Goal: Communication & Community: Answer question/provide support

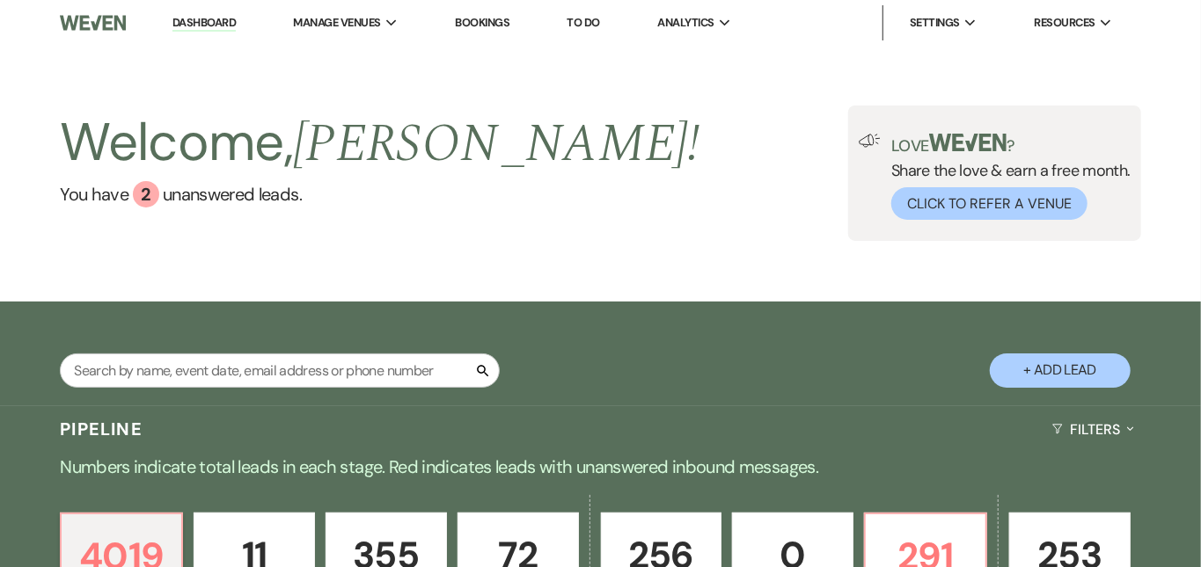
click at [185, 22] on link "Dashboard" at bounding box center [203, 23] width 63 height 17
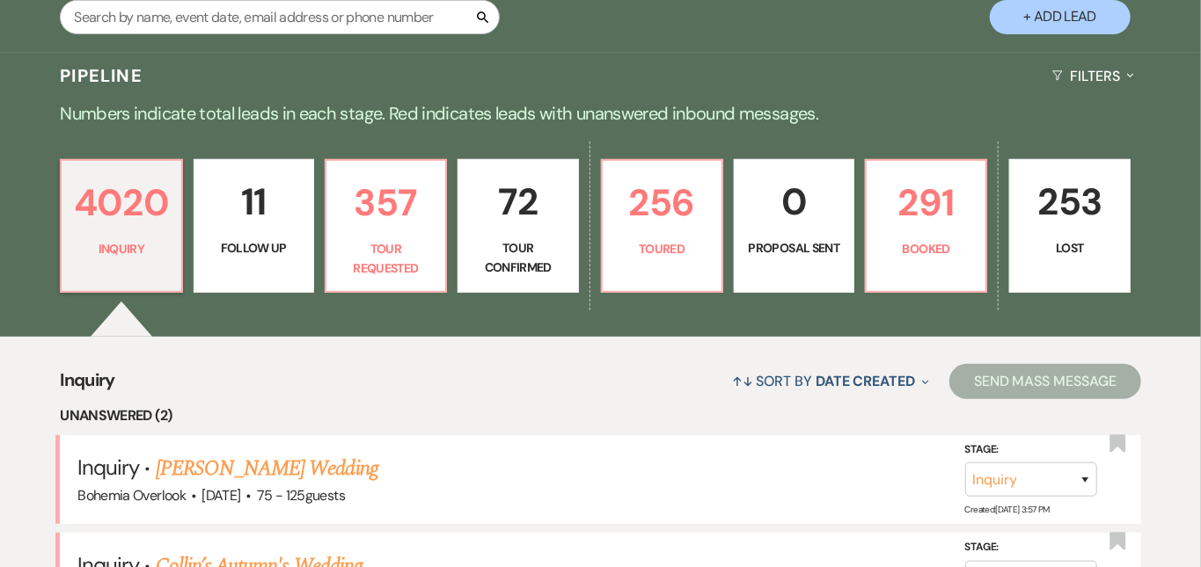
scroll to position [360, 0]
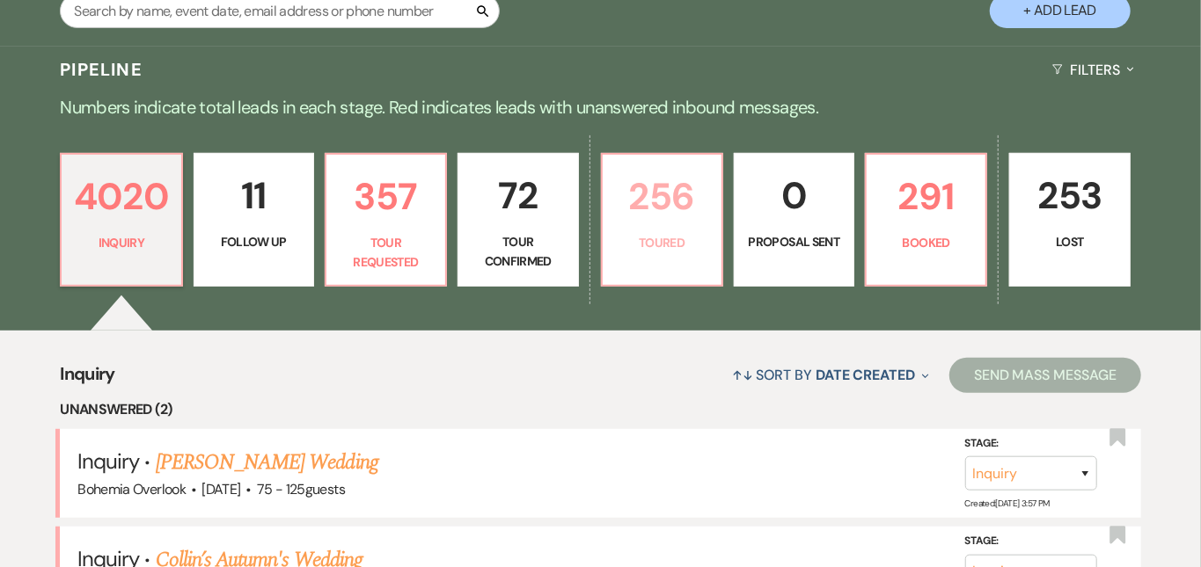
click at [680, 199] on p "256" at bounding box center [662, 196] width 98 height 59
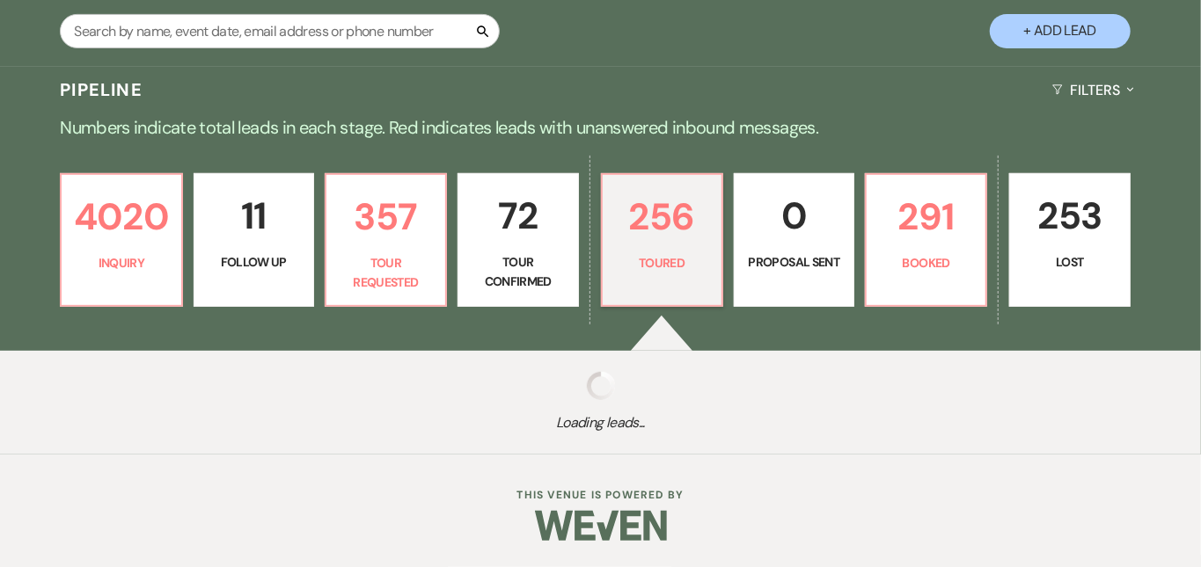
scroll to position [321, 0]
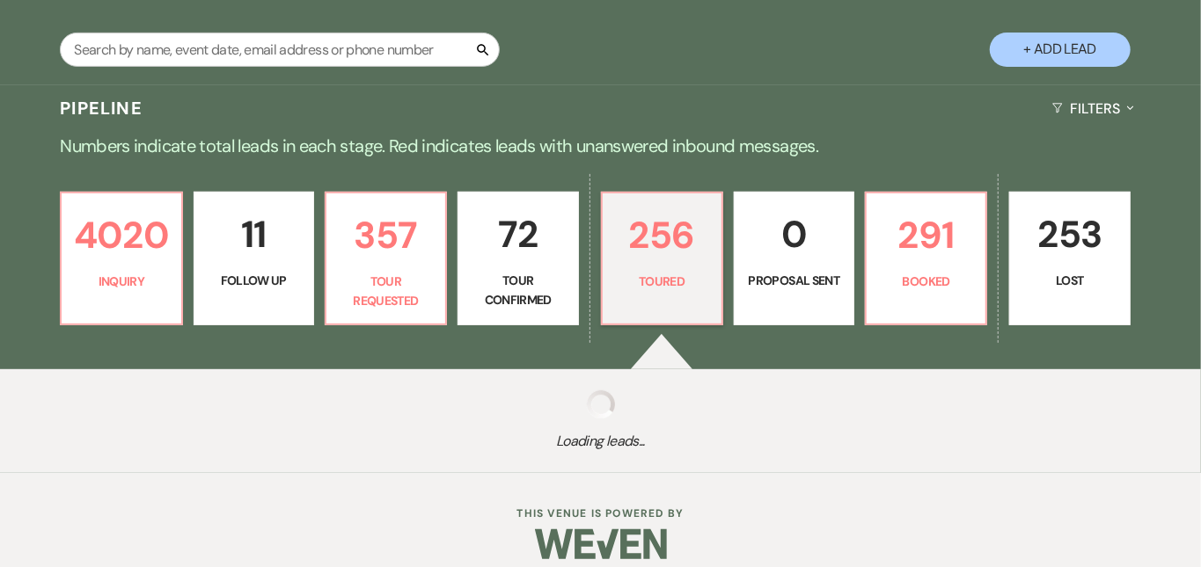
select select "5"
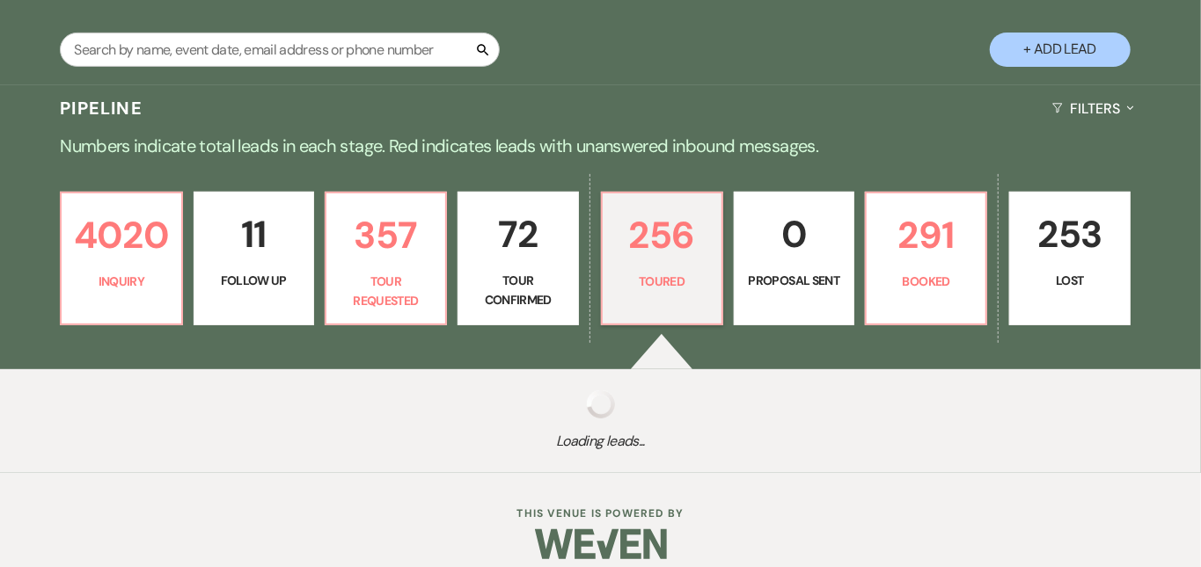
select select "5"
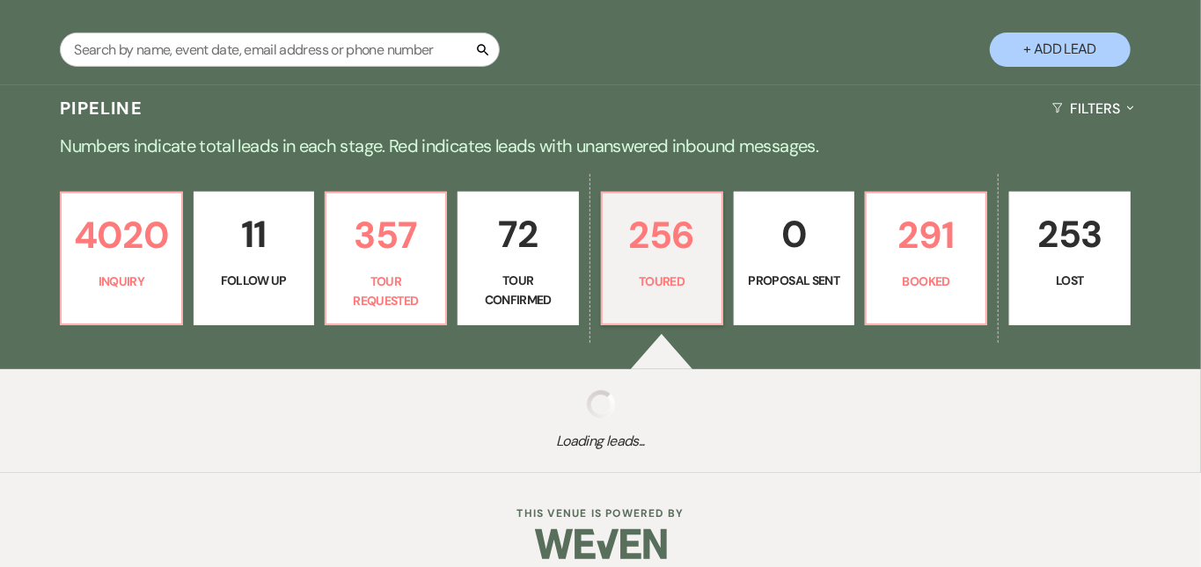
select select "5"
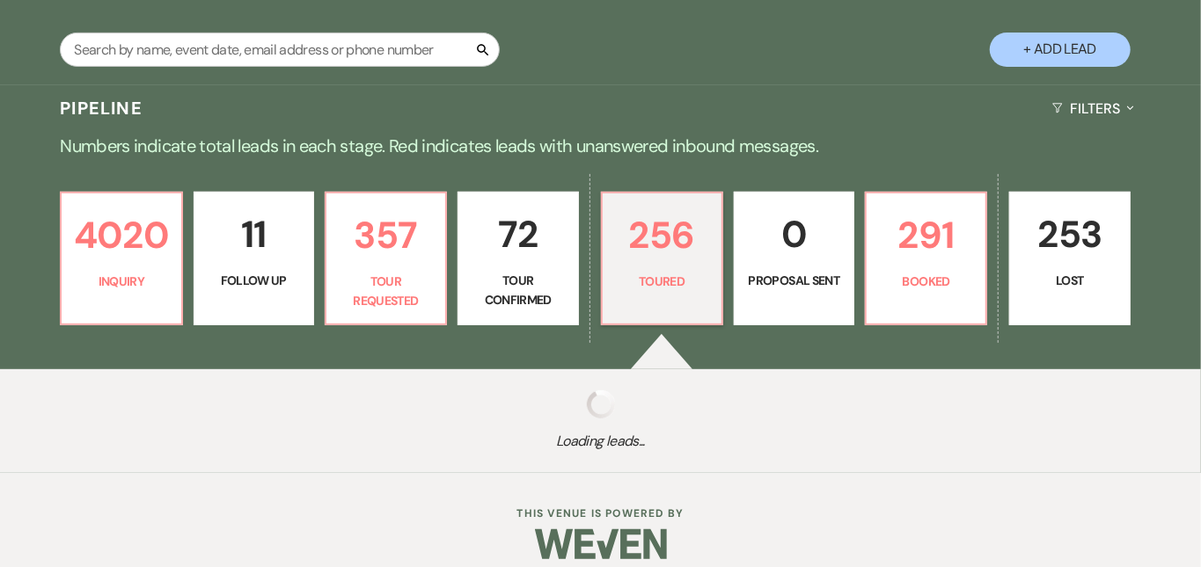
select select "5"
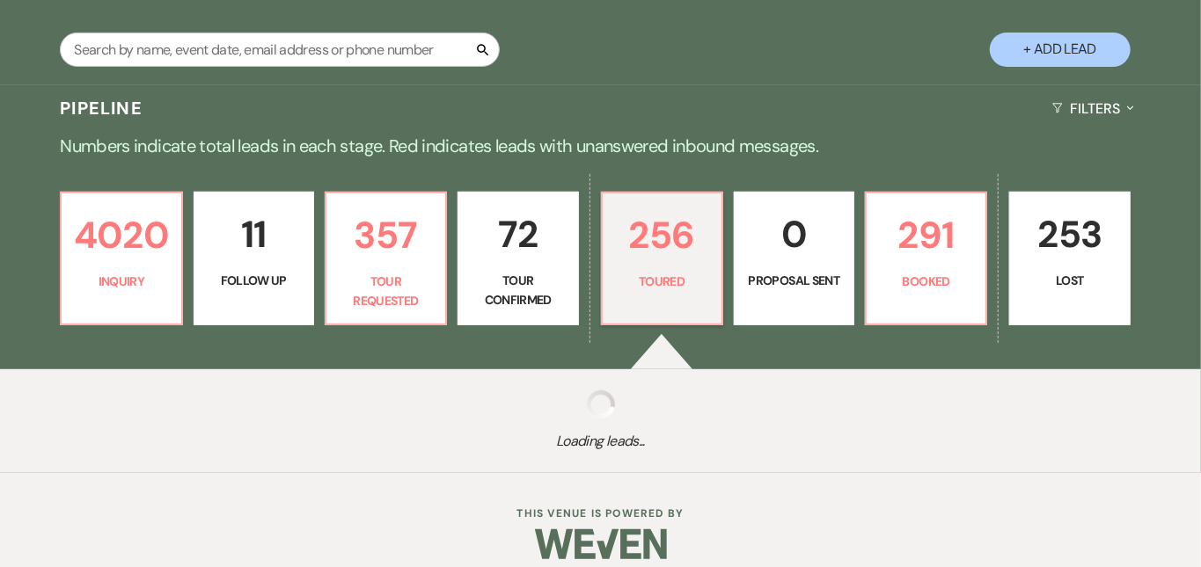
select select "5"
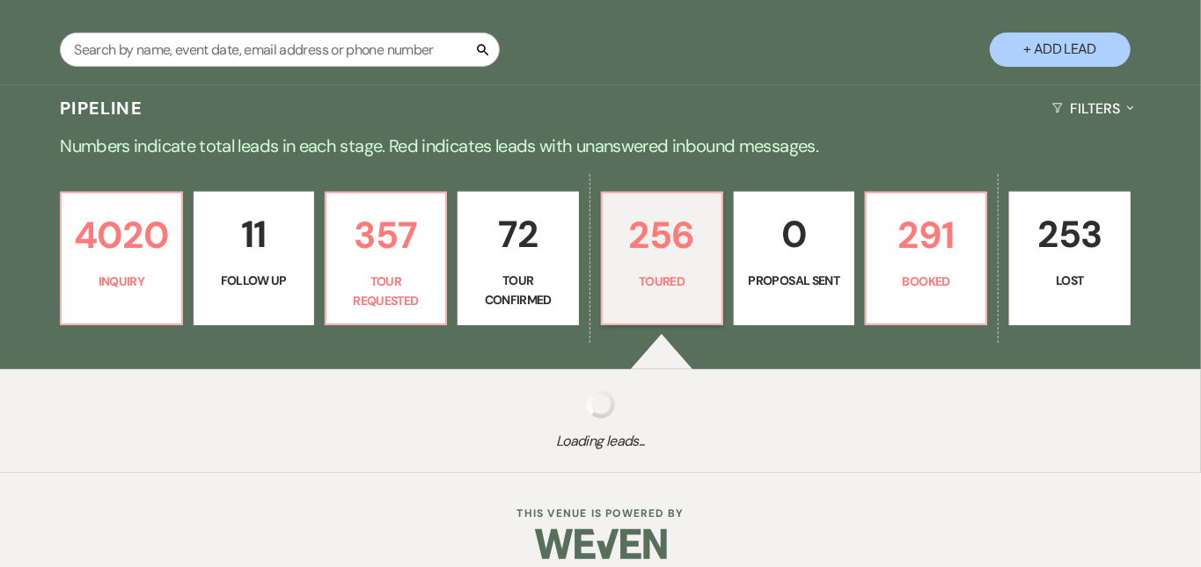
select select "5"
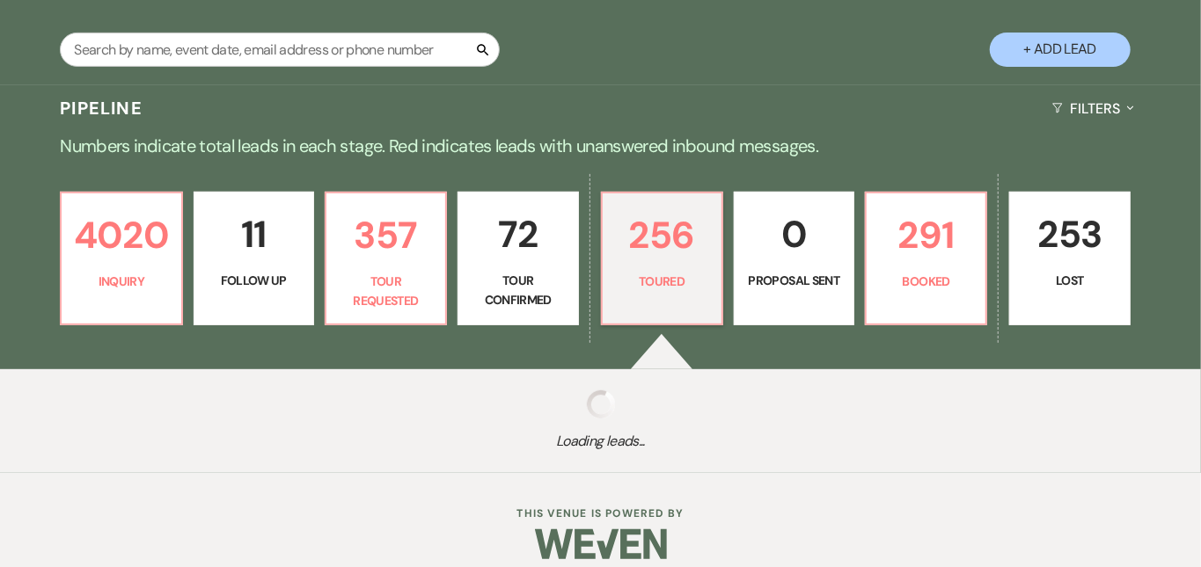
select select "5"
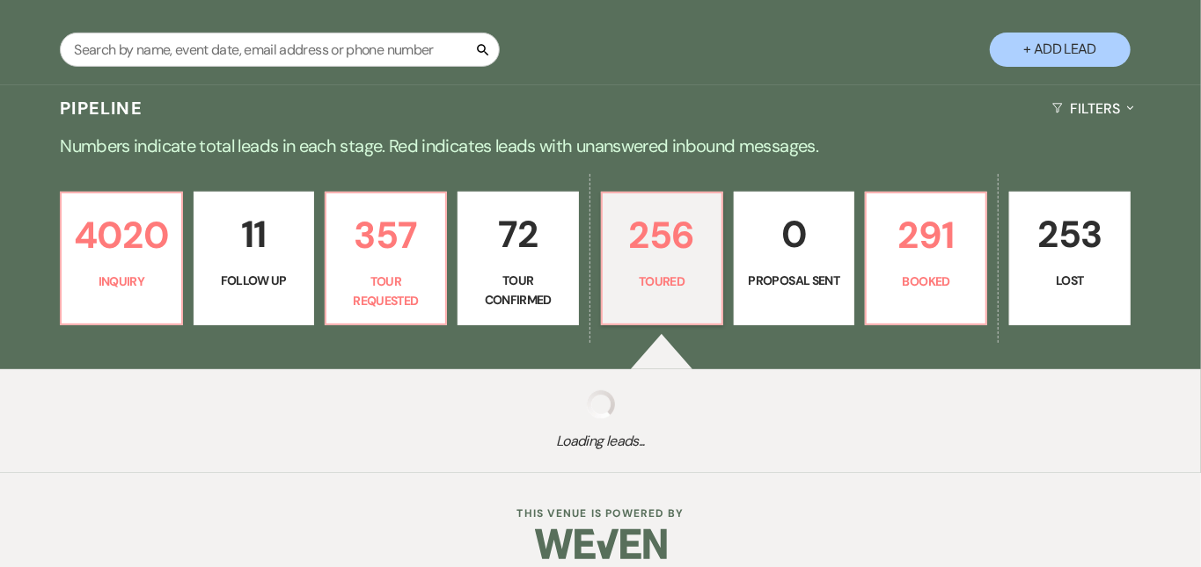
select select "5"
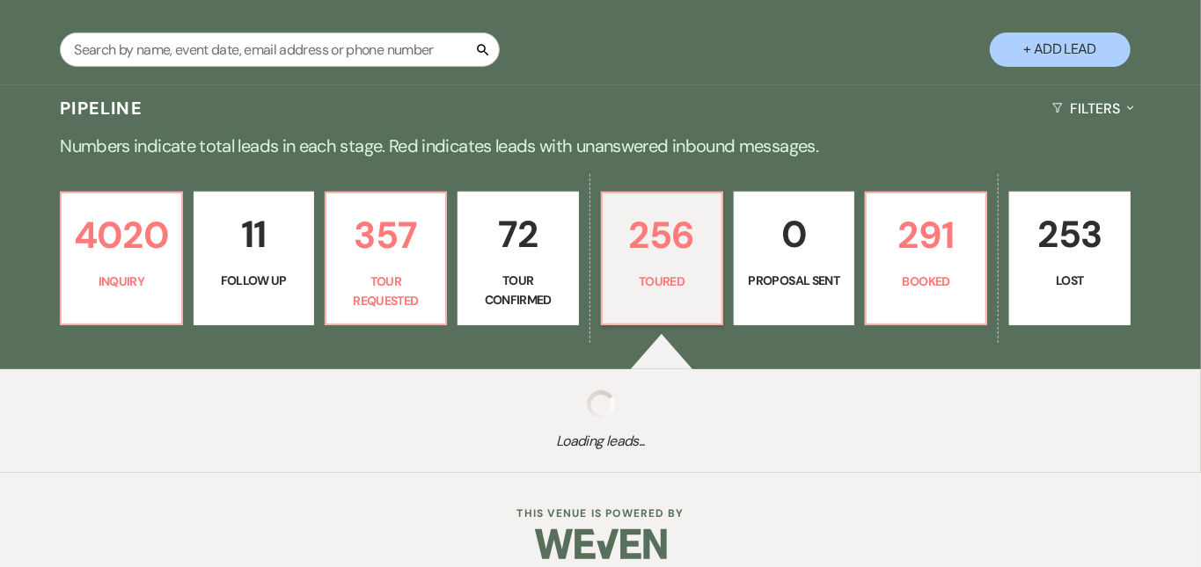
select select "5"
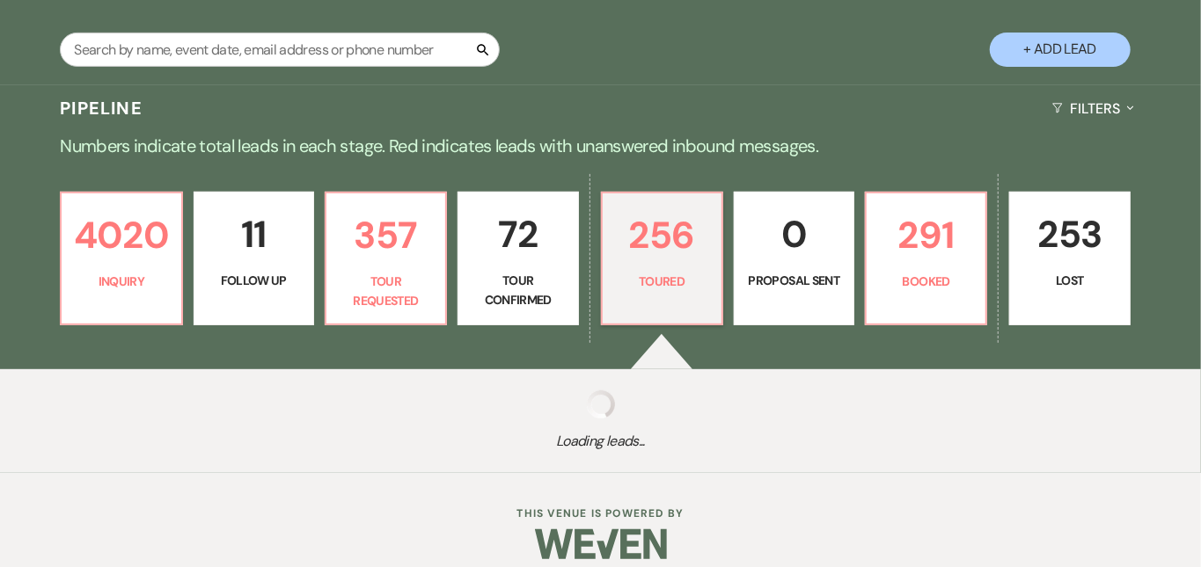
select select "5"
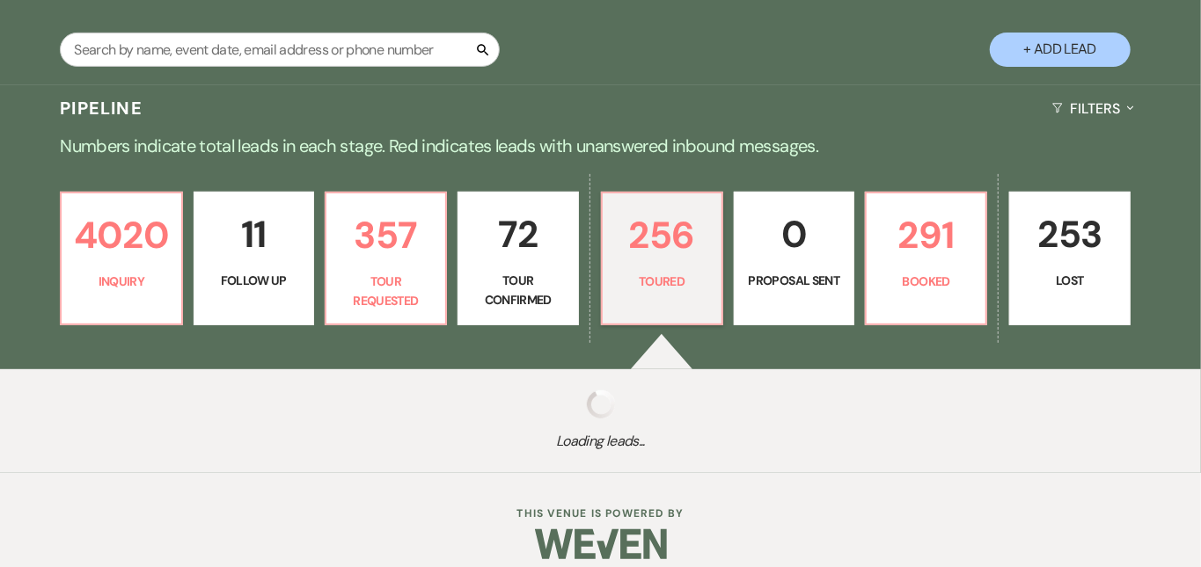
select select "5"
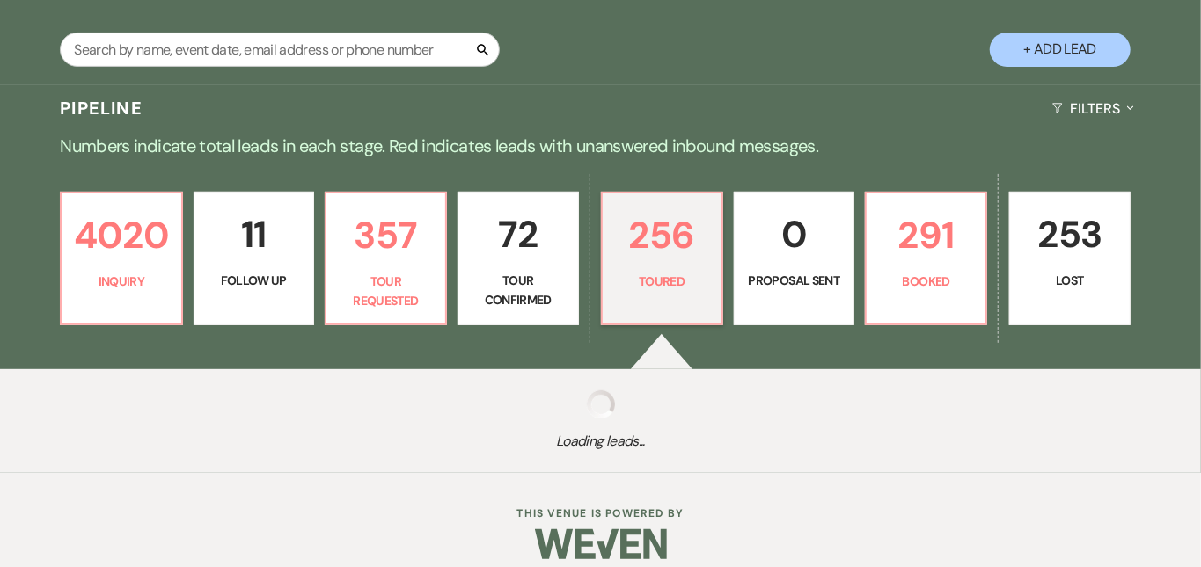
select select "5"
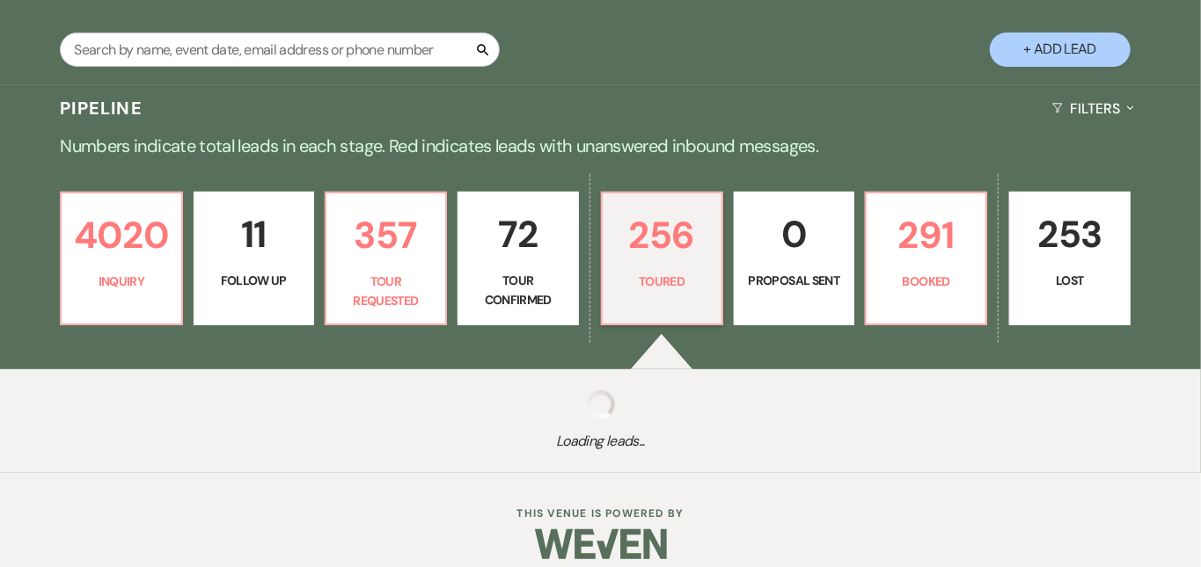
select select "5"
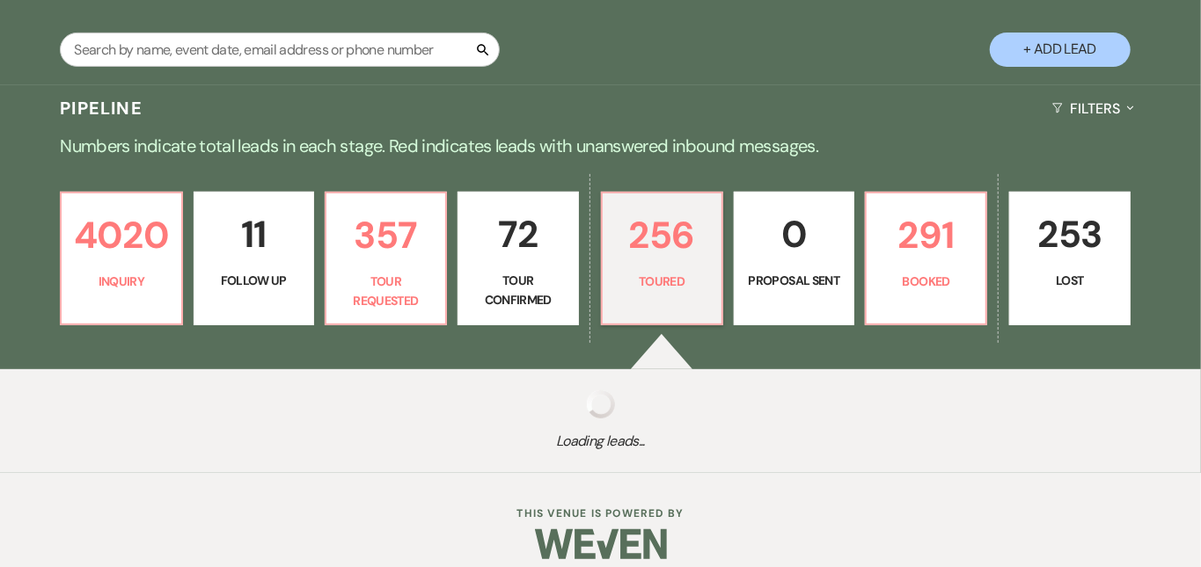
select select "5"
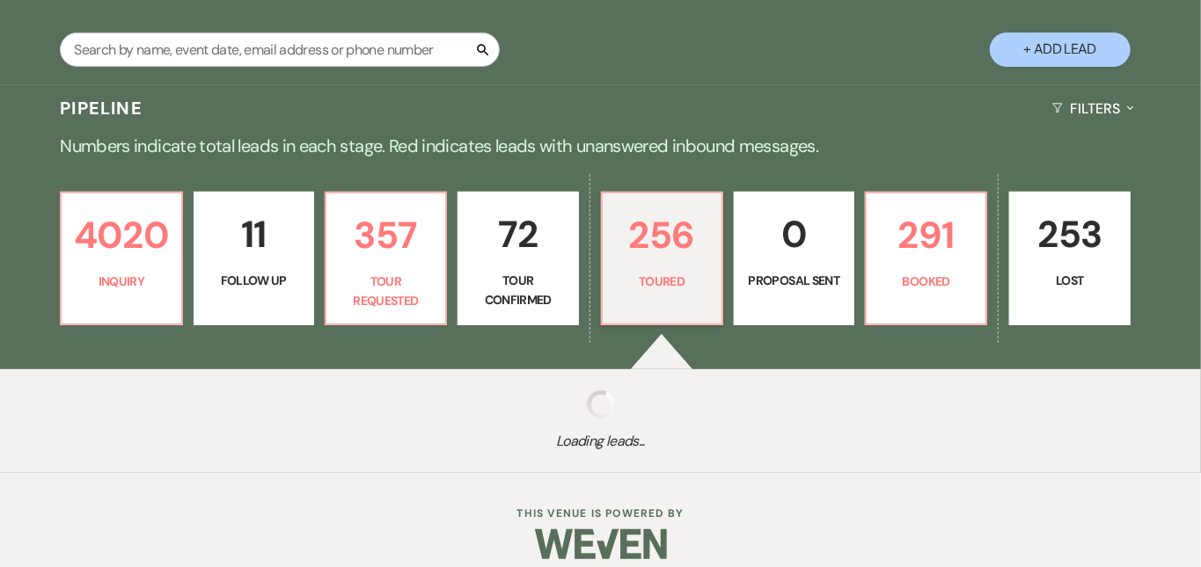
select select "5"
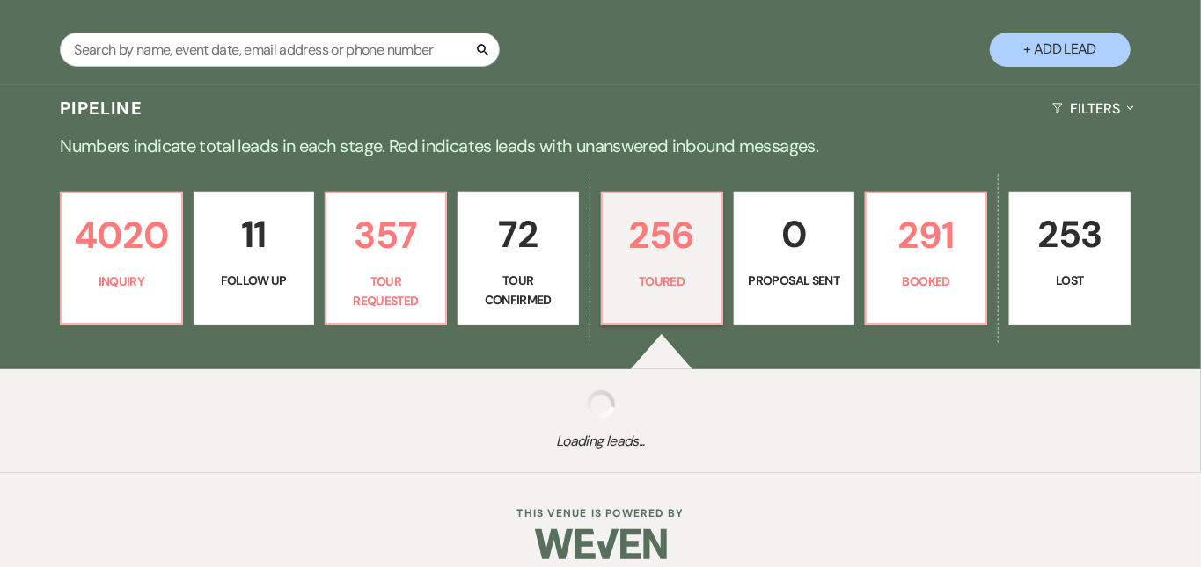
select select "5"
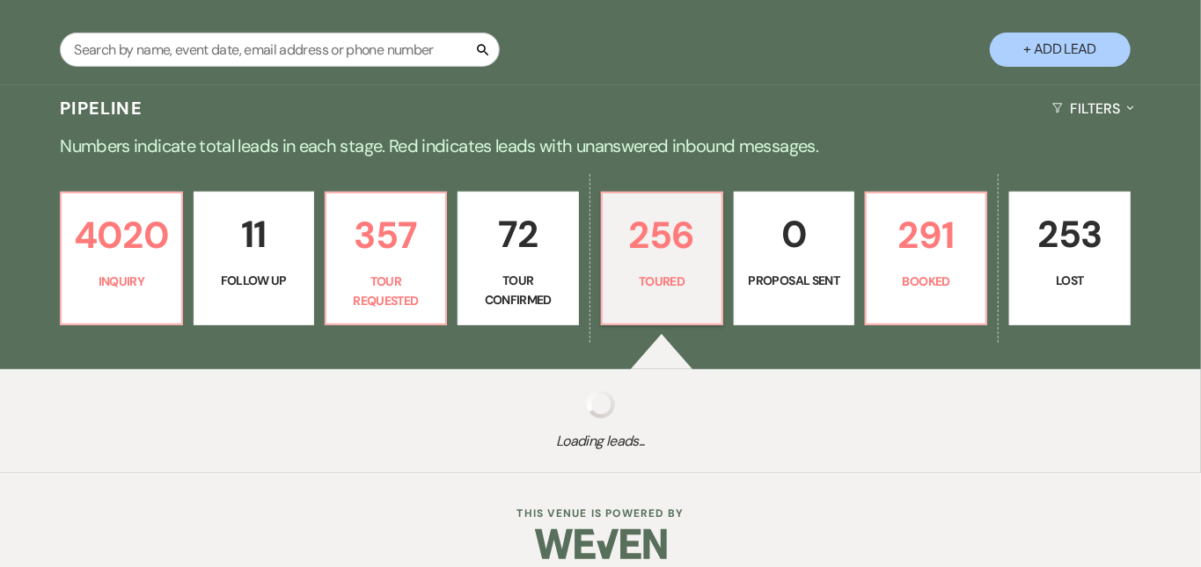
select select "5"
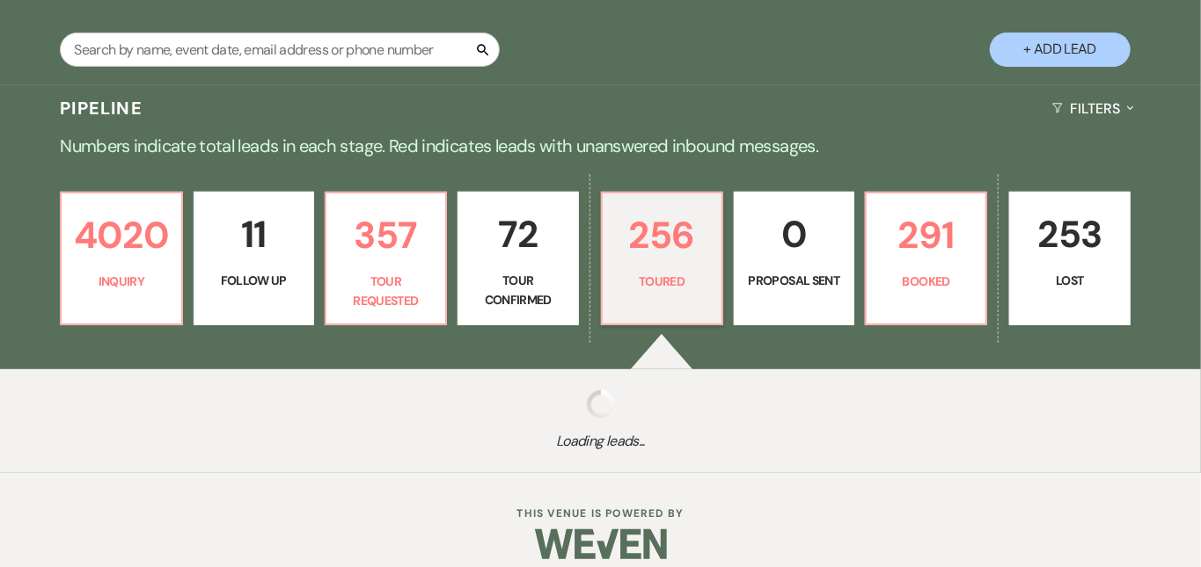
select select "5"
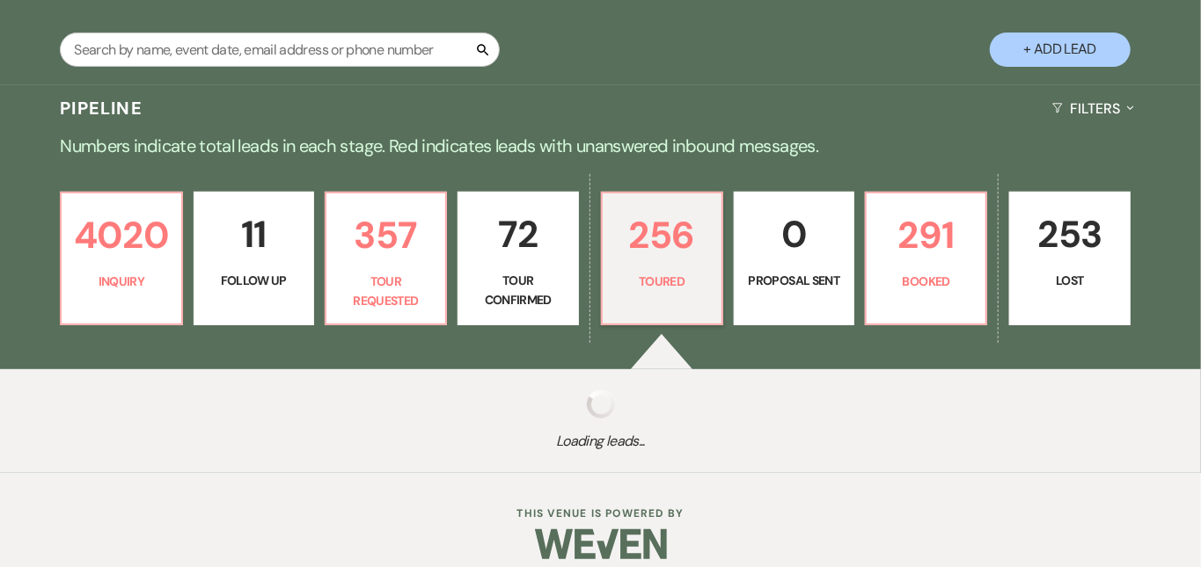
select select "5"
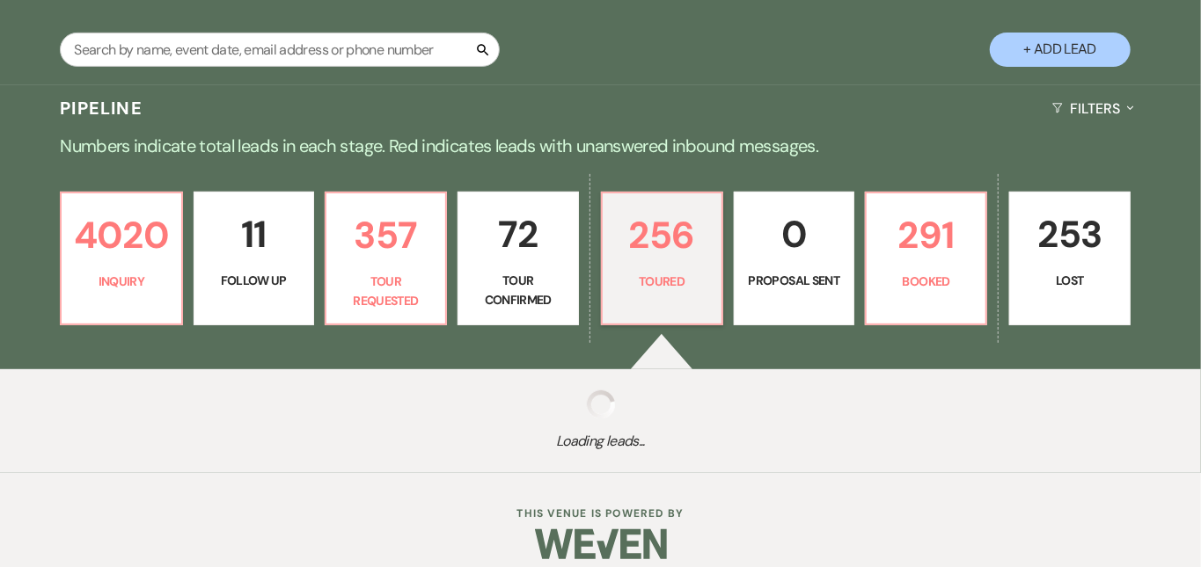
select select "5"
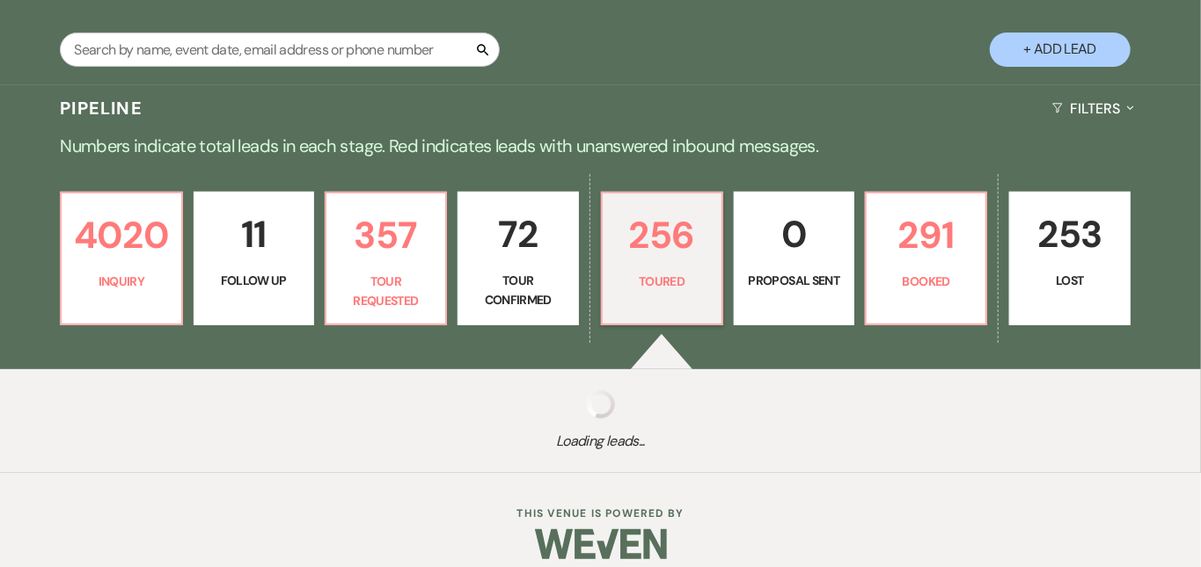
select select "5"
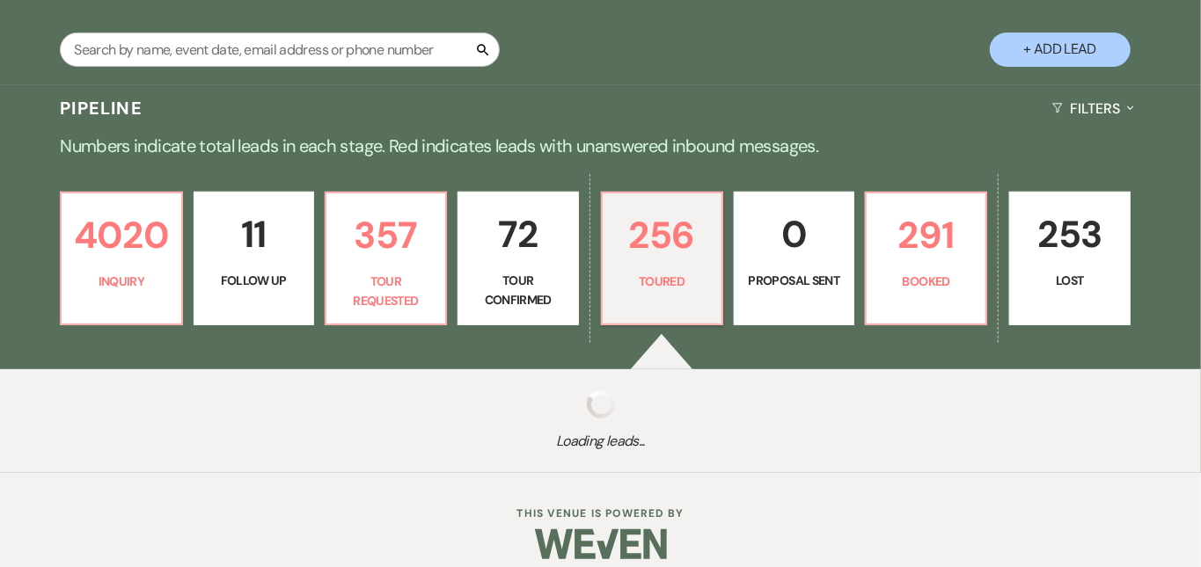
select select "5"
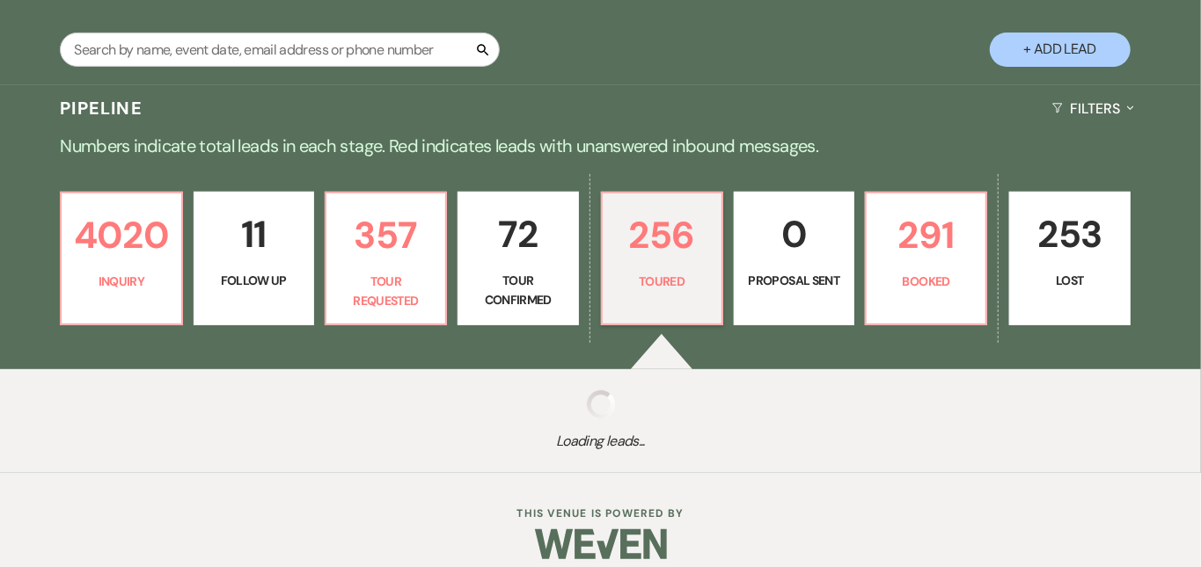
select select "5"
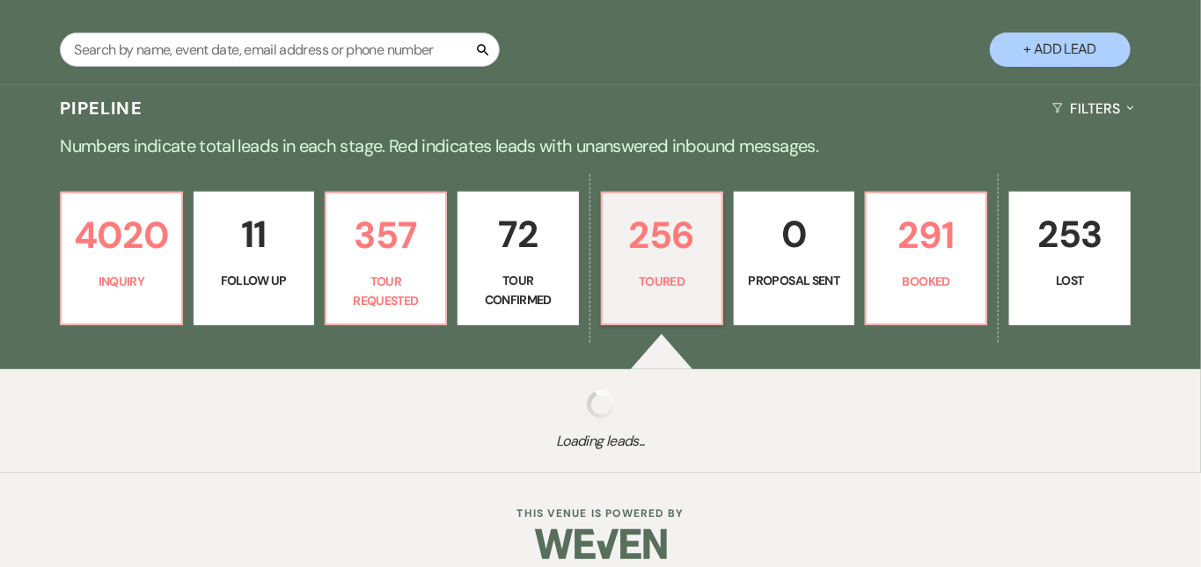
select select "5"
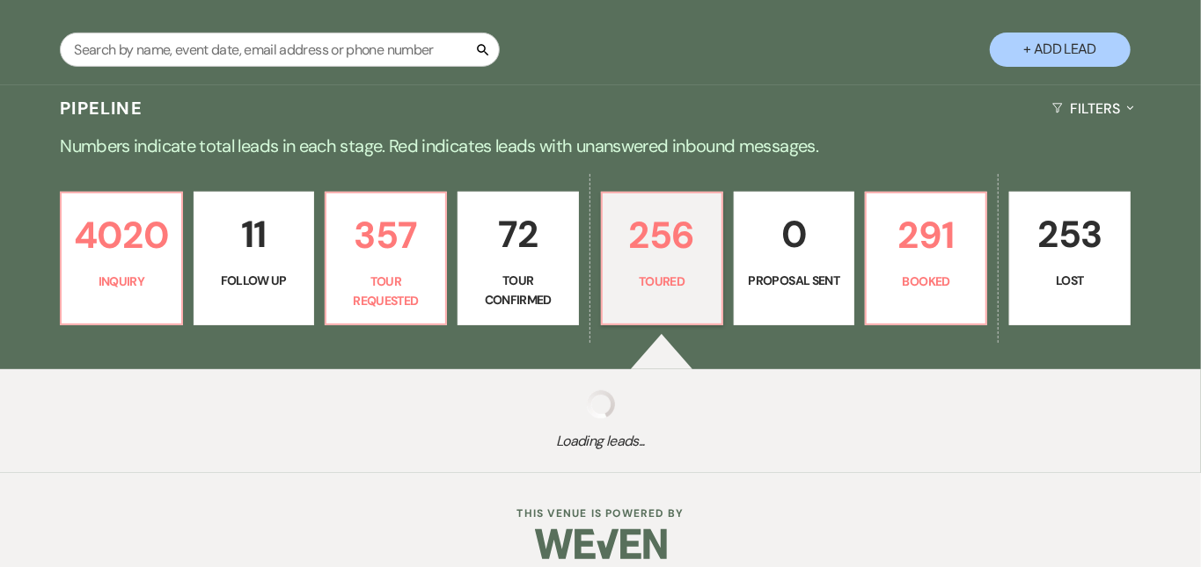
select select "5"
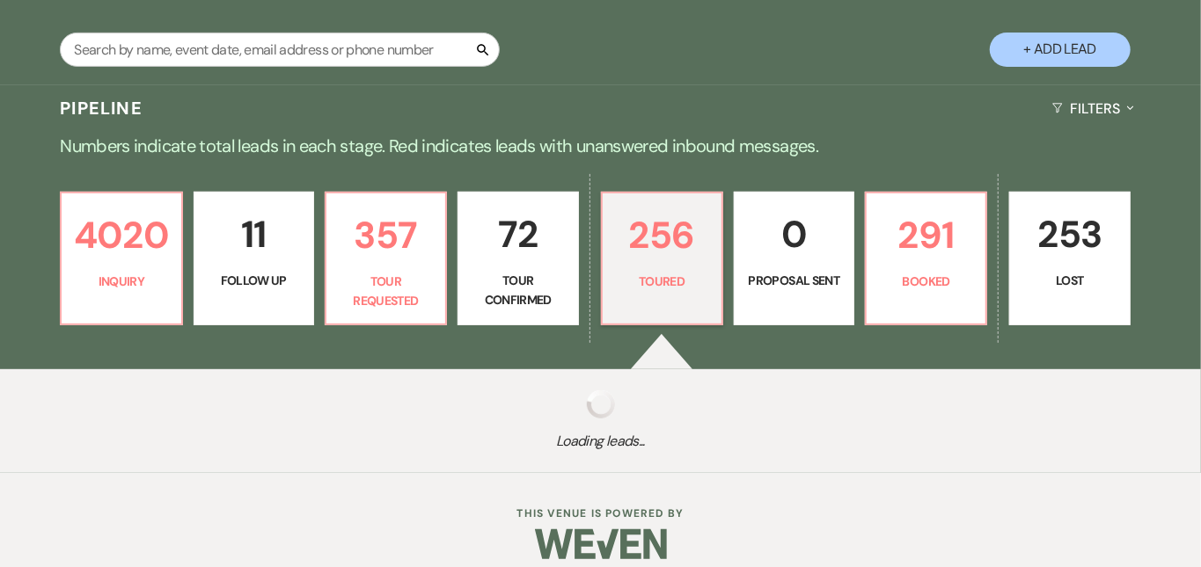
select select "5"
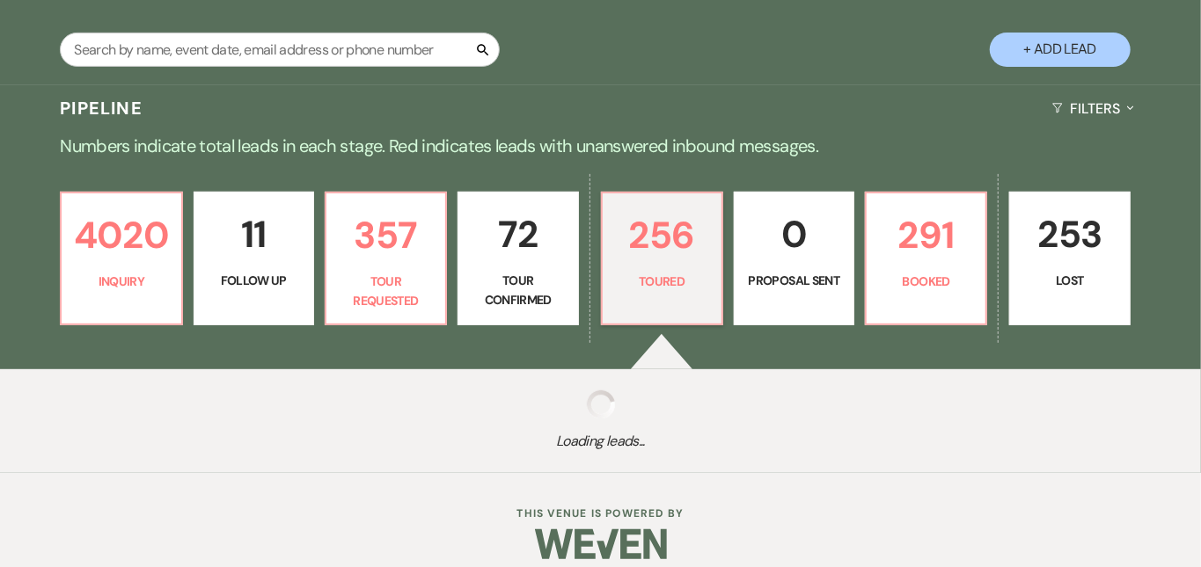
select select "5"
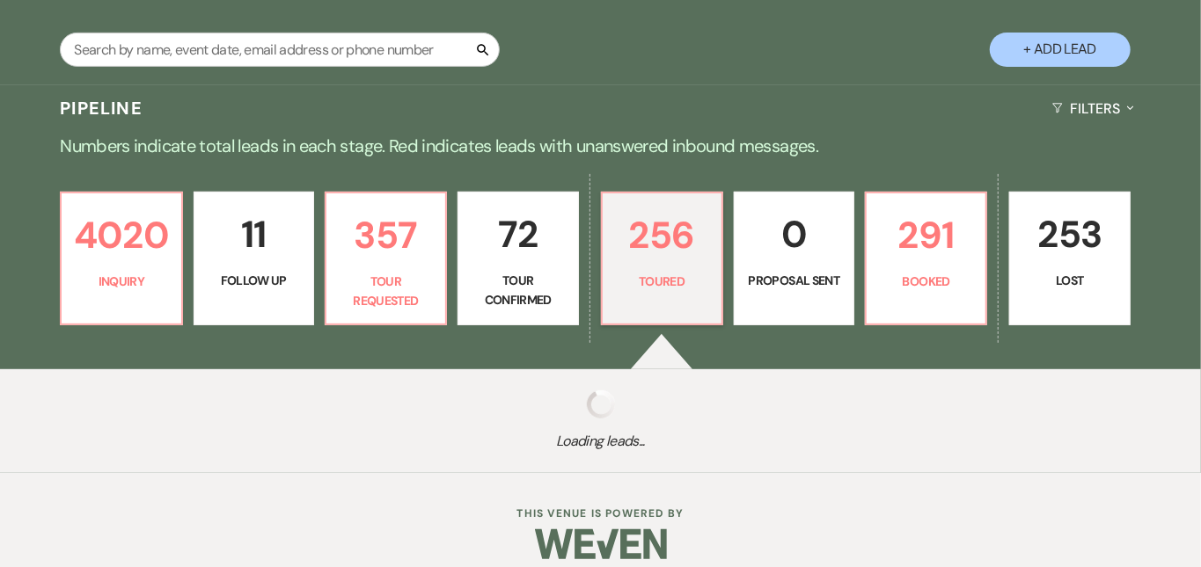
select select "5"
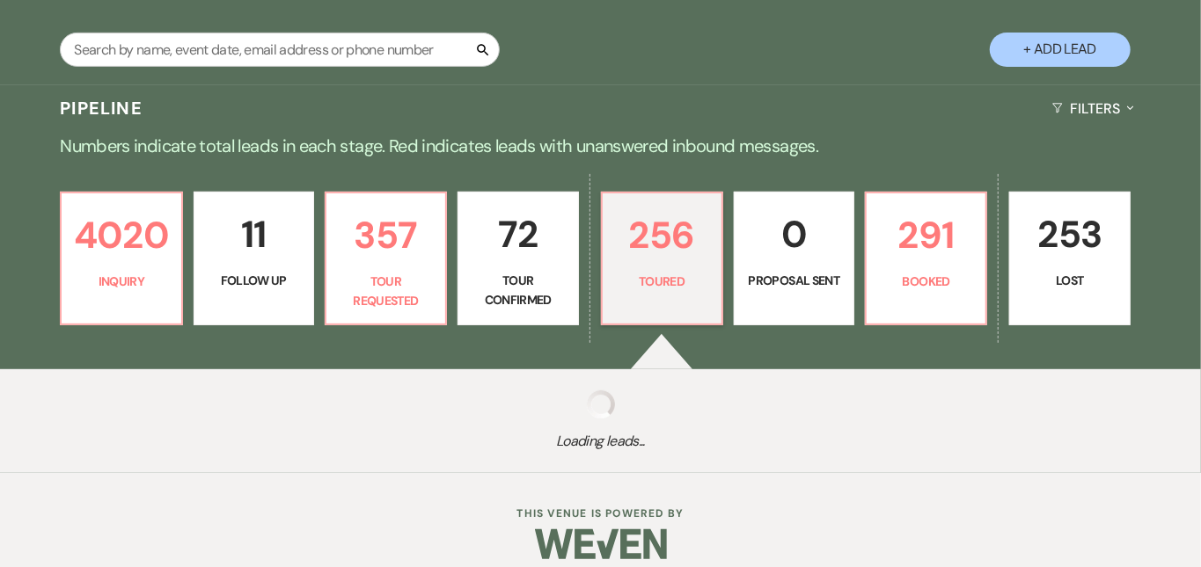
select select "5"
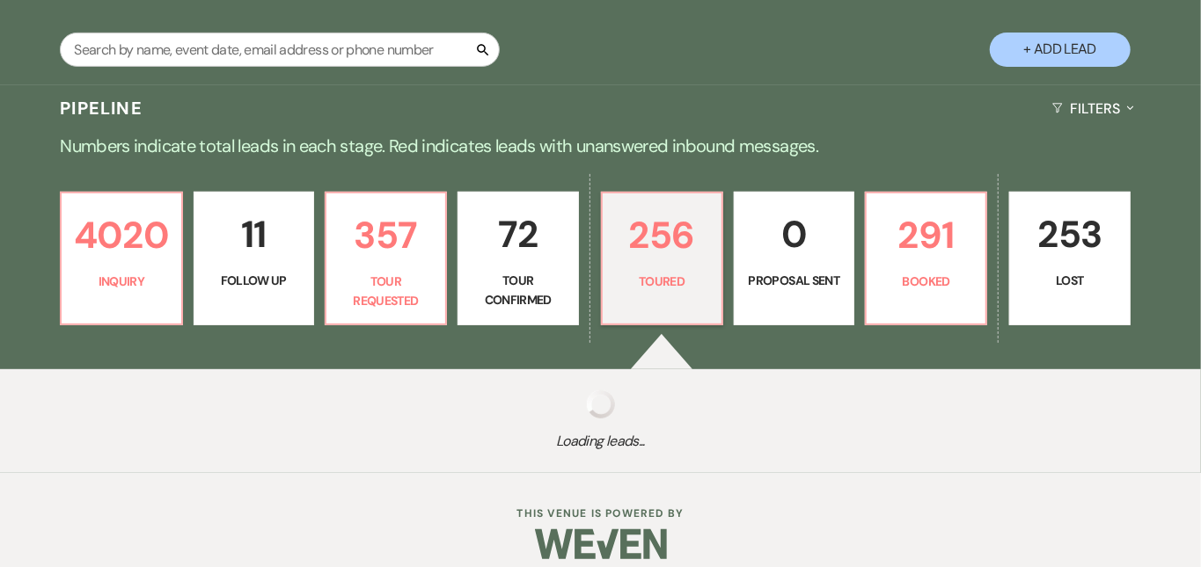
select select "5"
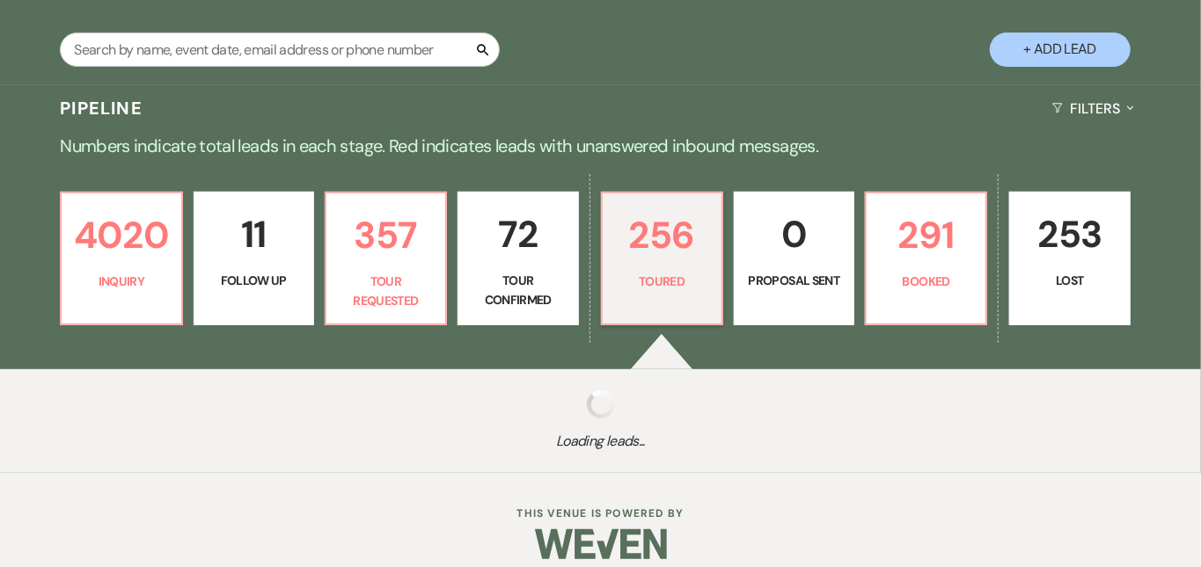
select select "5"
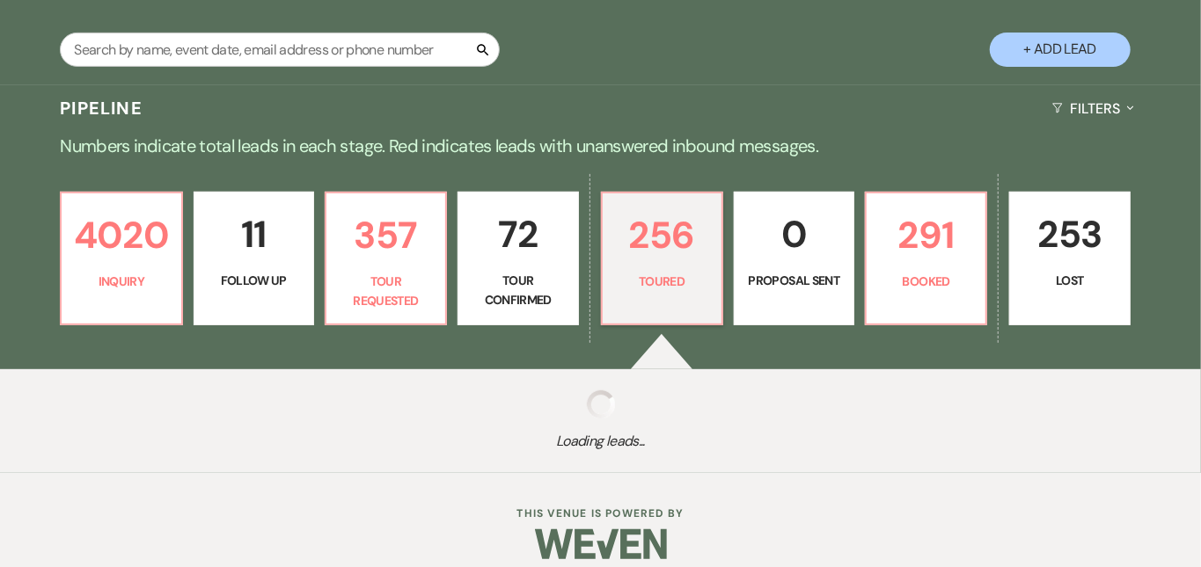
select select "5"
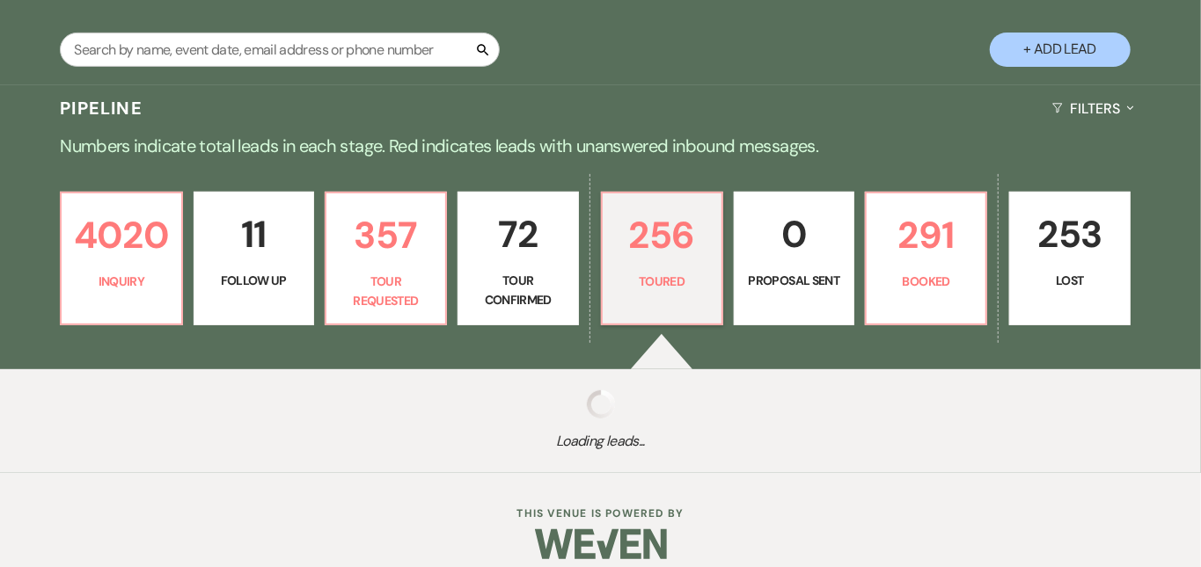
select select "5"
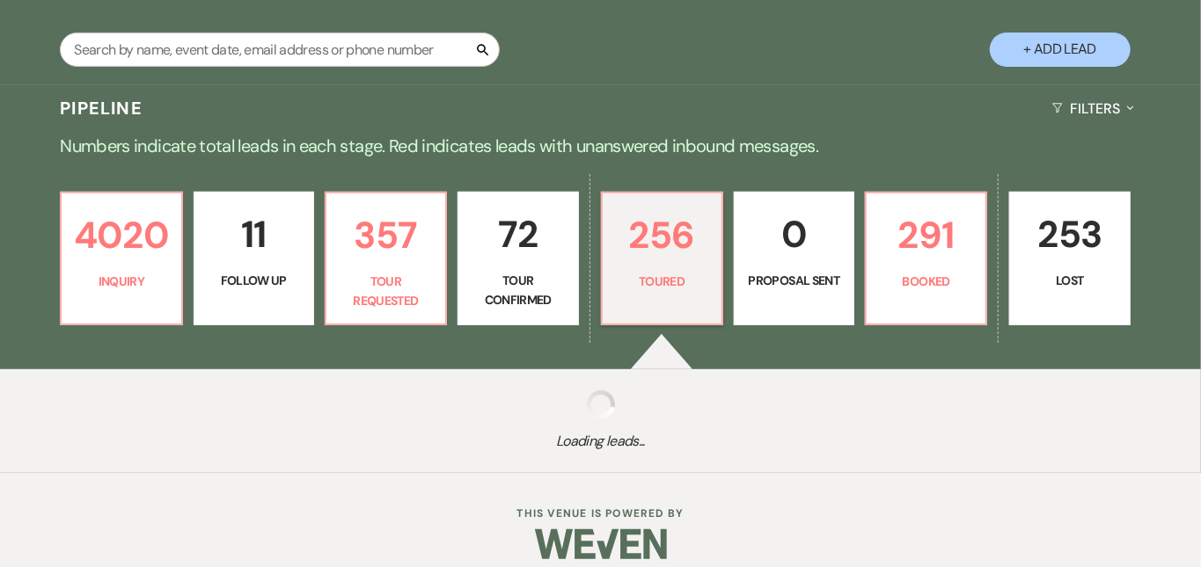
select select "5"
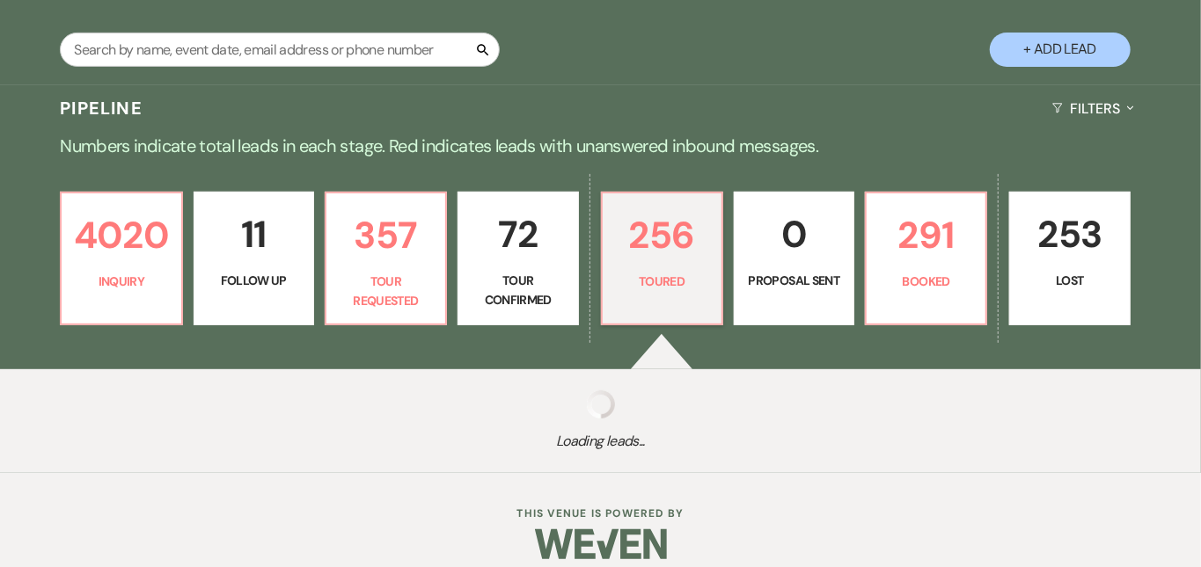
select select "5"
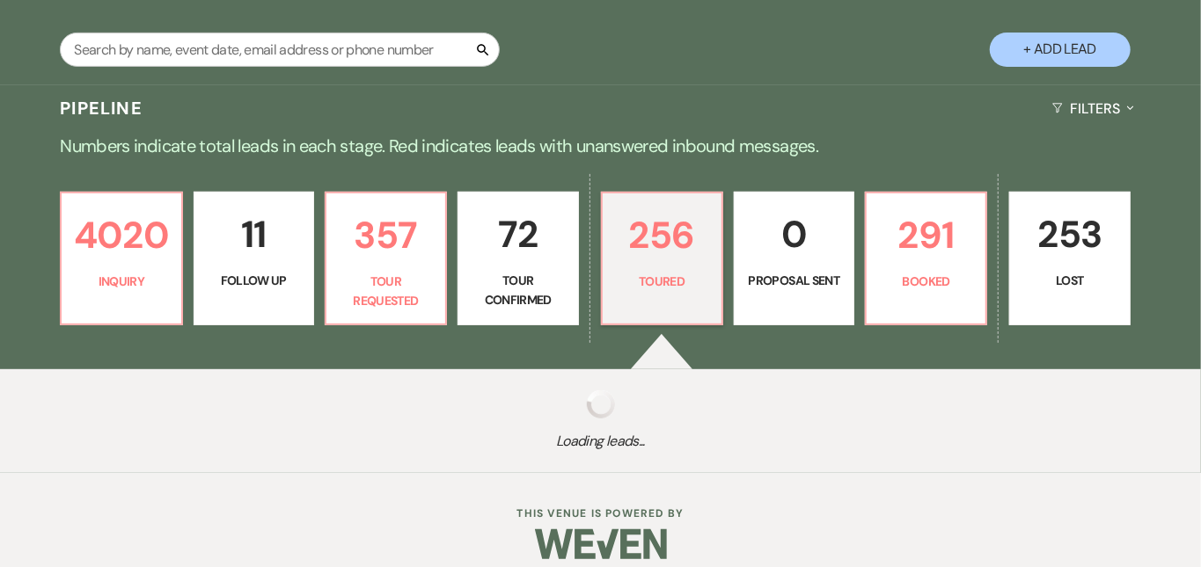
select select "5"
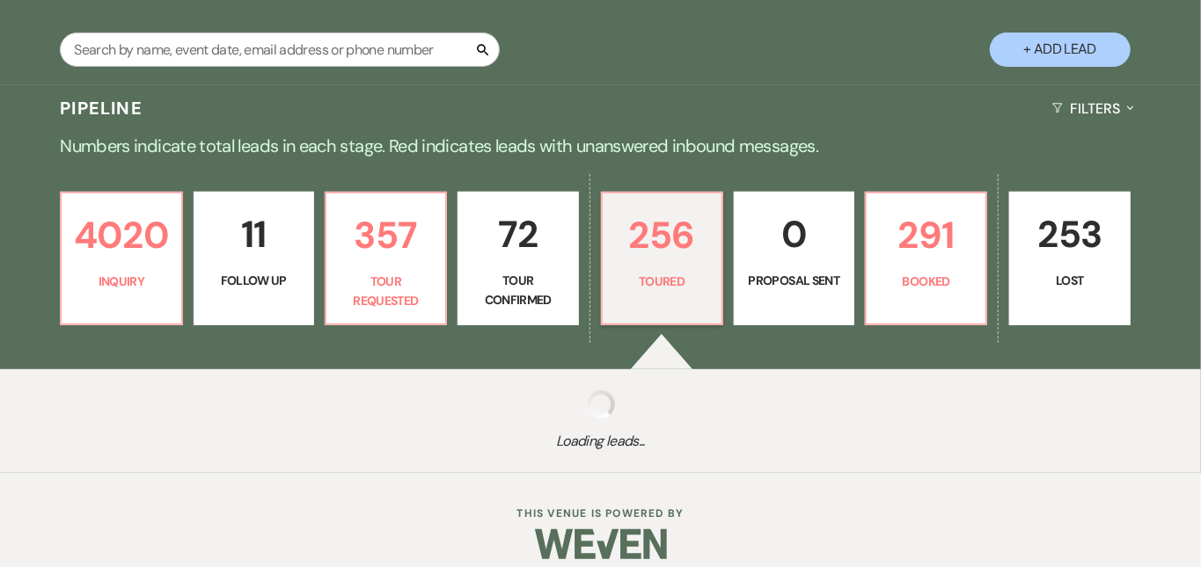
select select "5"
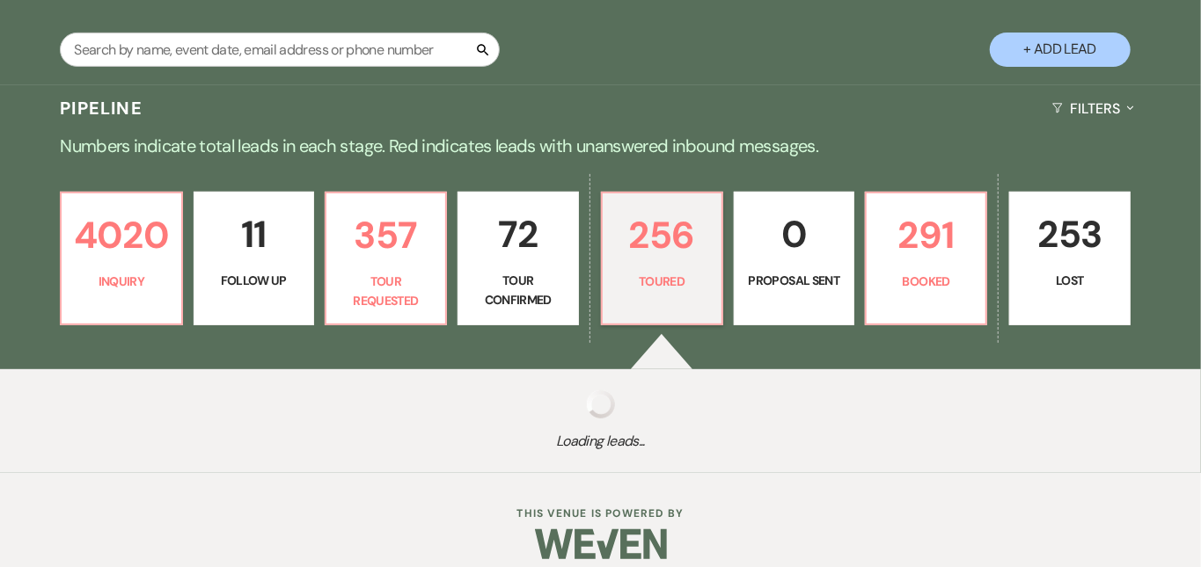
select select "5"
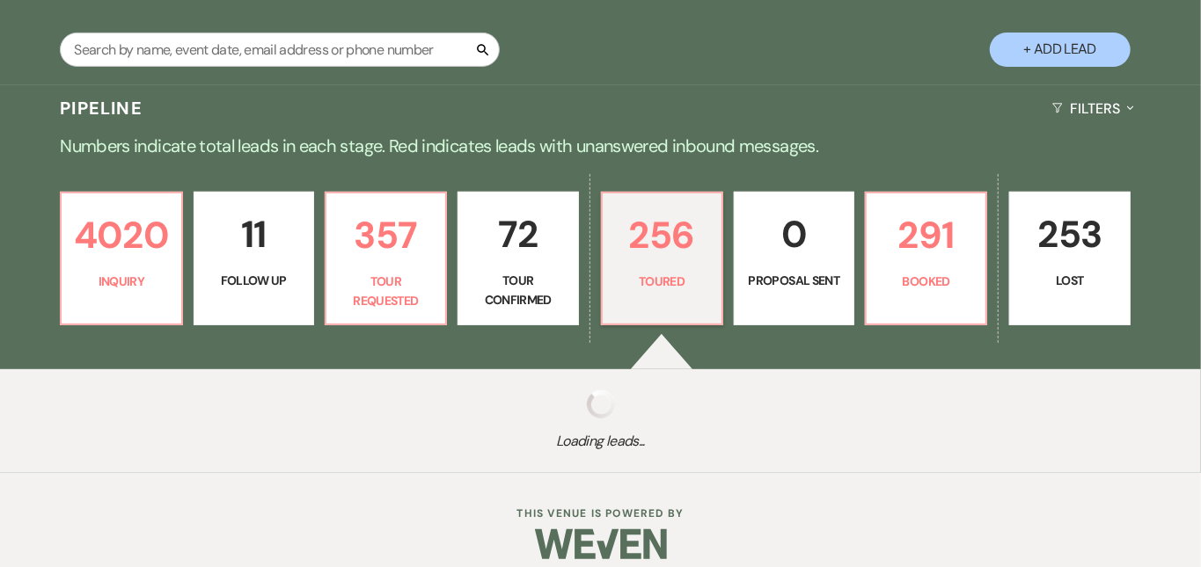
select select "5"
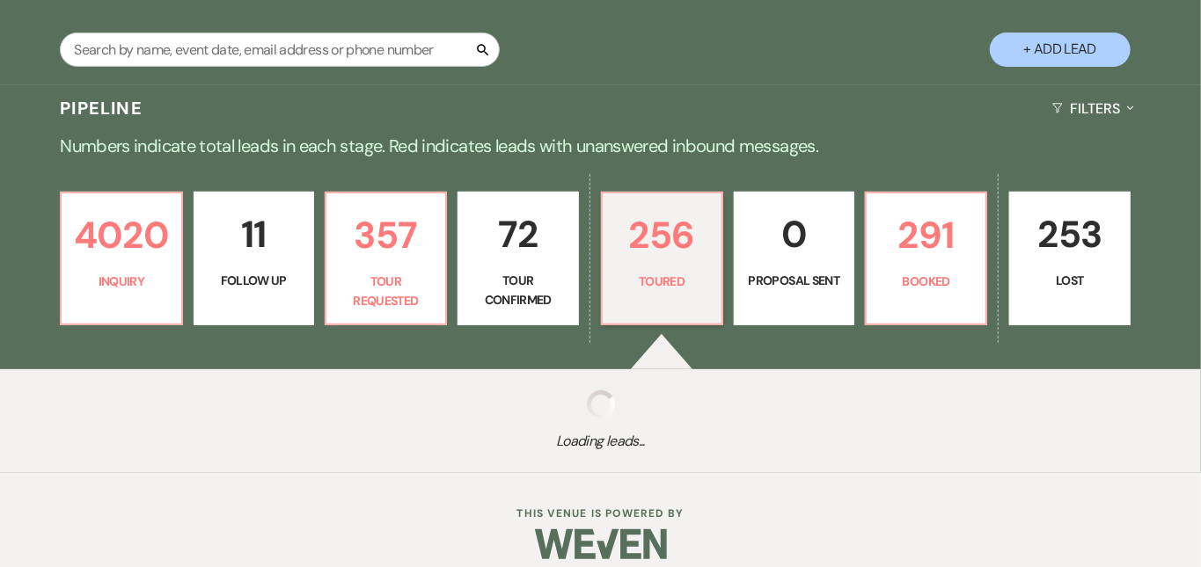
select select "5"
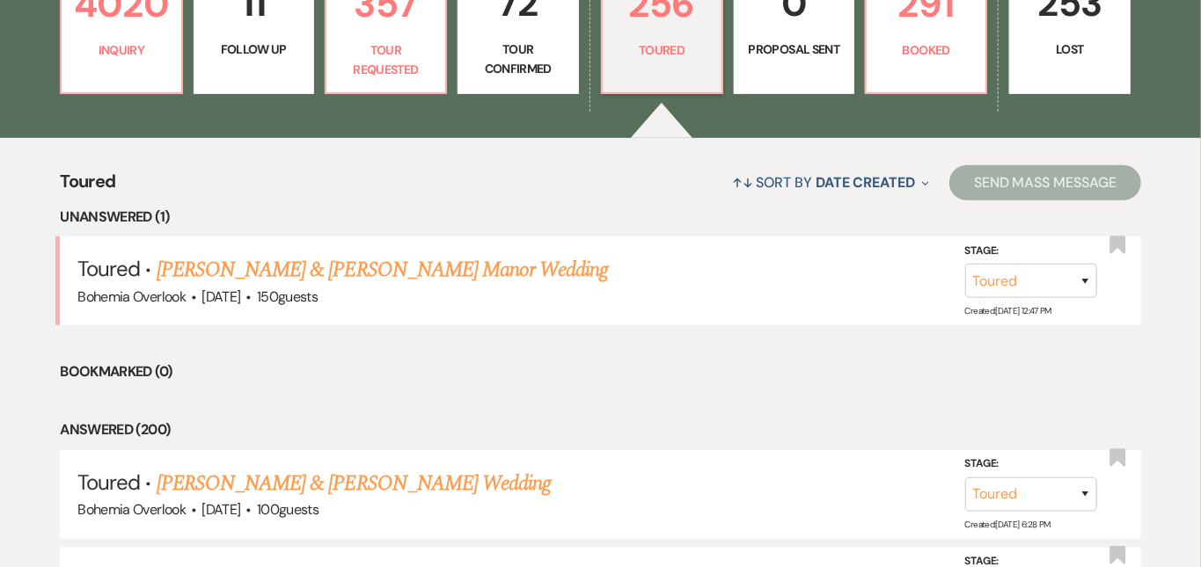
scroll to position [561, 0]
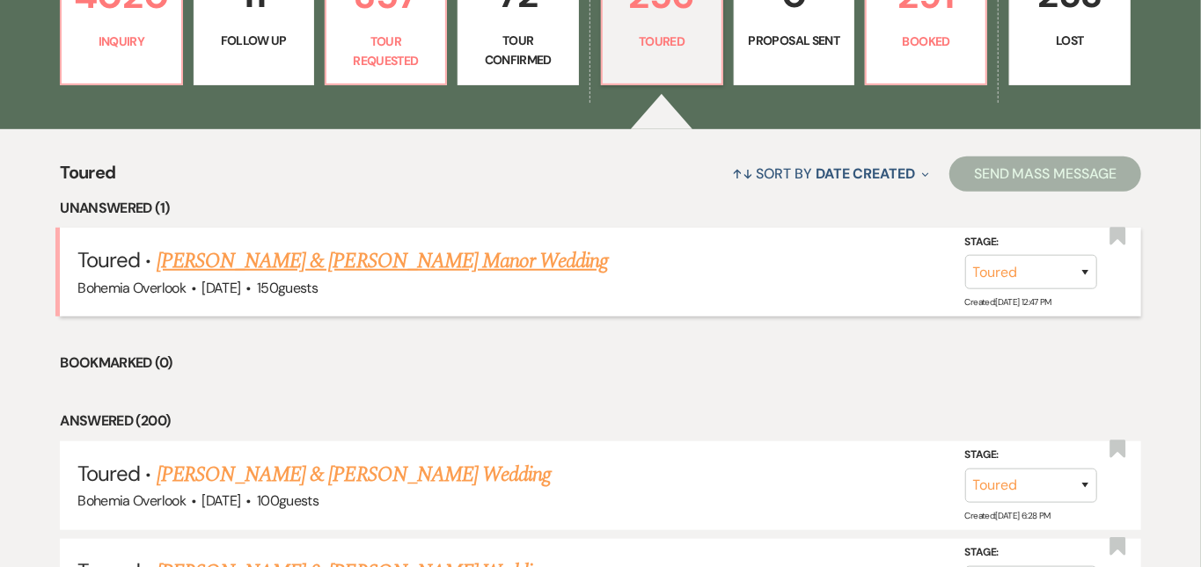
click at [486, 251] on link "[PERSON_NAME] & [PERSON_NAME] Manor Wedding" at bounding box center [383, 261] width 452 height 32
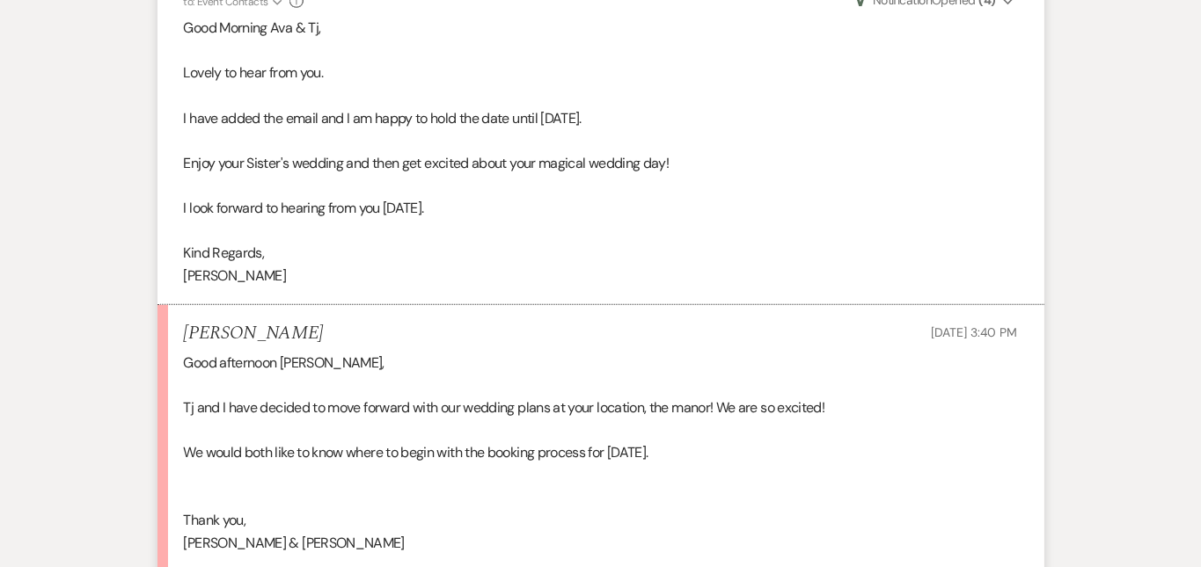
scroll to position [7802, 0]
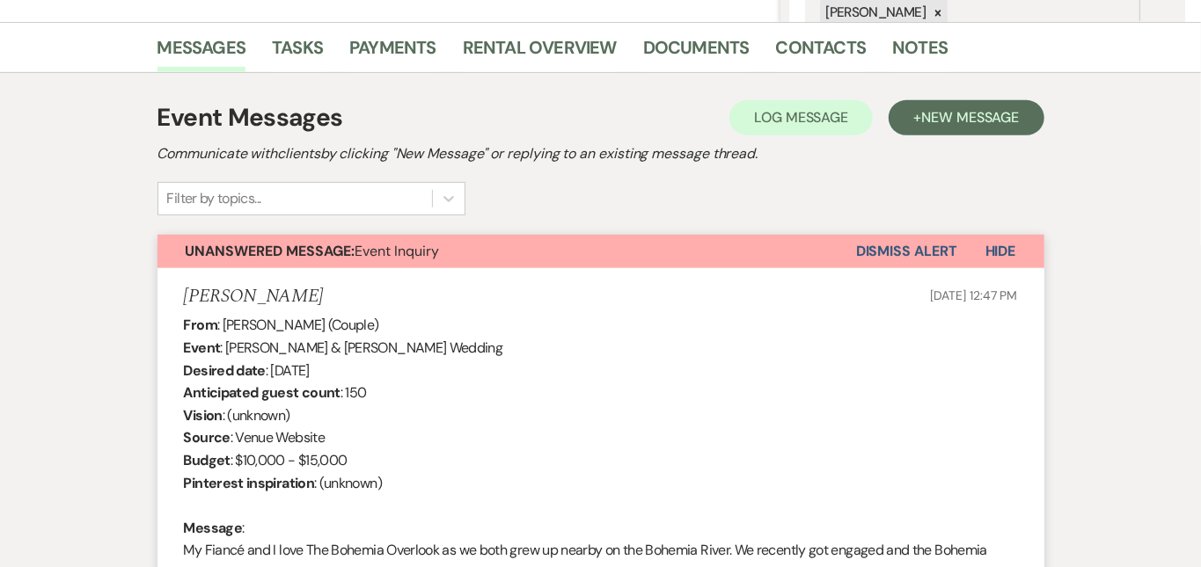
scroll to position [0, 0]
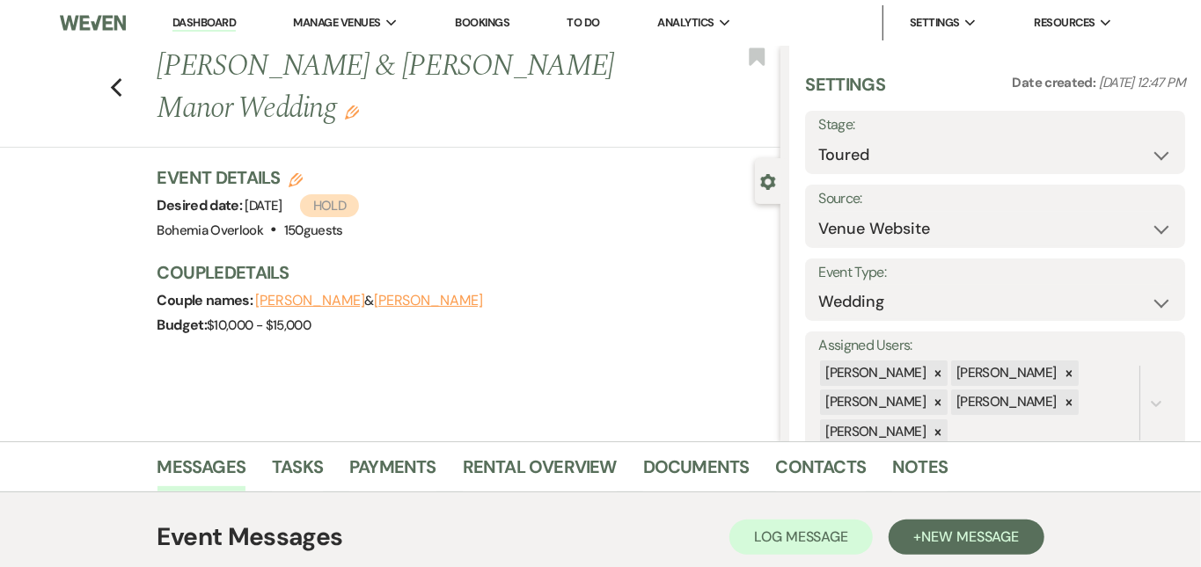
click at [220, 15] on link "Dashboard" at bounding box center [203, 23] width 63 height 17
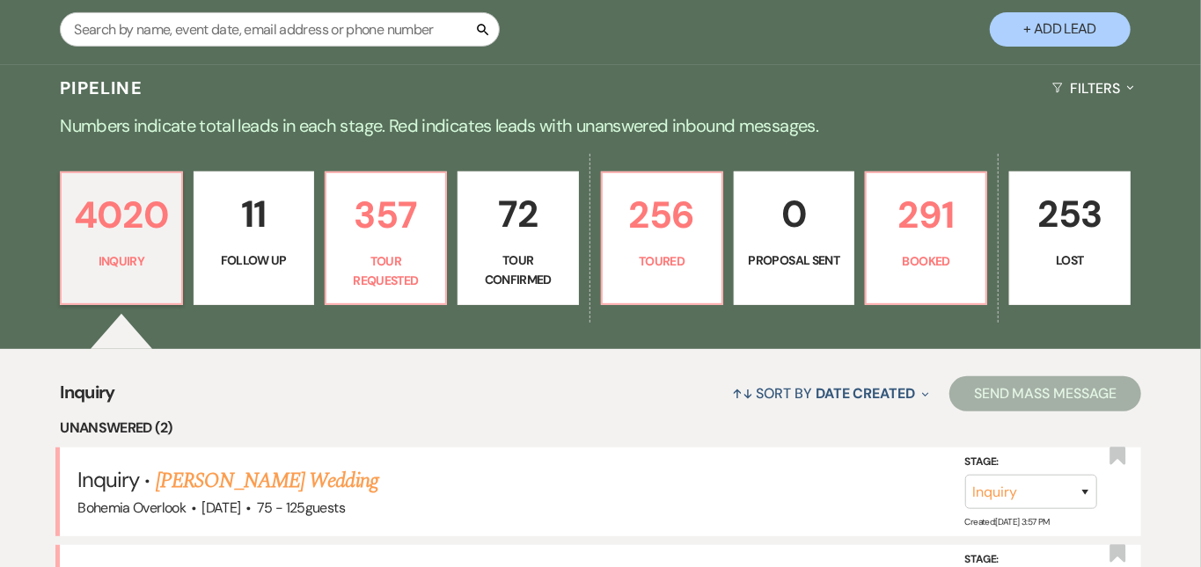
scroll to position [360, 0]
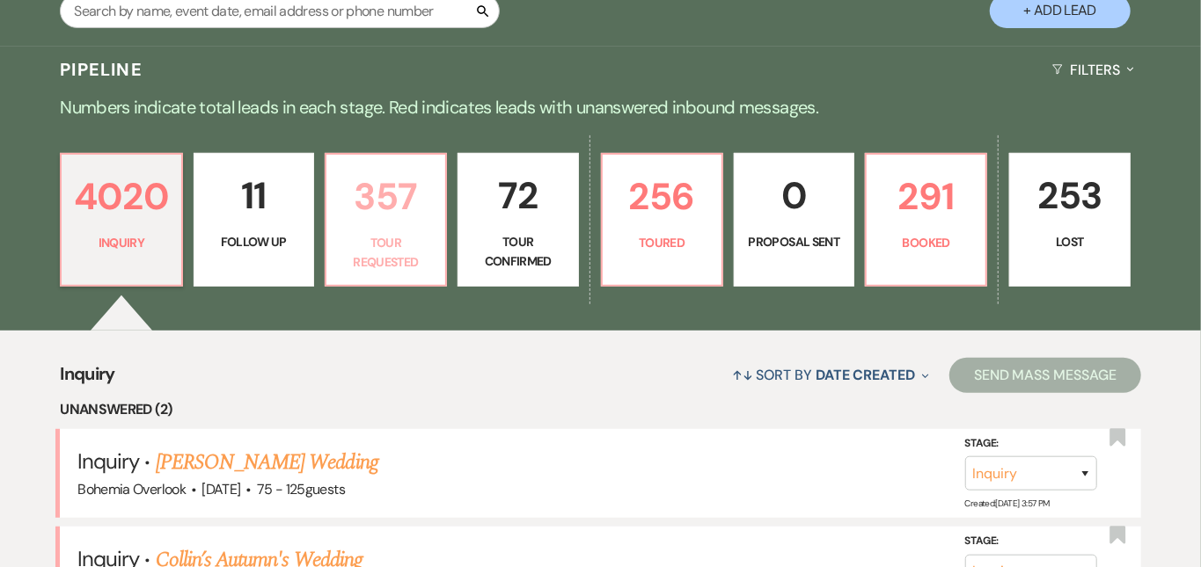
click at [435, 210] on p "357" at bounding box center [386, 196] width 98 height 59
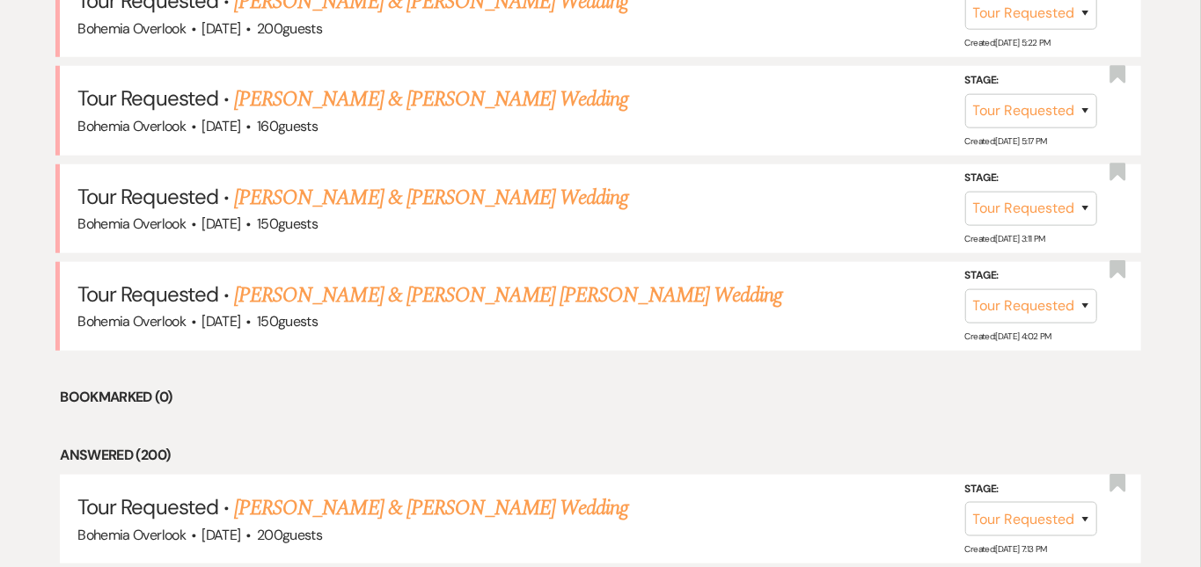
scroll to position [895, 0]
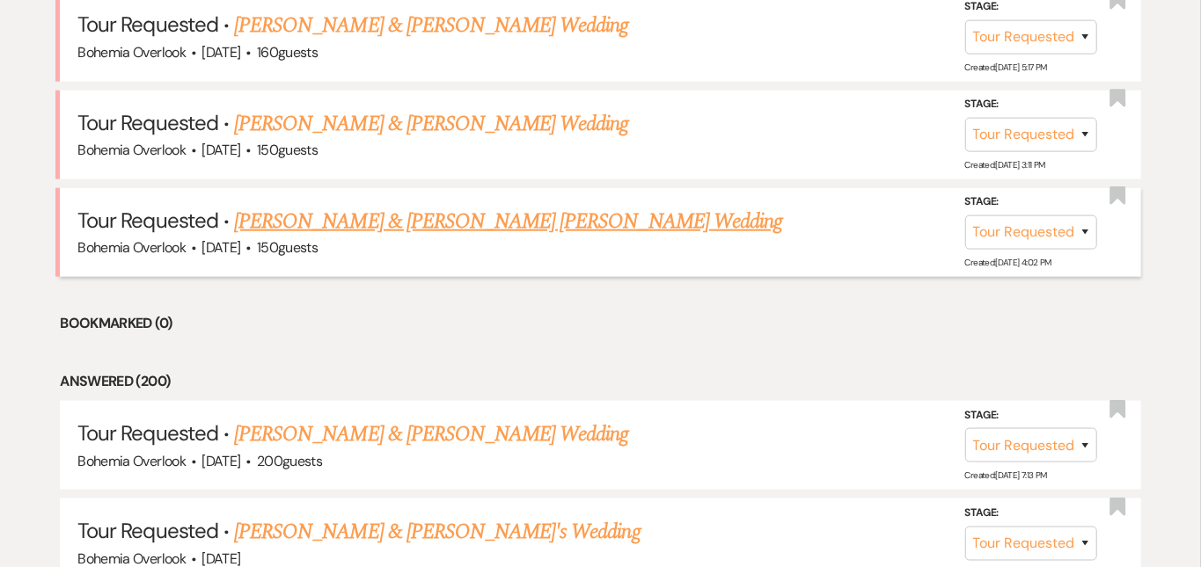
click at [441, 206] on link "[PERSON_NAME] & [PERSON_NAME] [PERSON_NAME] Wedding" at bounding box center [508, 222] width 548 height 32
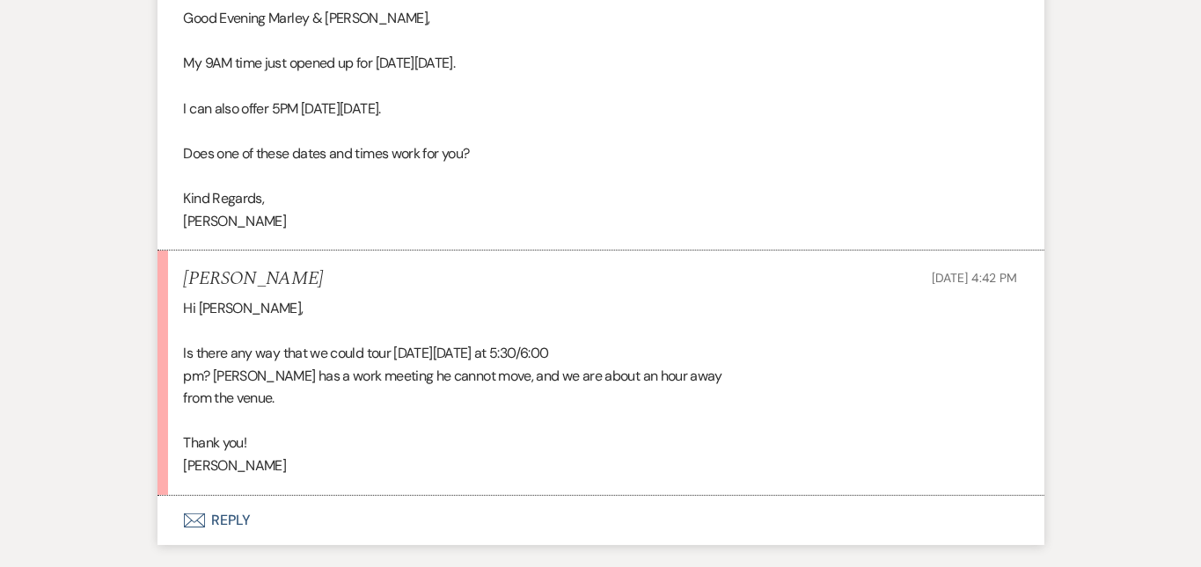
scroll to position [3491, 0]
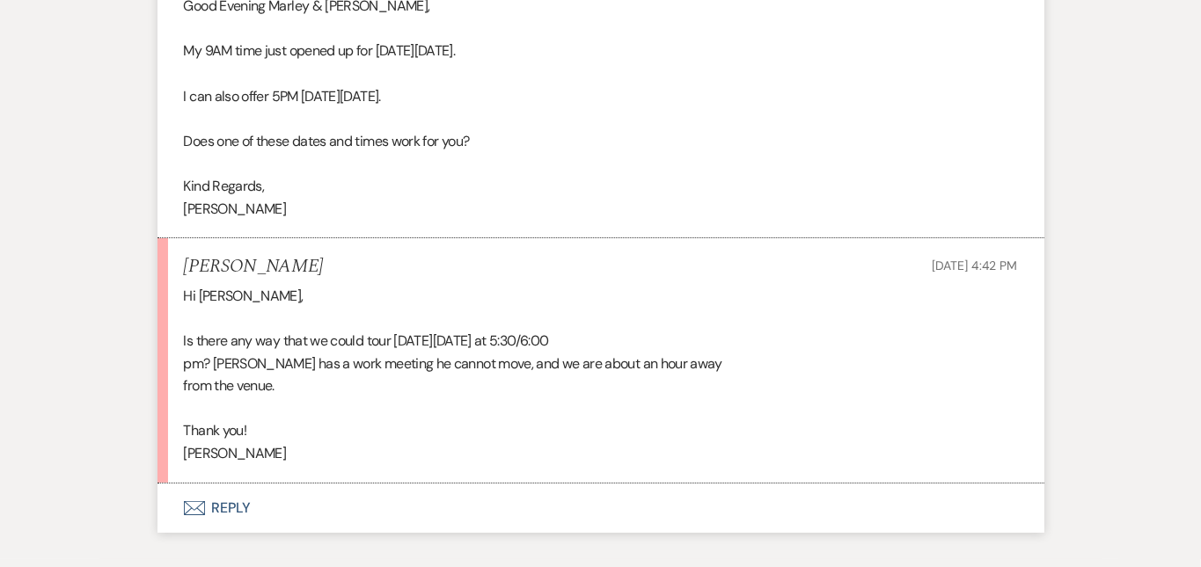
click at [409, 484] on button "Envelope Reply" at bounding box center [600, 508] width 887 height 49
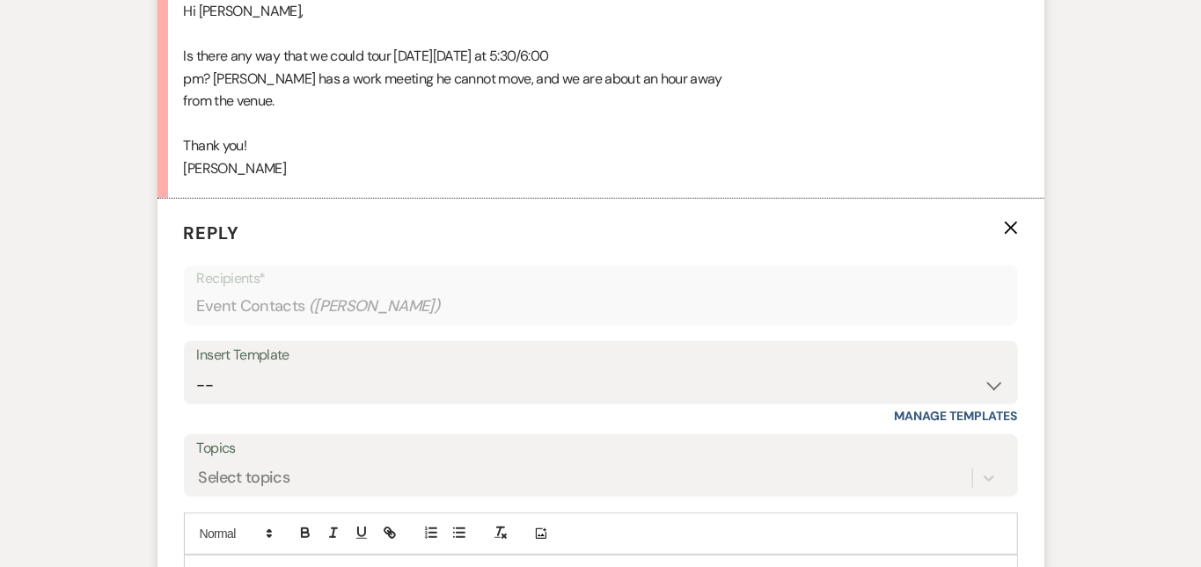
scroll to position [3786, 0]
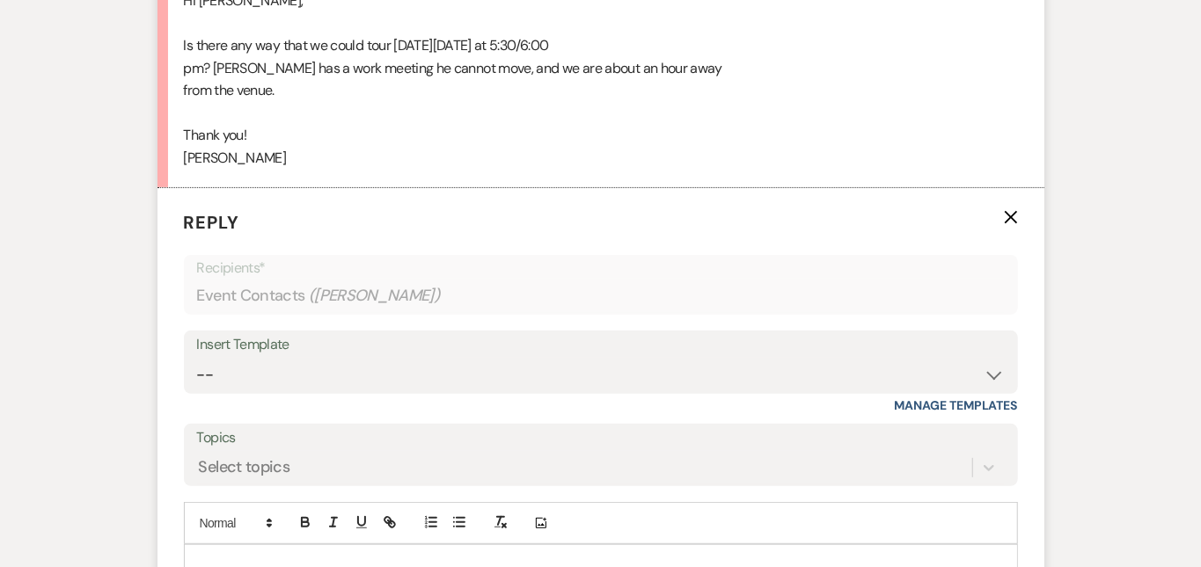
click at [413, 556] on p at bounding box center [601, 565] width 806 height 19
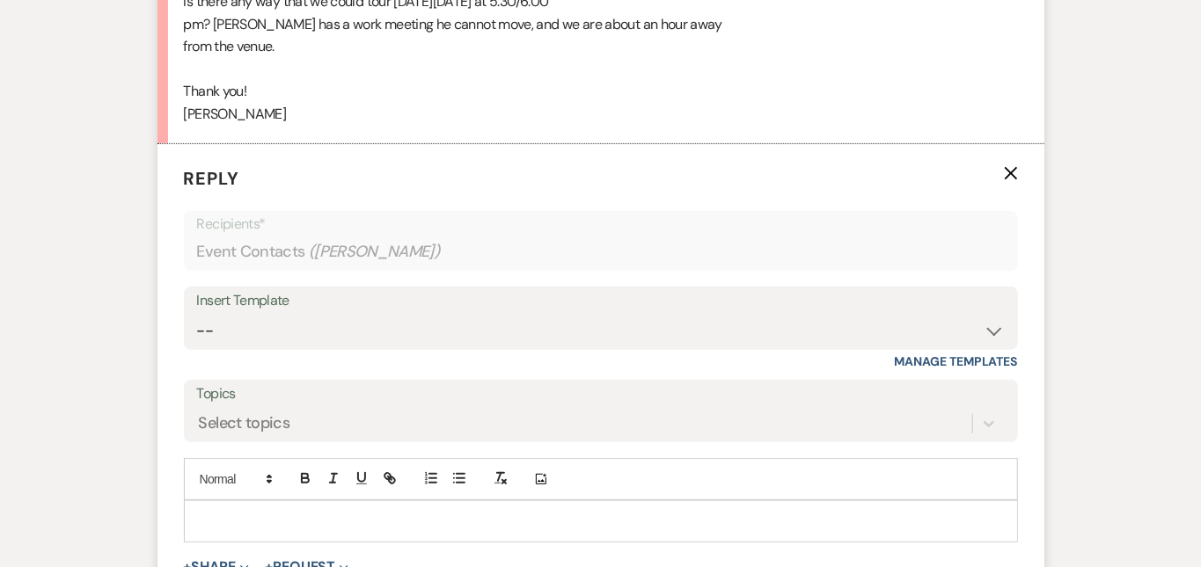
scroll to position [3793, 0]
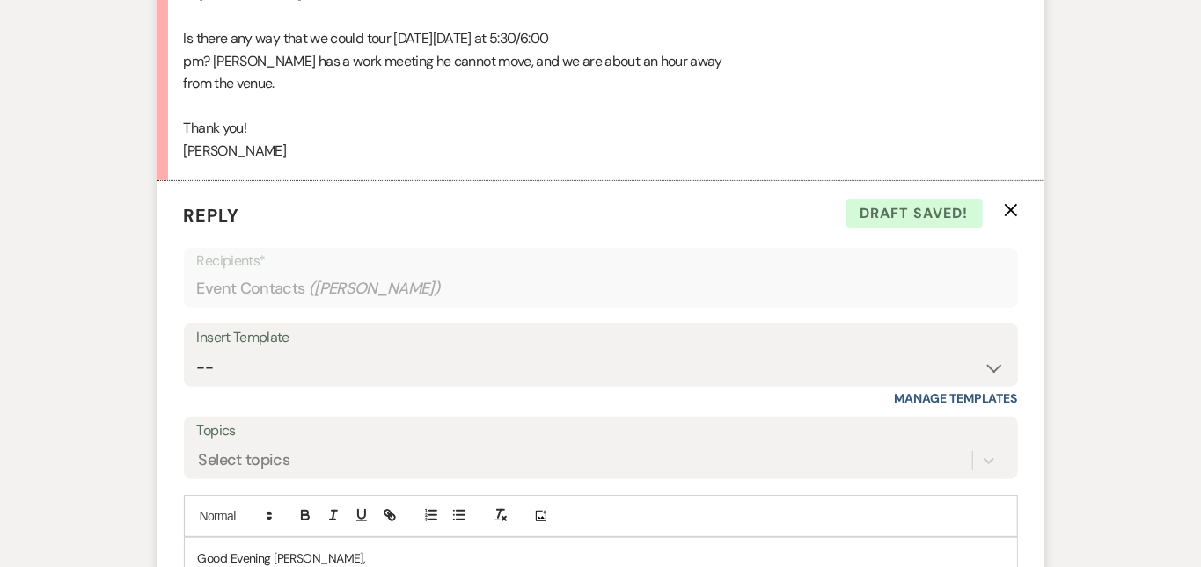
drag, startPoint x: 211, startPoint y: 514, endPoint x: 131, endPoint y: 462, distance: 95.4
click at [185, 538] on div "Good Evening [PERSON_NAME], Sure thing!" at bounding box center [601, 578] width 832 height 80
drag, startPoint x: 166, startPoint y: 476, endPoint x: 131, endPoint y: 456, distance: 40.6
drag, startPoint x: 923, startPoint y: 511, endPoint x: 132, endPoint y: 508, distance: 790.8
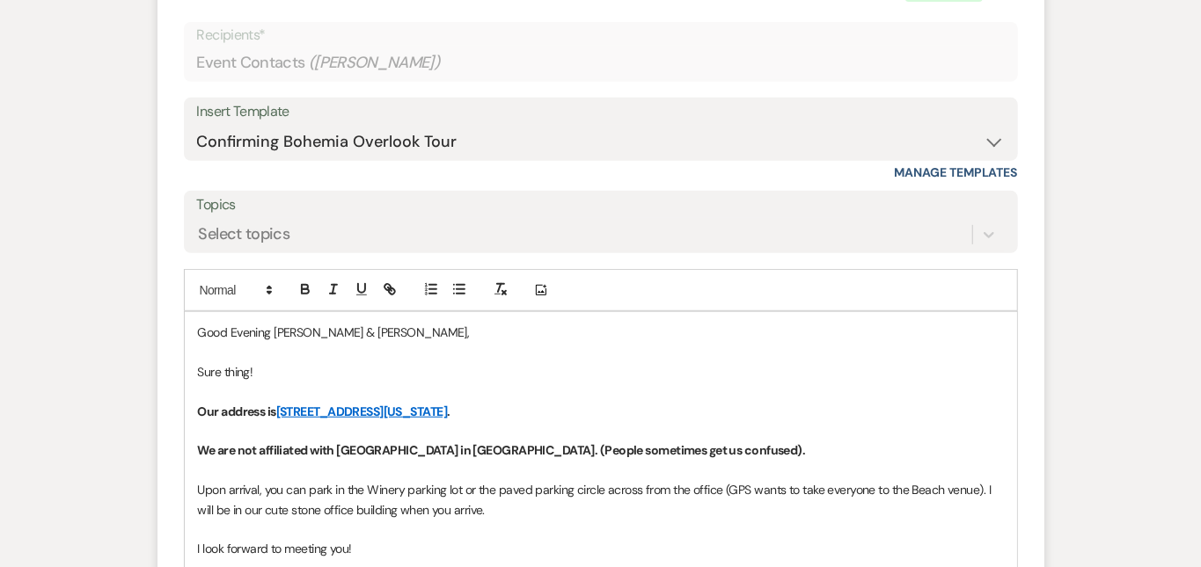
scroll to position [4032, 0]
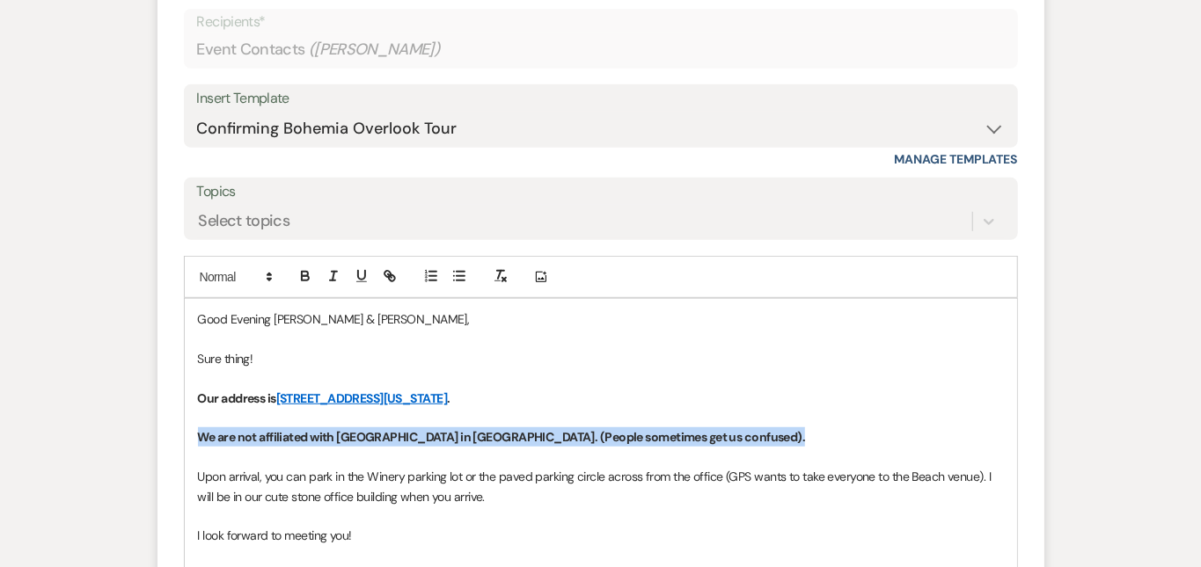
drag, startPoint x: 786, startPoint y: 349, endPoint x: 128, endPoint y: 342, distance: 657.2
click at [185, 342] on div "Good Evening [PERSON_NAME] & [PERSON_NAME], Sure thing! Our address is [STREET_…" at bounding box center [601, 457] width 832 height 317
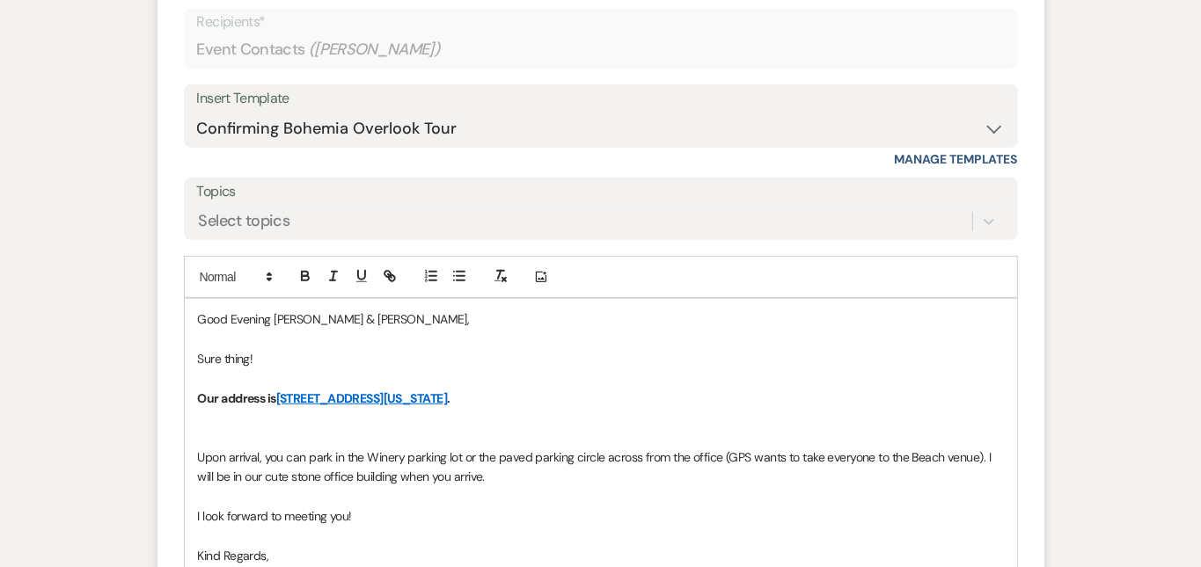
click at [297, 349] on p "Sure thing!" at bounding box center [601, 358] width 806 height 19
click at [274, 428] on p at bounding box center [601, 437] width 806 height 19
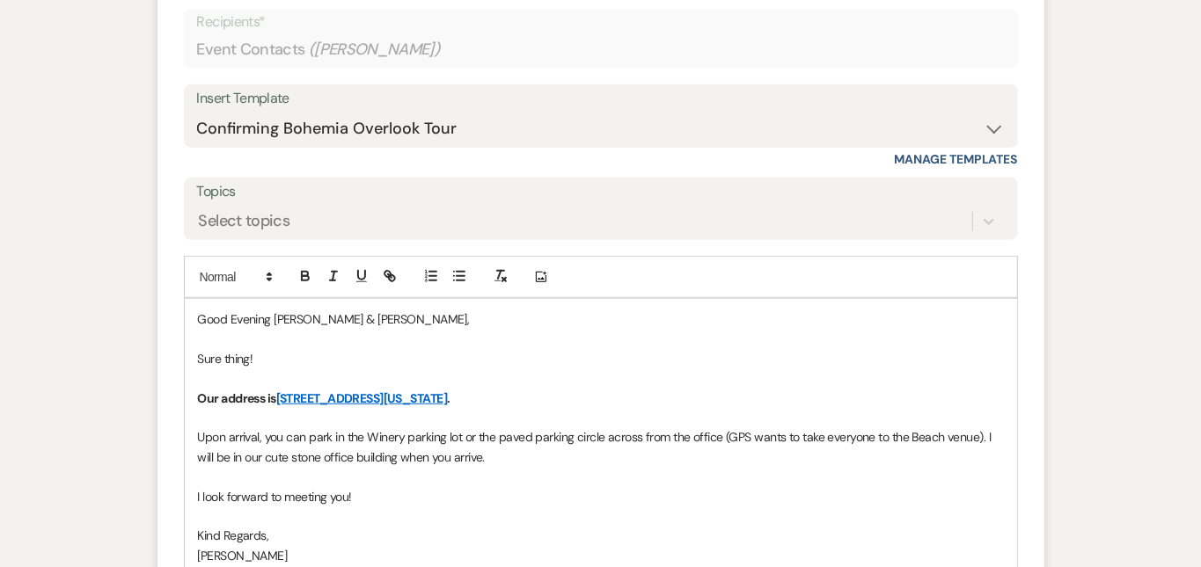
click at [336, 349] on p "Sure thing!" at bounding box center [601, 358] width 806 height 19
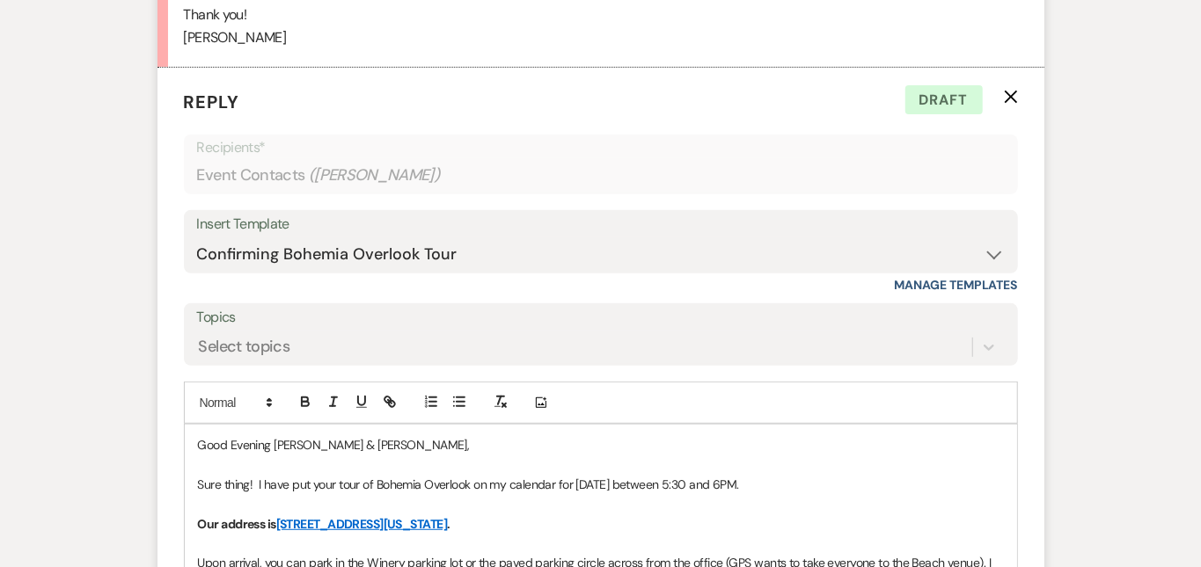
scroll to position [3923, 0]
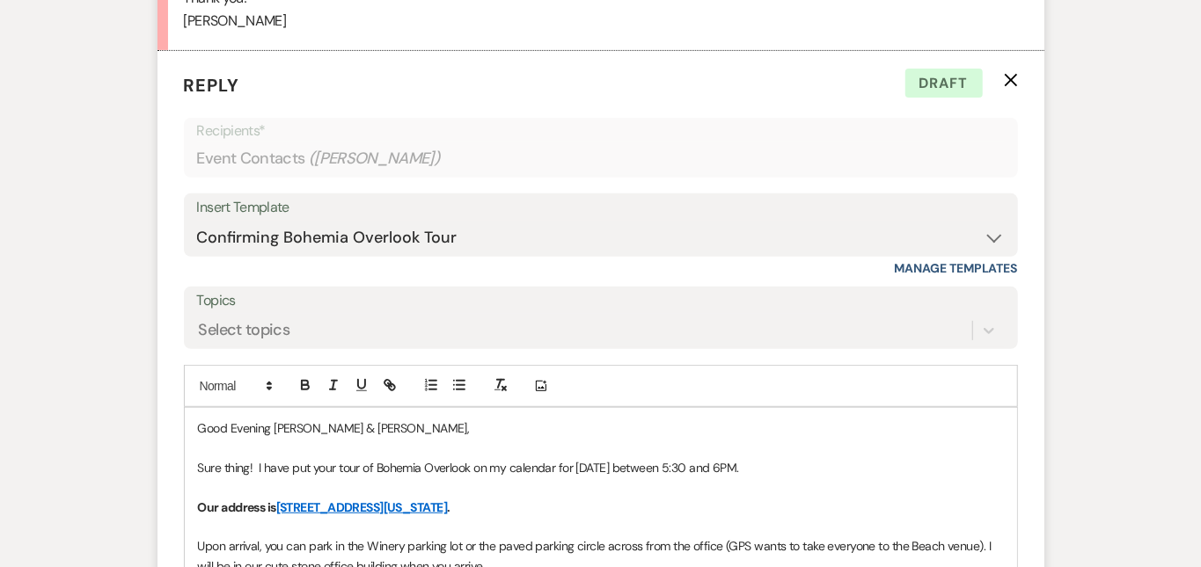
click at [260, 419] on p "Good Evening [PERSON_NAME] & [PERSON_NAME]," at bounding box center [601, 428] width 806 height 19
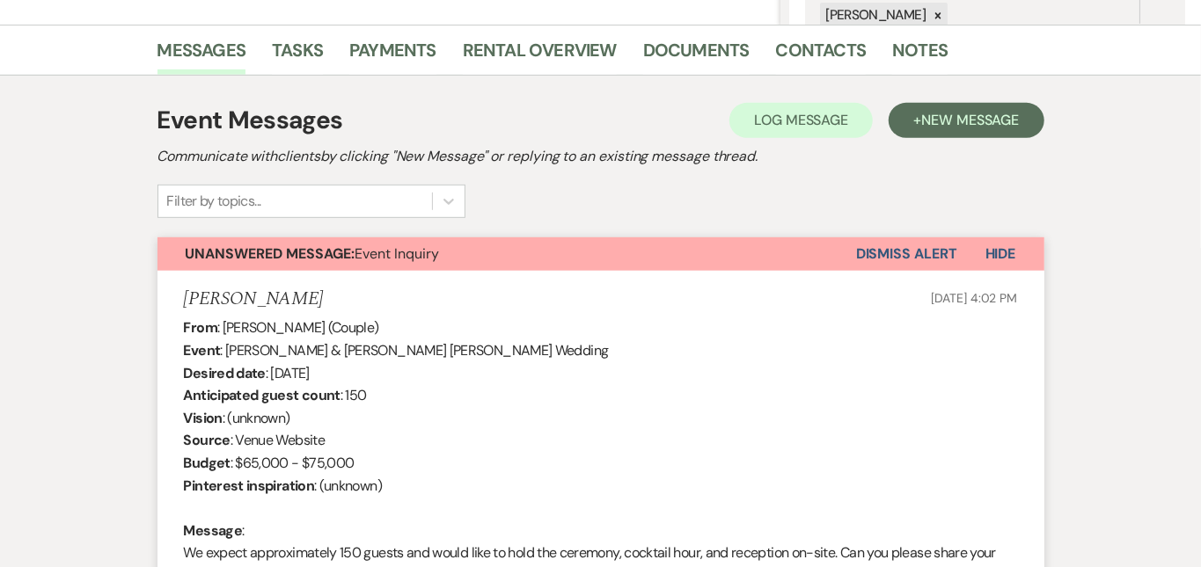
scroll to position [447, 0]
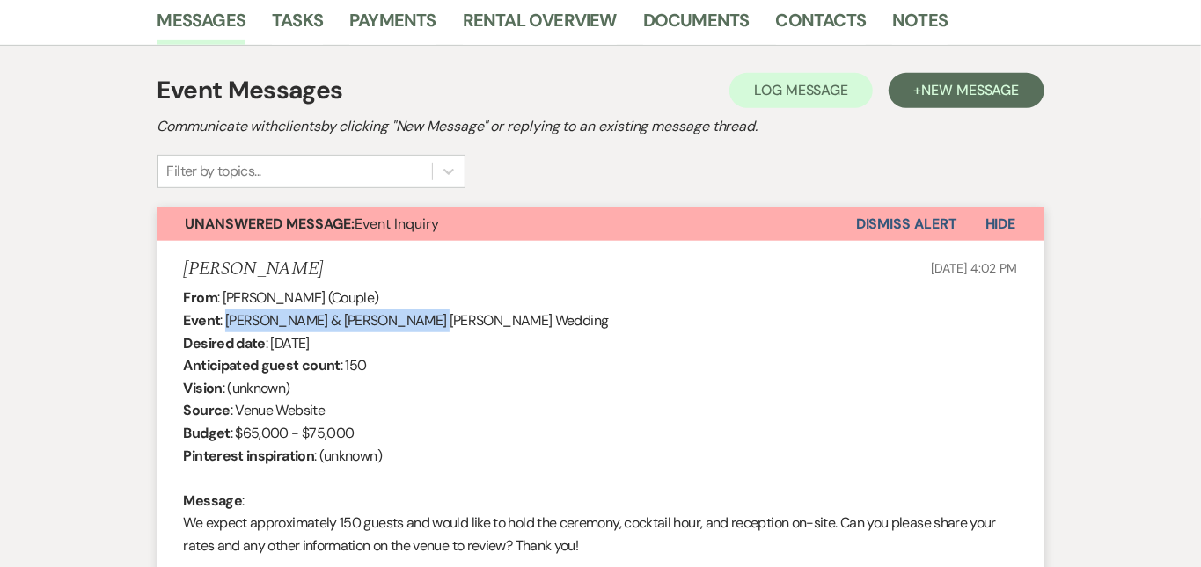
drag, startPoint x: 349, startPoint y: 321, endPoint x: 169, endPoint y: 321, distance: 180.3
click at [184, 321] on div "From : [PERSON_NAME] (Couple) Event : [PERSON_NAME] & [PERSON_NAME] [PERSON_NAM…" at bounding box center [601, 433] width 834 height 293
copy div "[PERSON_NAME] & [PERSON_NAME]'"
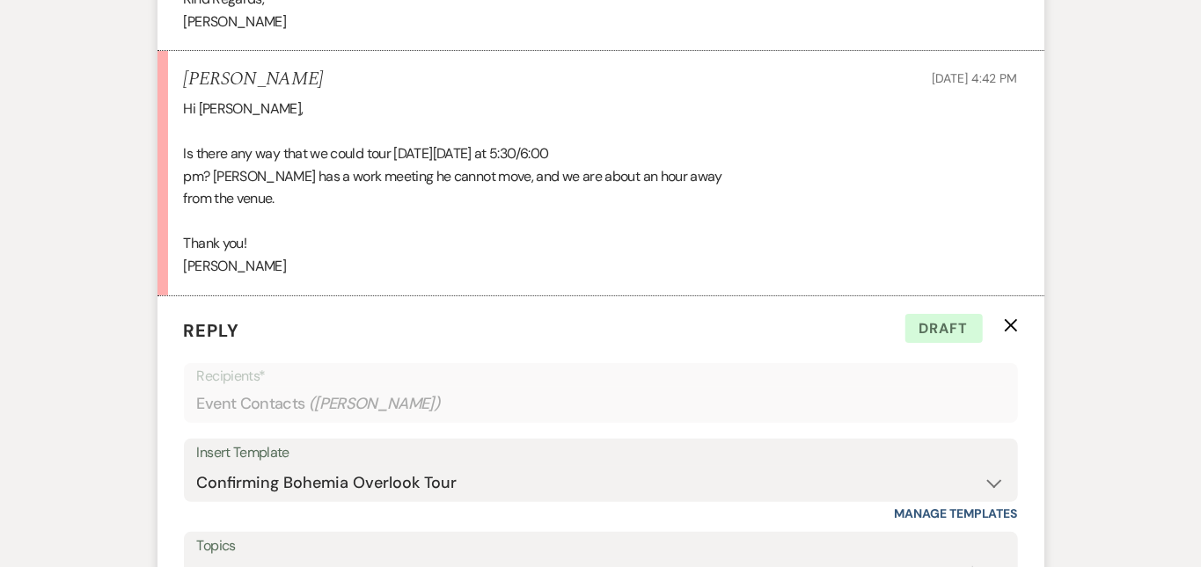
scroll to position [3682, 0]
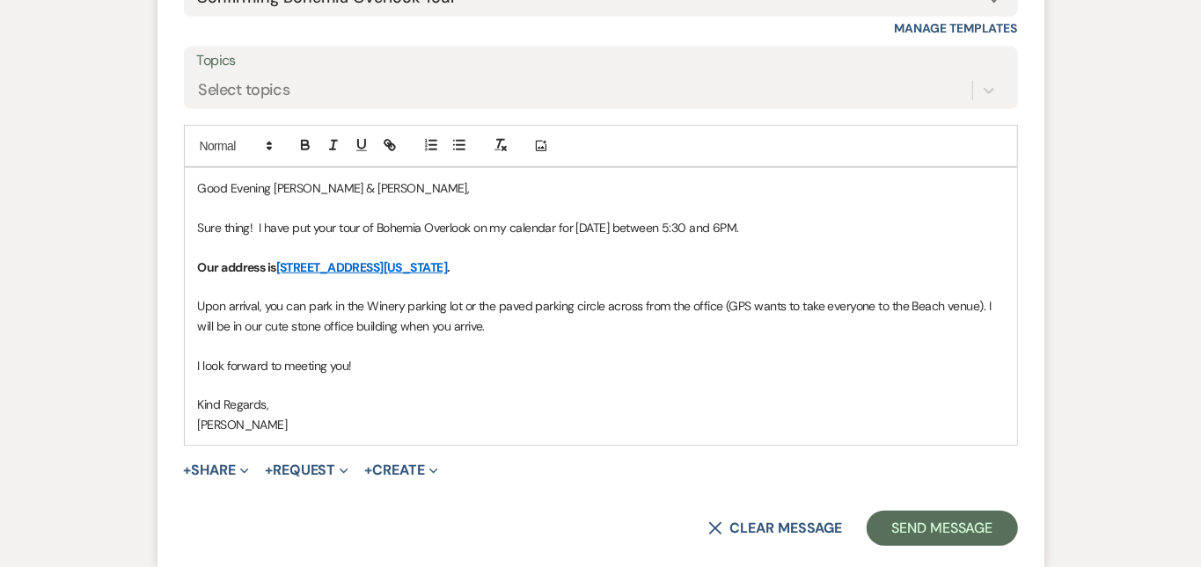
scroll to position [4166, 0]
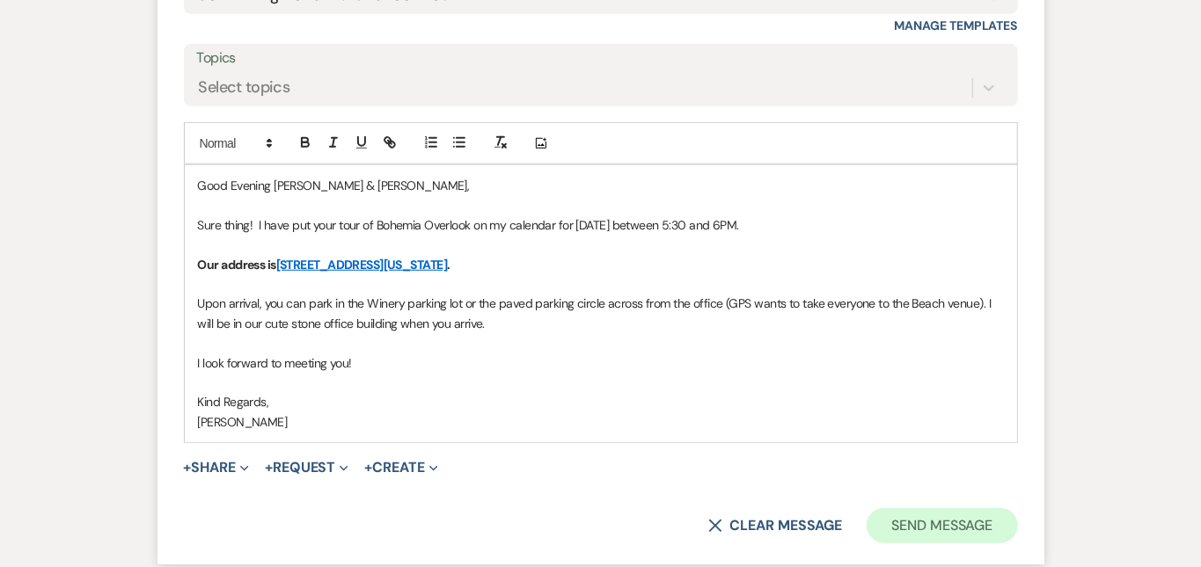
click at [996, 508] on button "Send Message" at bounding box center [941, 525] width 150 height 35
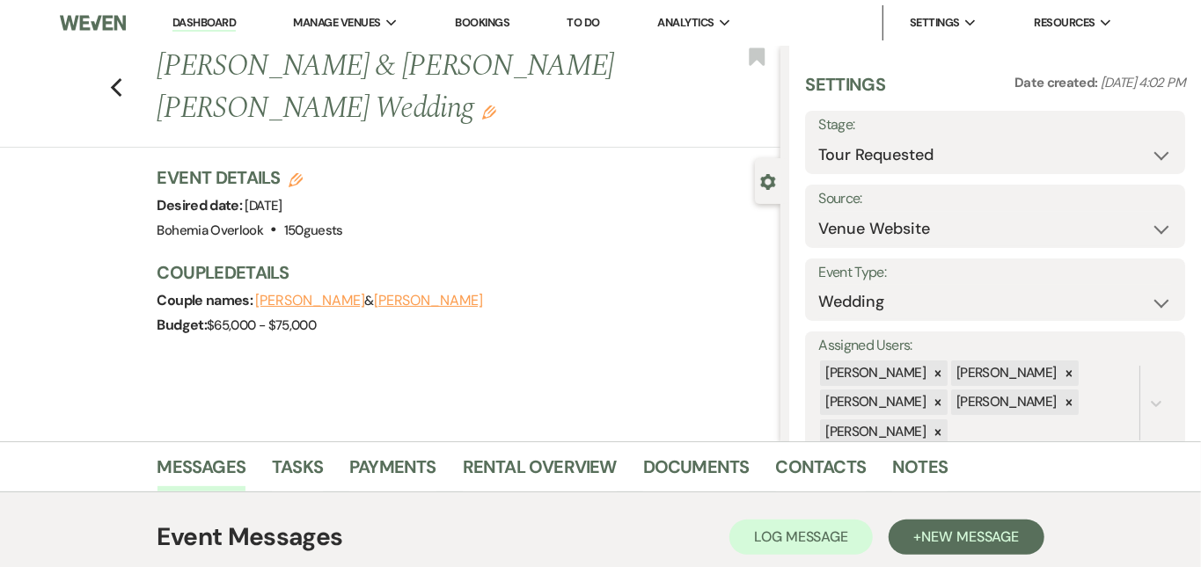
scroll to position [0, 0]
click at [1168, 135] on button "Save" at bounding box center [1145, 142] width 79 height 35
click at [230, 25] on link "Dashboard" at bounding box center [203, 23] width 63 height 17
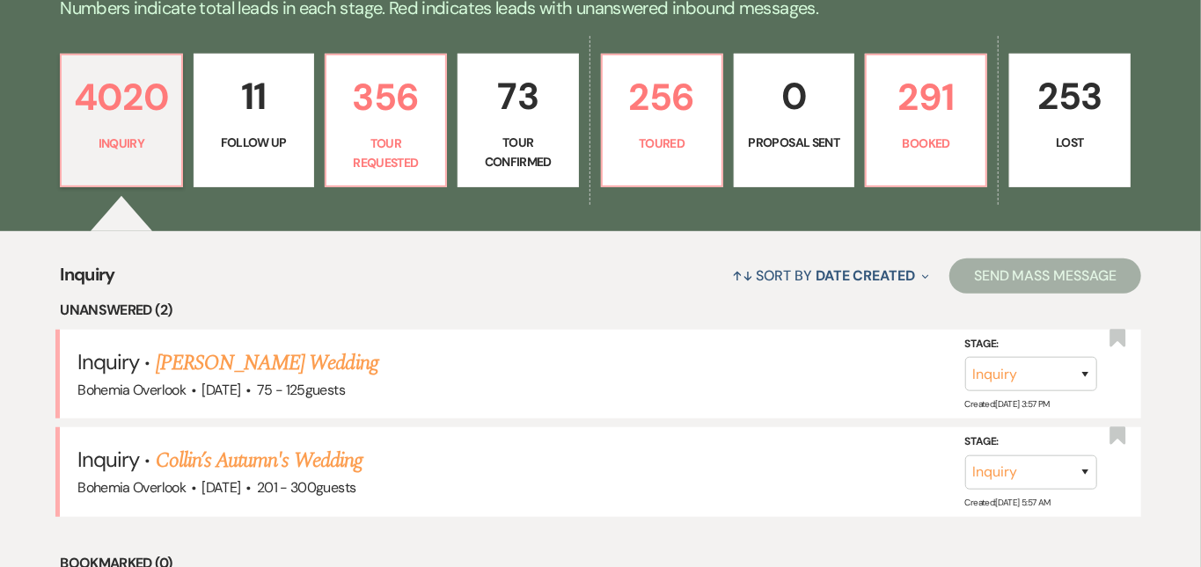
scroll to position [454, 0]
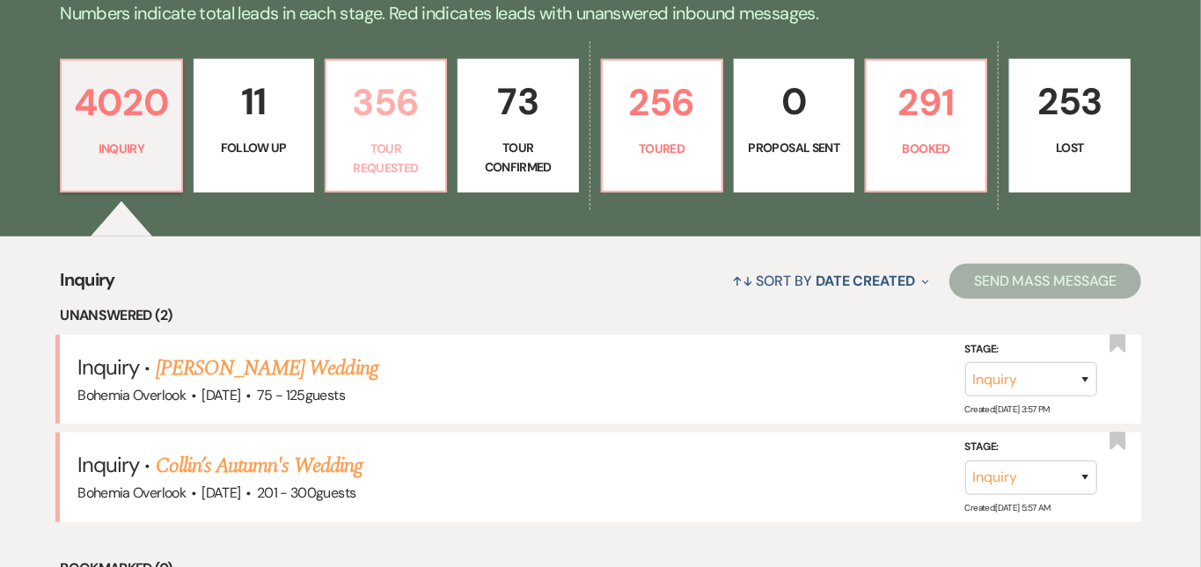
click at [430, 109] on p "356" at bounding box center [386, 102] width 98 height 59
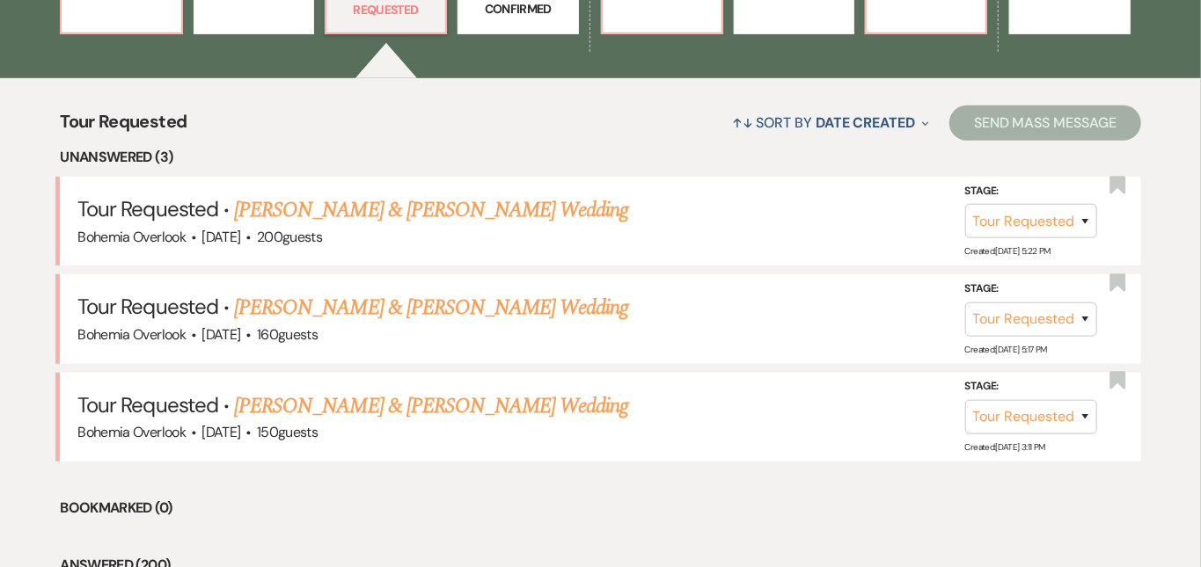
scroll to position [705, 0]
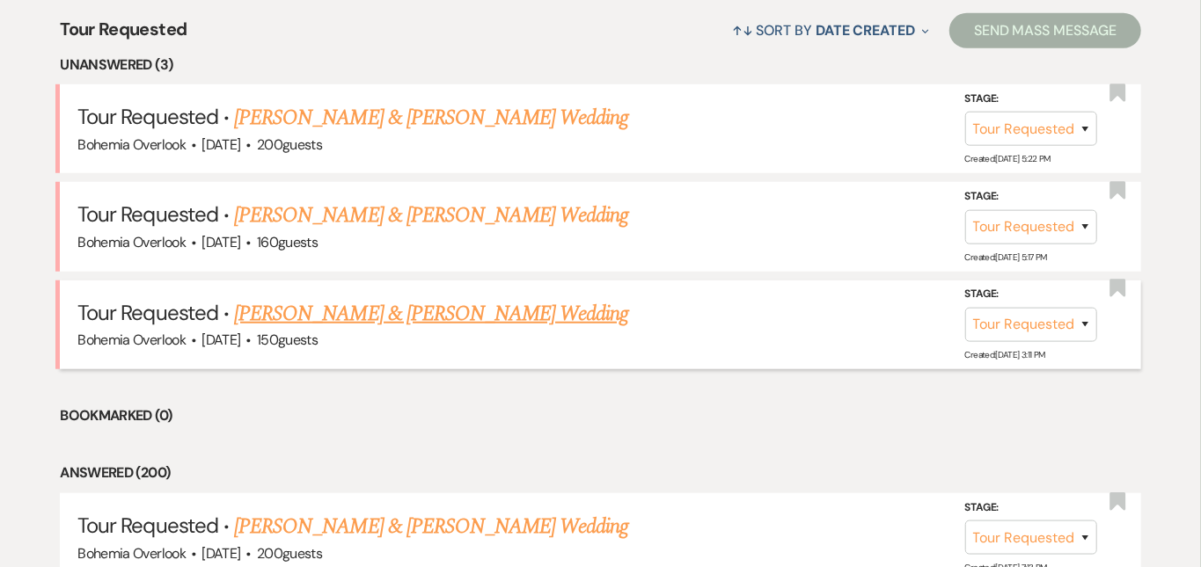
click at [452, 298] on link "[PERSON_NAME] & [PERSON_NAME] Wedding" at bounding box center [431, 314] width 394 height 32
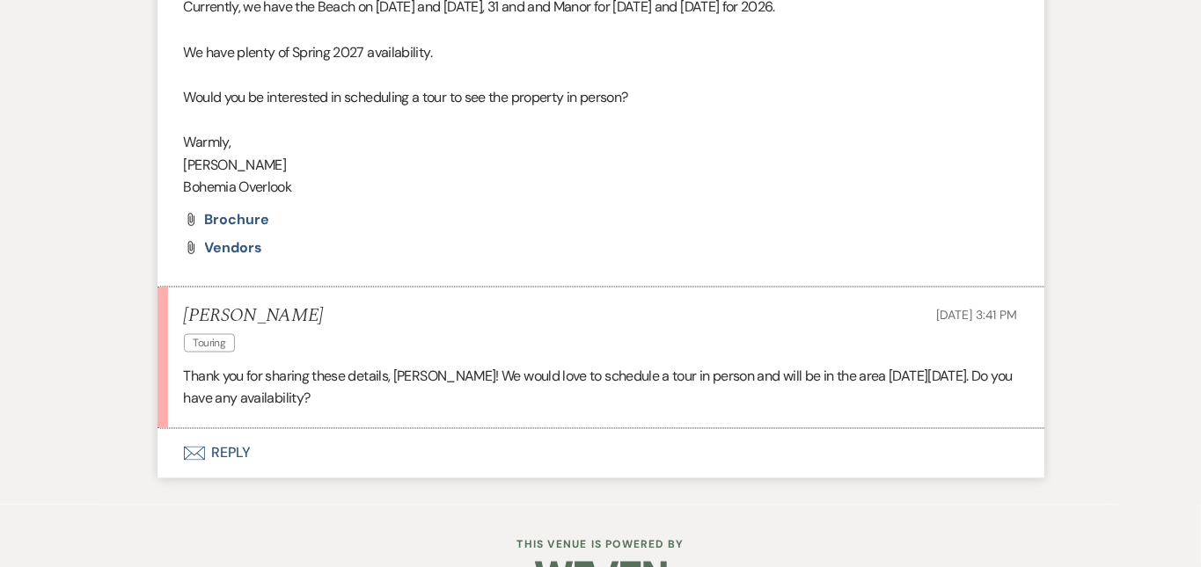
scroll to position [1448, 0]
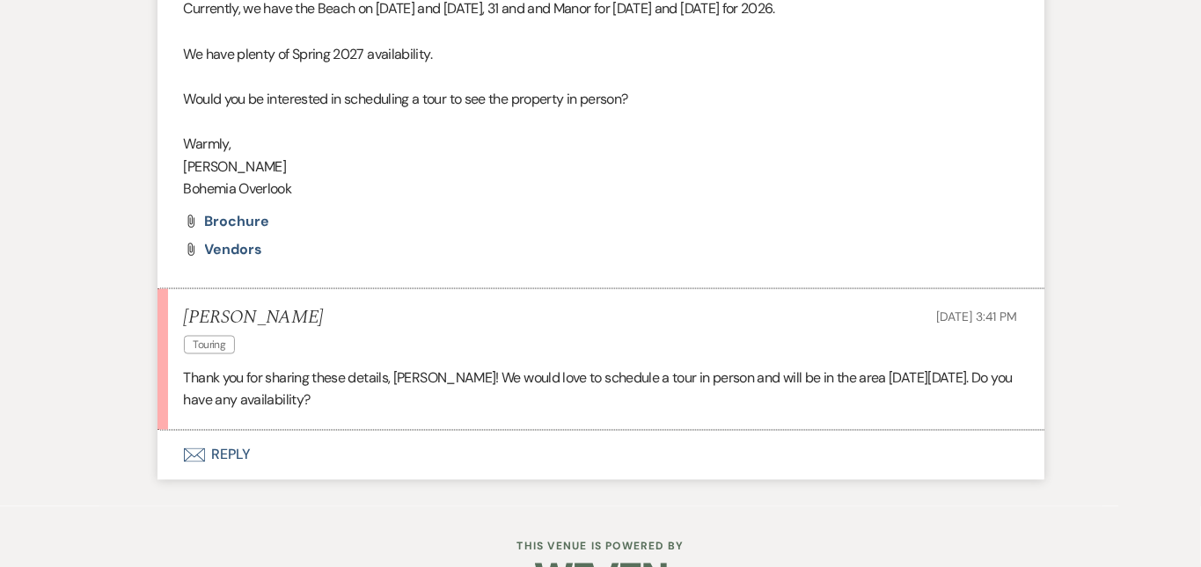
click at [457, 431] on button "Envelope Reply" at bounding box center [600, 455] width 887 height 49
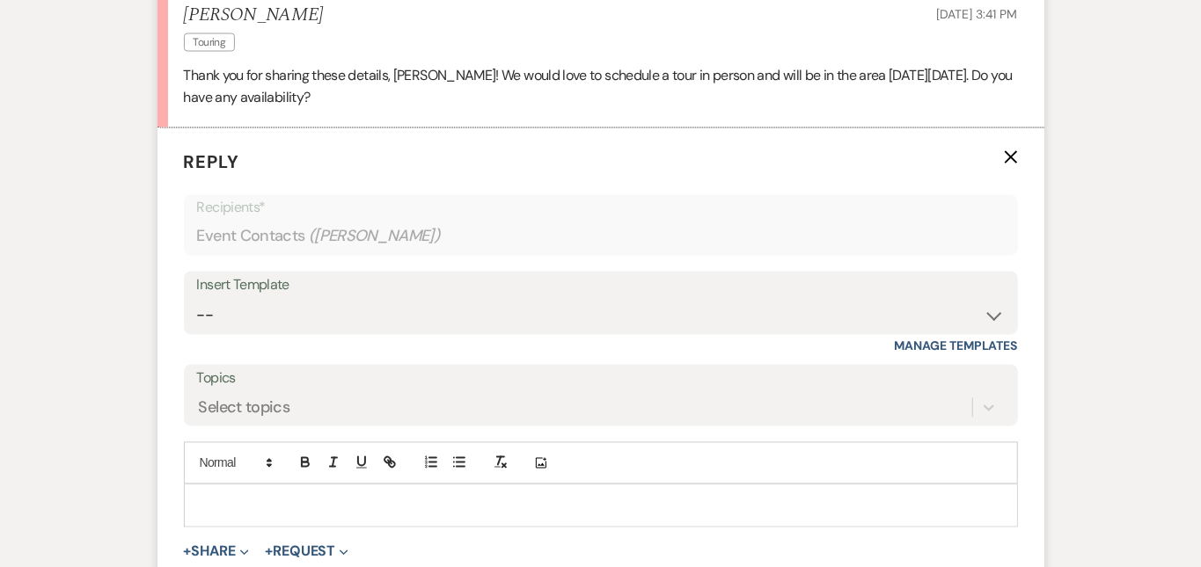
scroll to position [1803, 0]
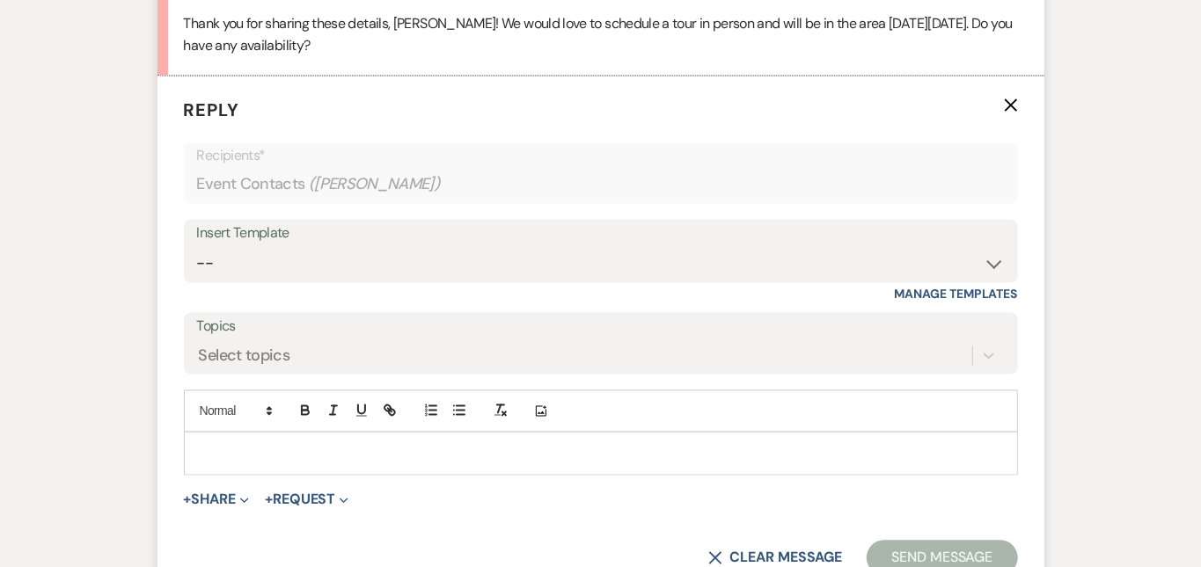
click at [457, 433] on div at bounding box center [601, 453] width 832 height 40
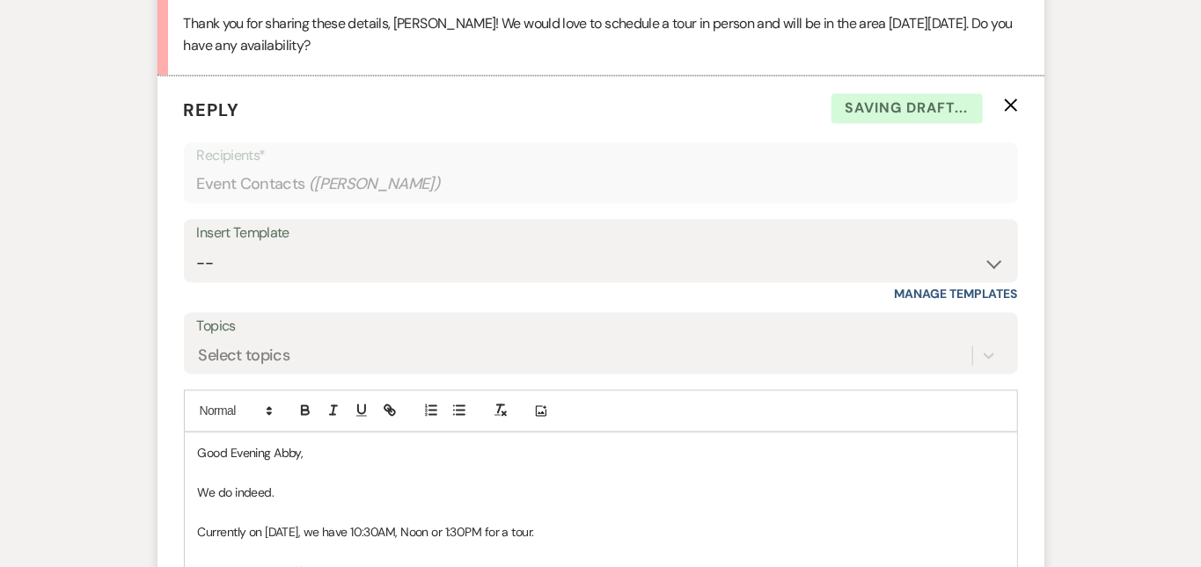
scroll to position [2099, 0]
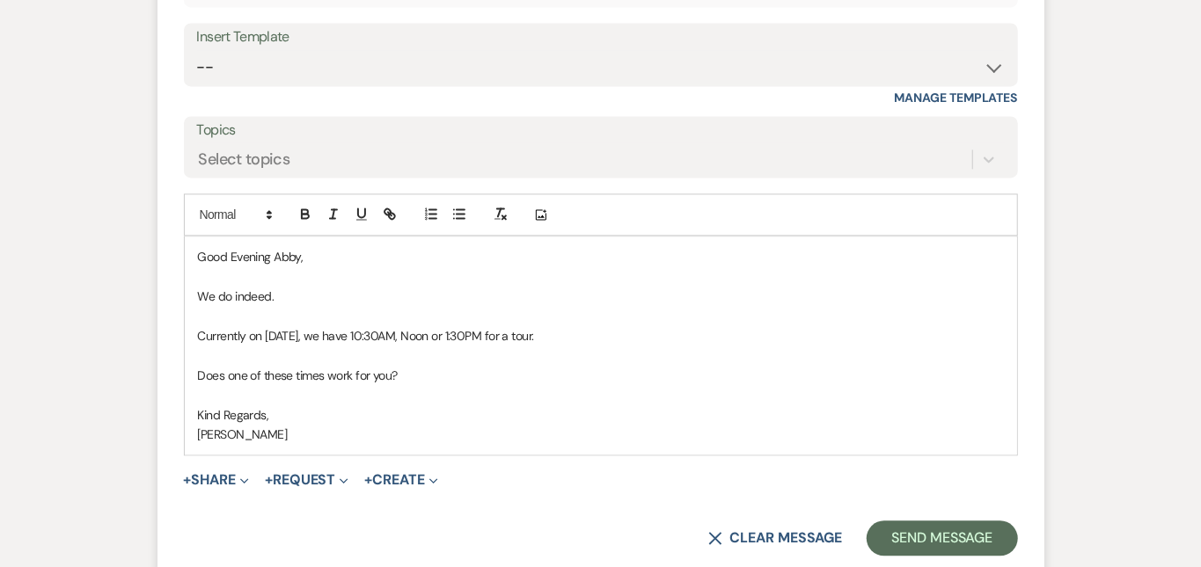
scroll to position [2029, 0]
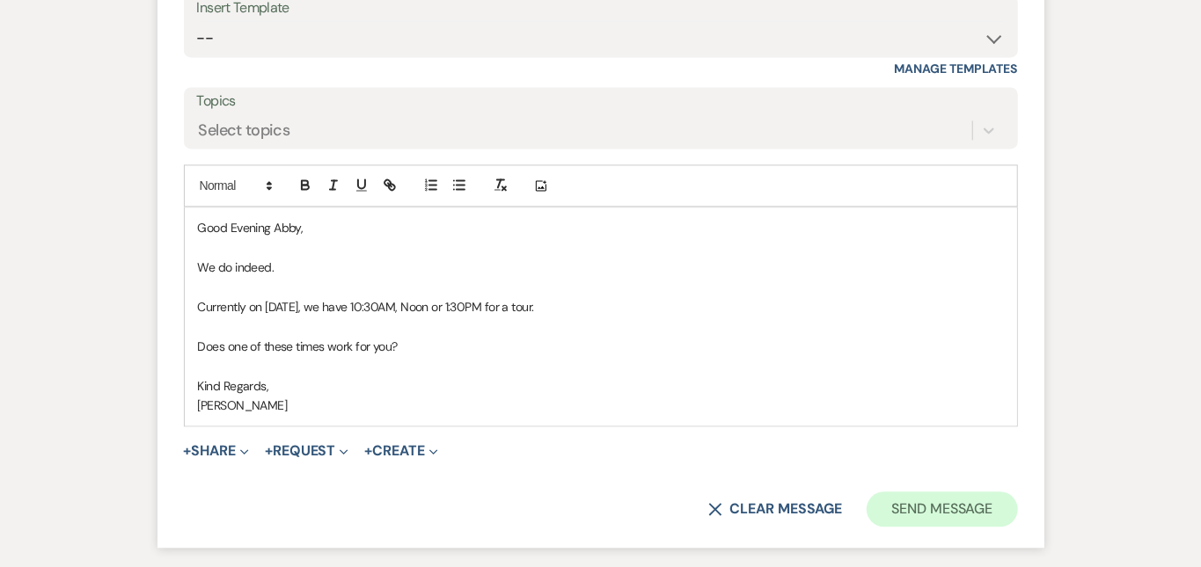
click at [996, 492] on button "Send Message" at bounding box center [941, 509] width 150 height 35
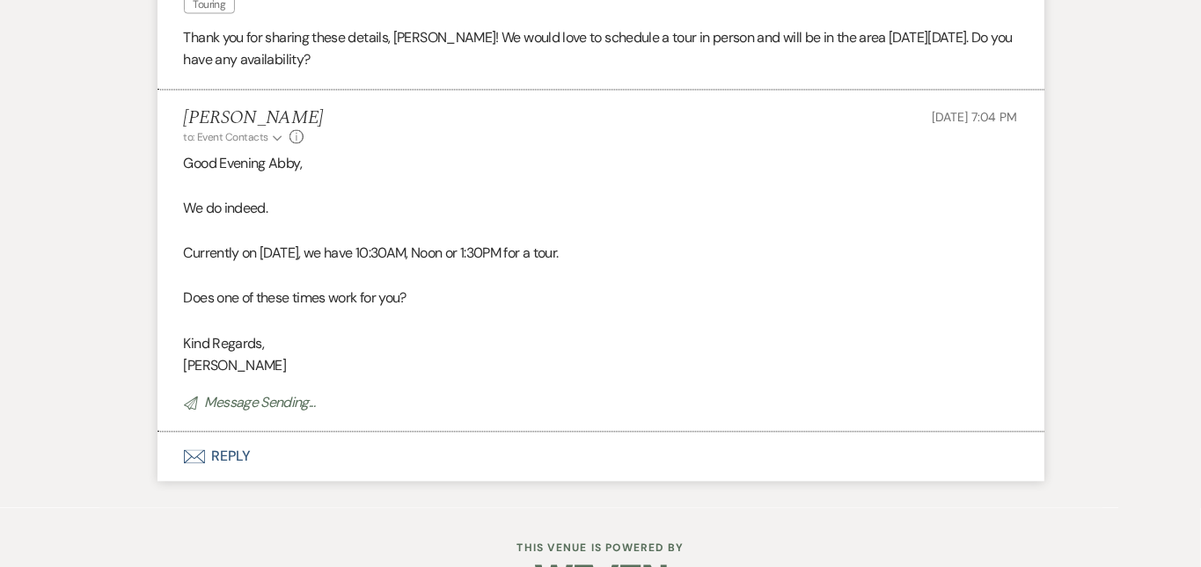
scroll to position [1752, 0]
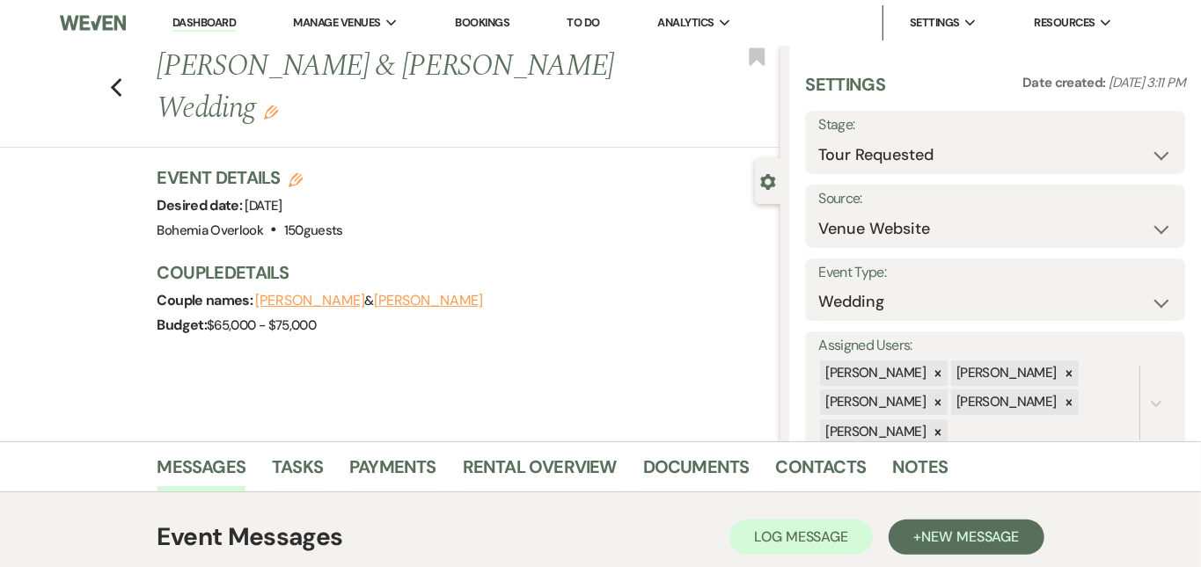
scroll to position [0, 0]
click at [227, 22] on link "Dashboard" at bounding box center [203, 23] width 63 height 17
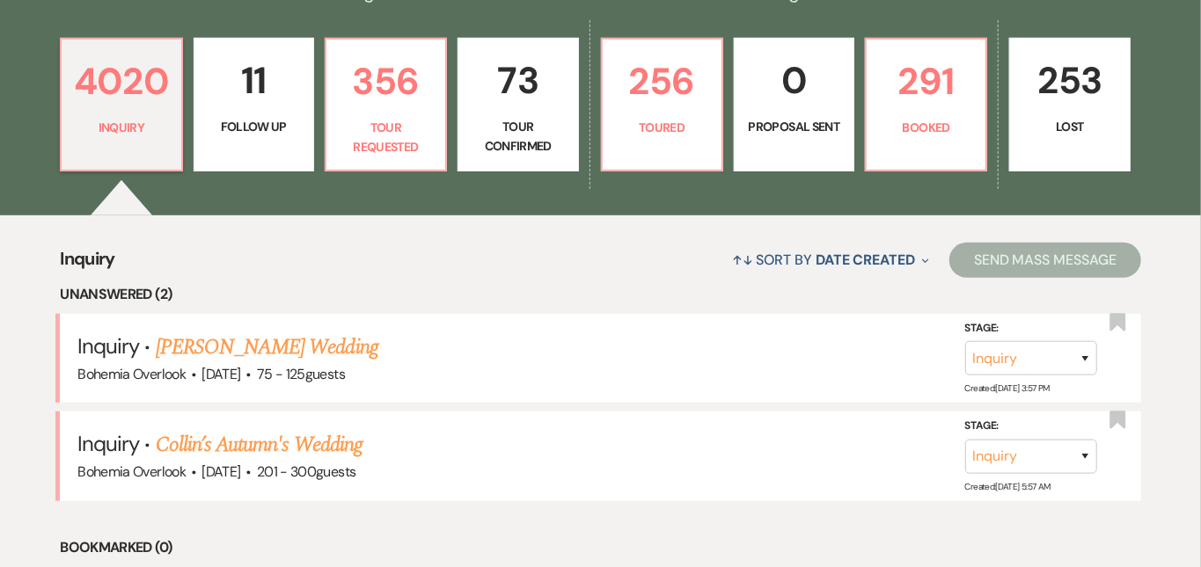
scroll to position [451, 0]
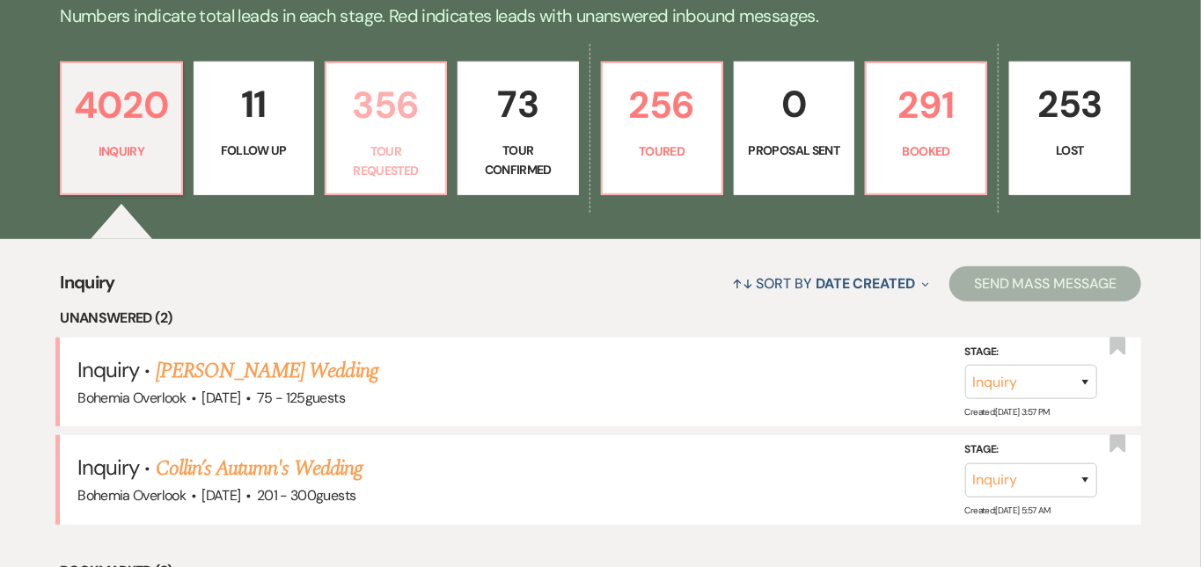
click at [378, 119] on p "356" at bounding box center [386, 105] width 98 height 59
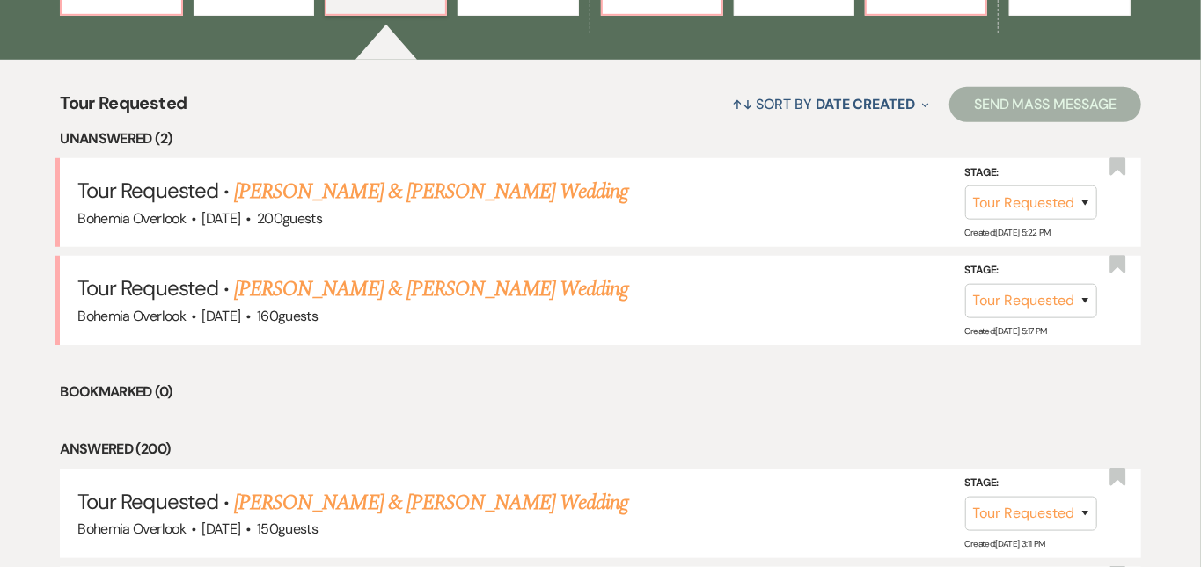
scroll to position [635, 0]
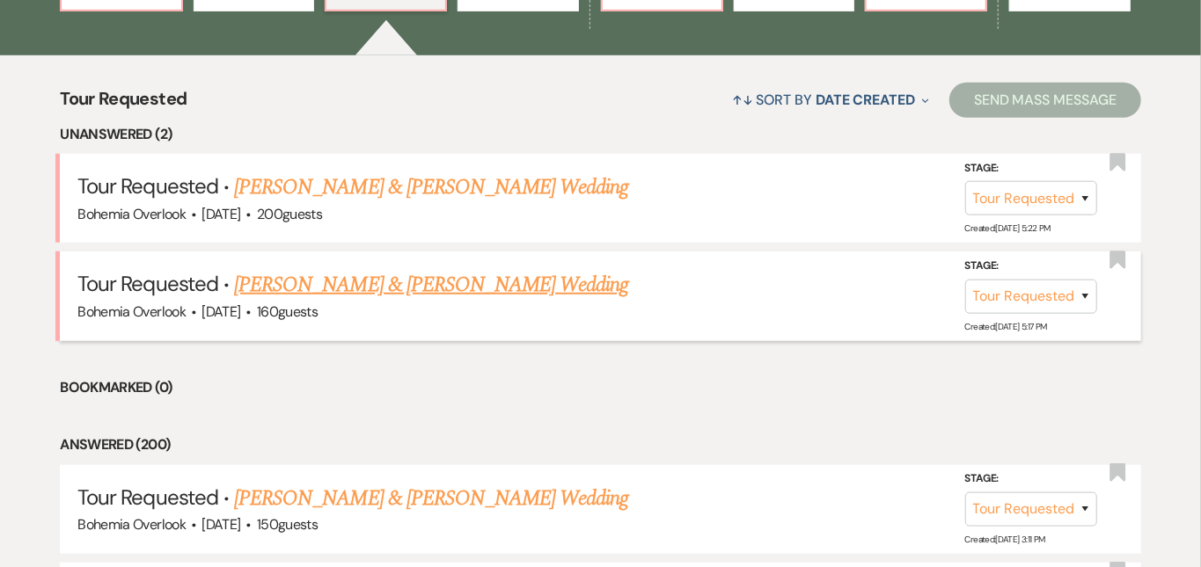
click at [445, 269] on link "[PERSON_NAME] & [PERSON_NAME] Wedding" at bounding box center [431, 285] width 394 height 32
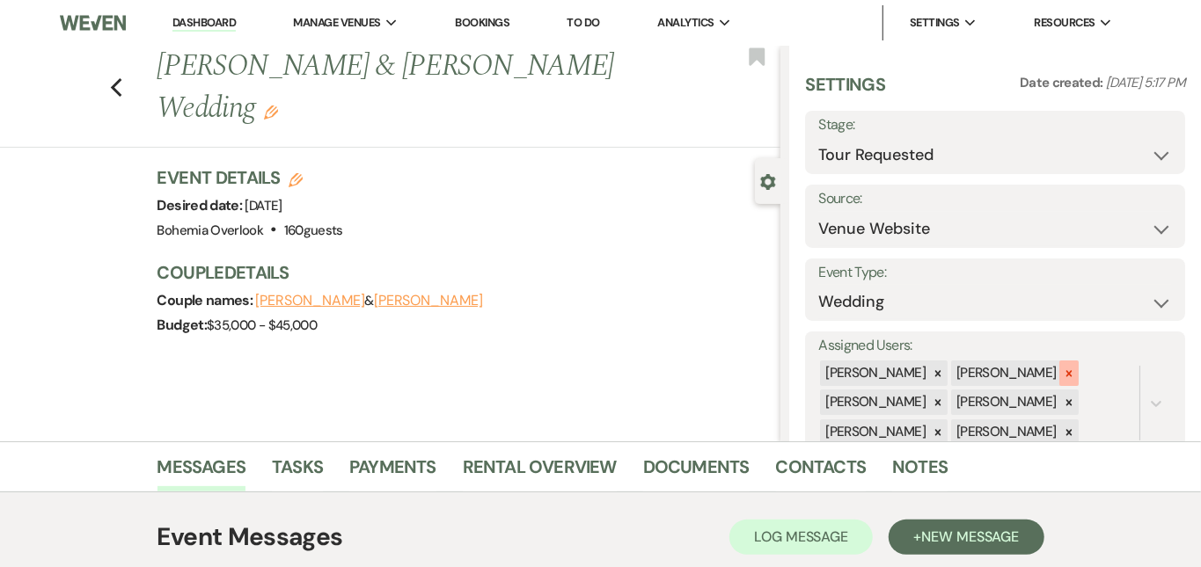
click at [1075, 368] on icon at bounding box center [1069, 374] width 12 height 12
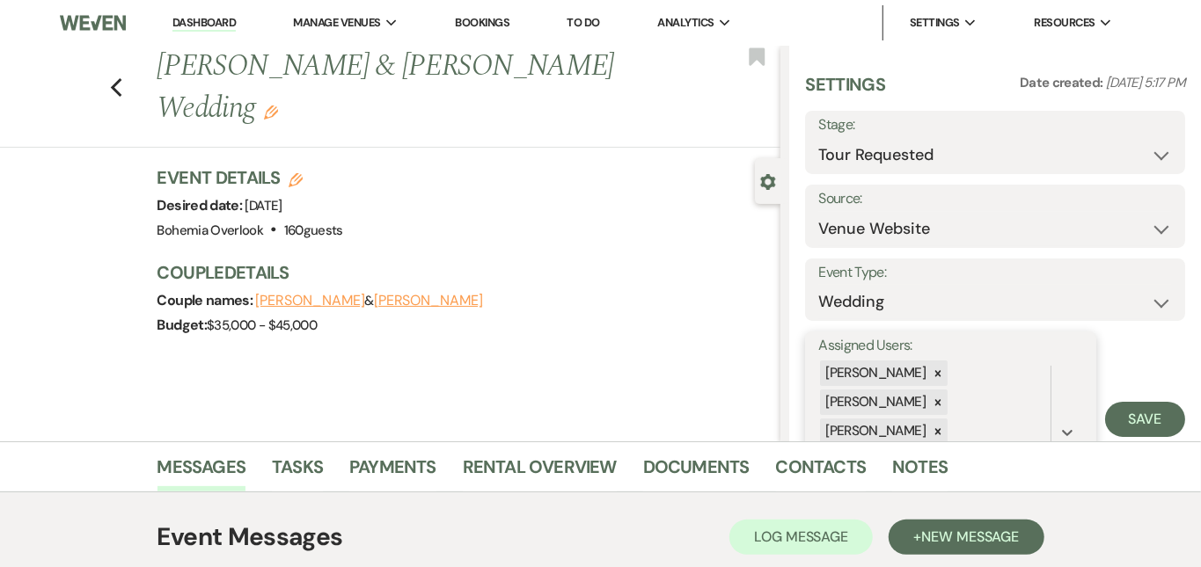
scroll to position [93, 0]
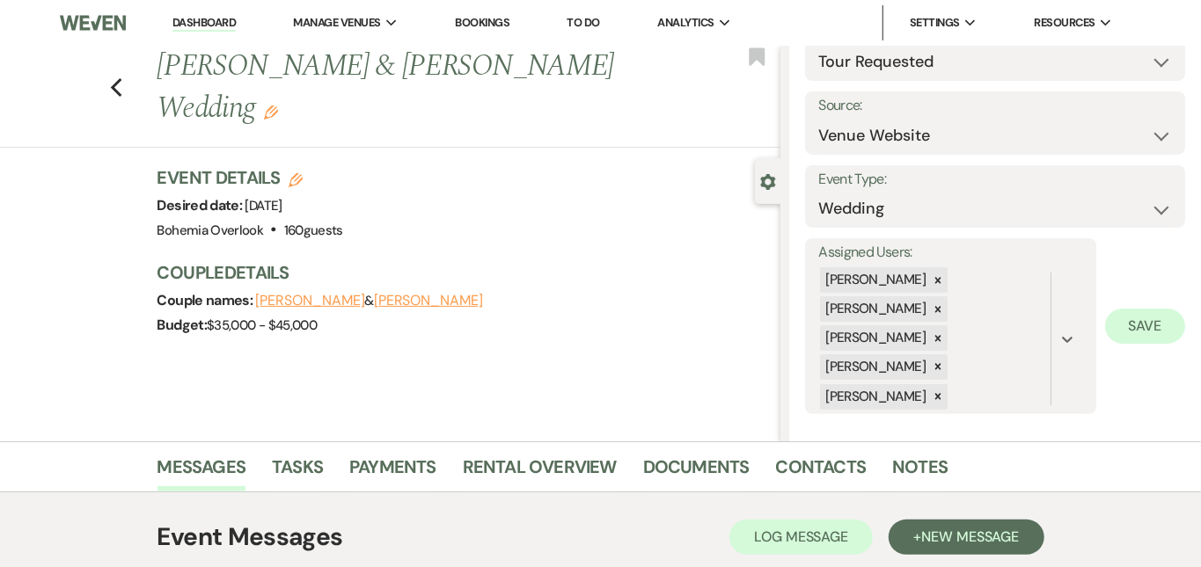
click at [1154, 328] on button "Save" at bounding box center [1145, 326] width 80 height 35
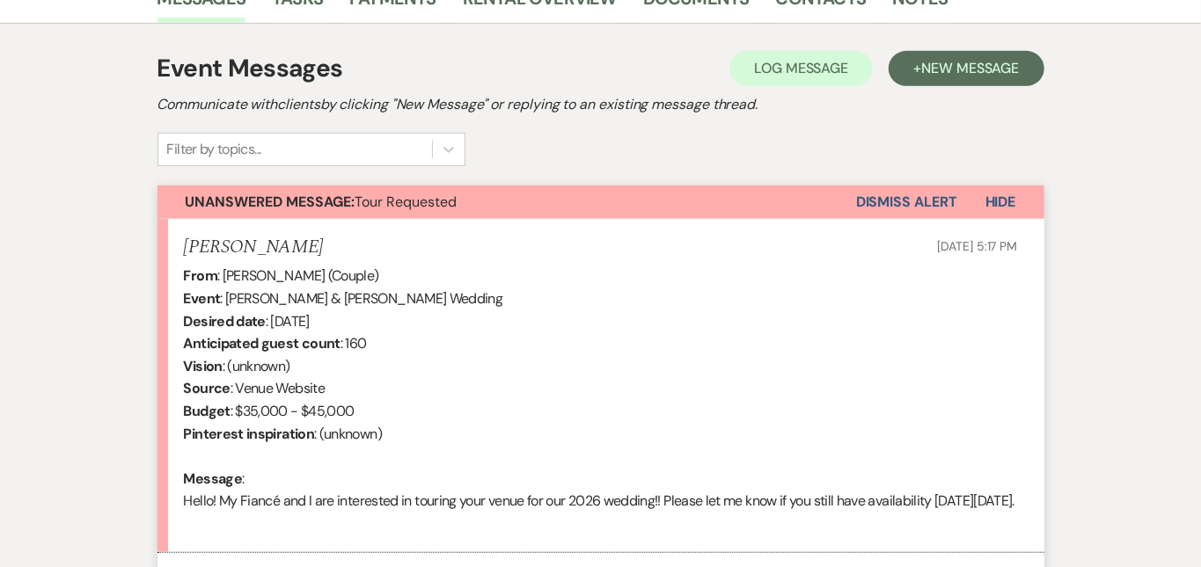
scroll to position [564, 0]
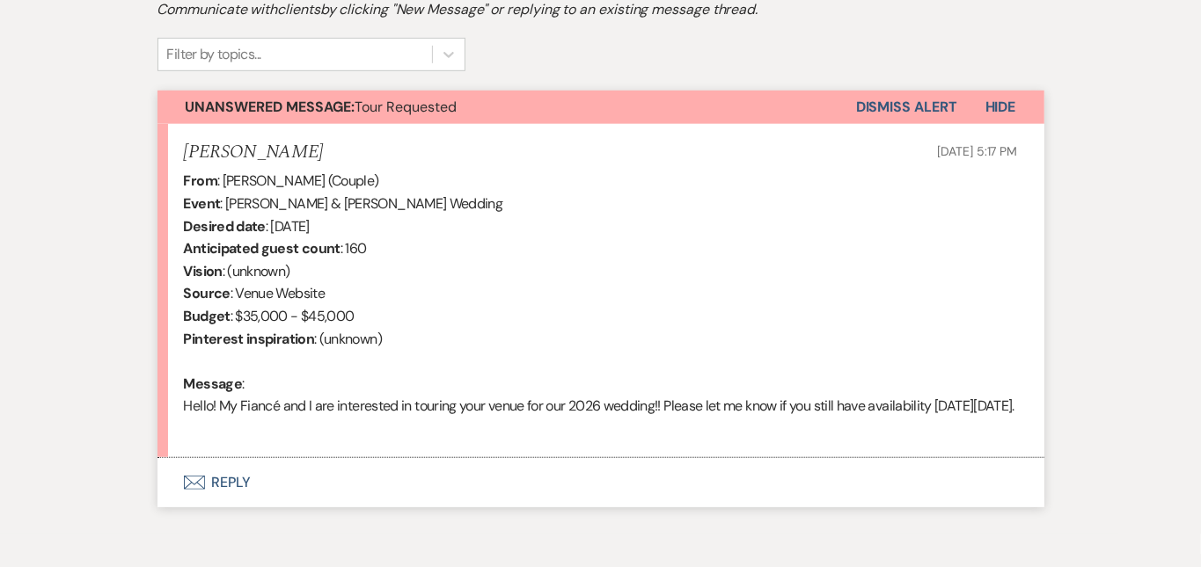
click at [623, 481] on button "Envelope Reply" at bounding box center [600, 482] width 887 height 49
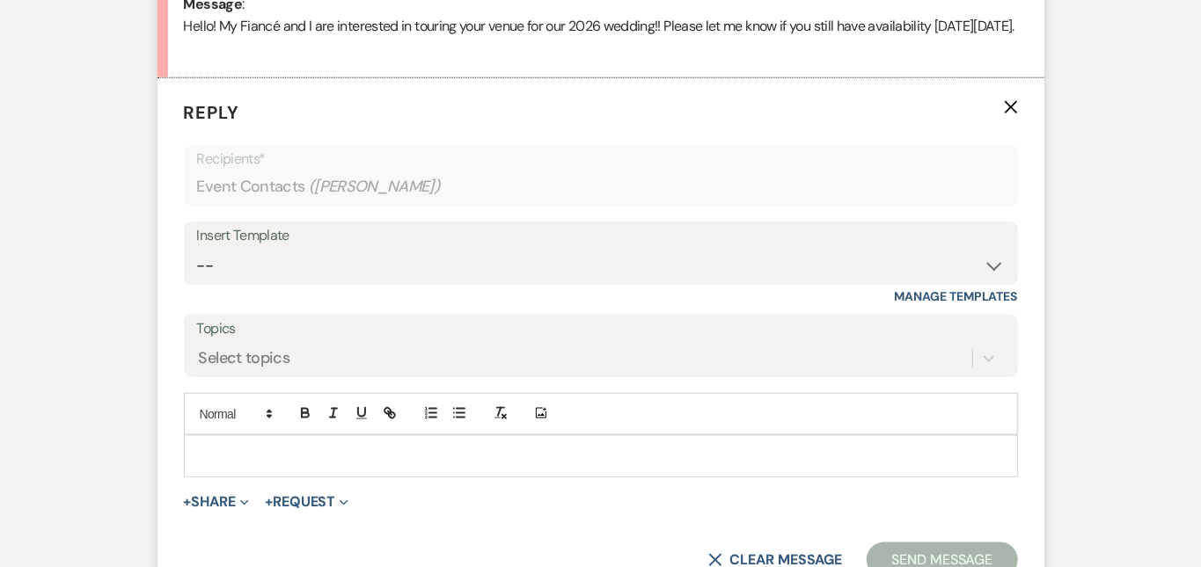
scroll to position [997, 0]
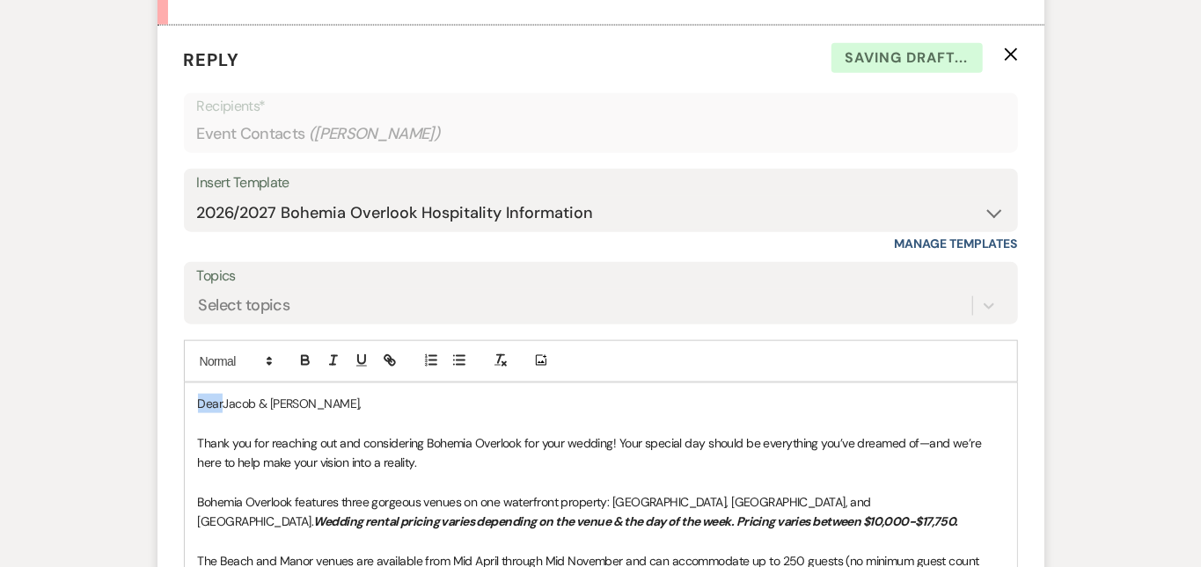
drag, startPoint x: 164, startPoint y: 402, endPoint x: 118, endPoint y: 383, distance: 49.7
click at [157, 383] on form "Reply X Saving draft... Recipients* Event Contacts ( [PERSON_NAME] ) Insert Tem…" at bounding box center [600, 501] width 887 height 951
click at [1133, 298] on div "Messages Tasks Payments Rental Overview Documents Contacts Notes Event Messages…" at bounding box center [600, 235] width 1201 height 1580
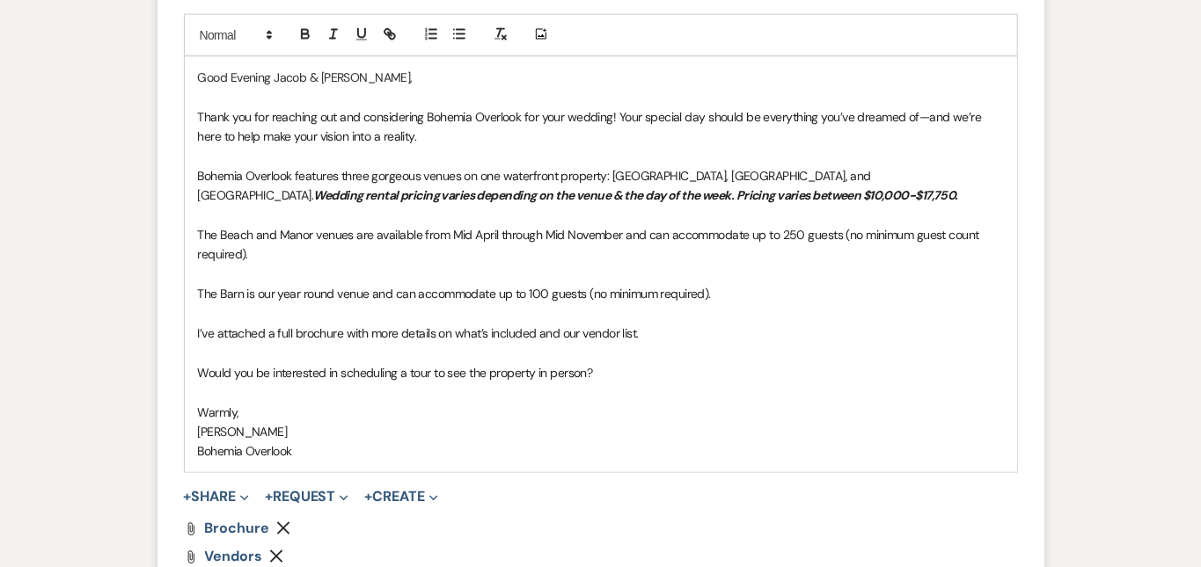
scroll to position [1324, 0]
click at [651, 323] on p "I’ve attached a full brochure with more details on what’s included and our vend…" at bounding box center [601, 332] width 806 height 19
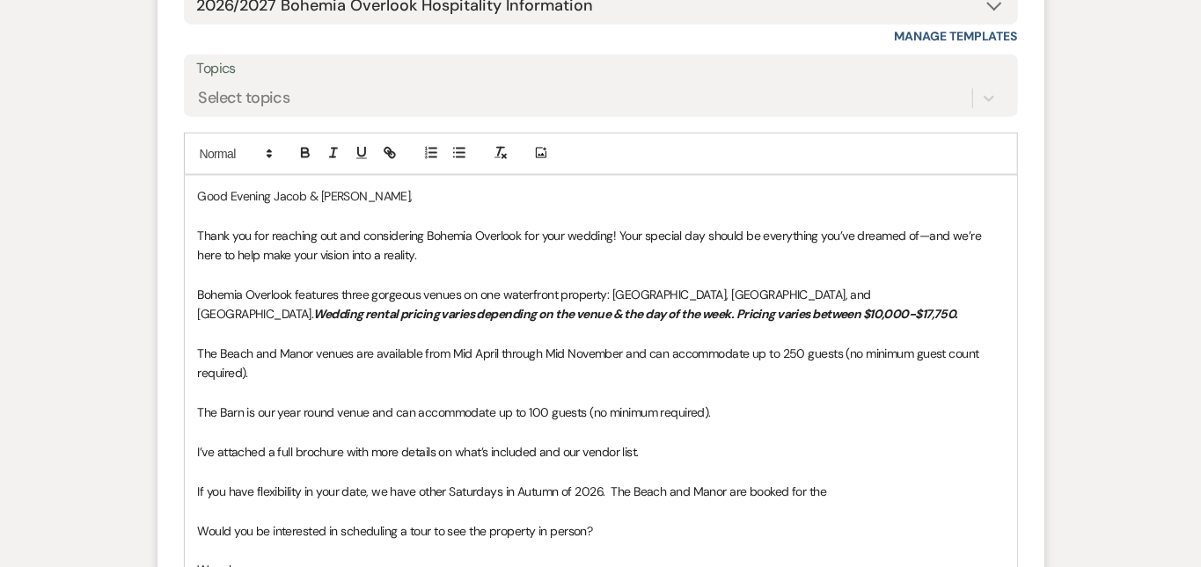
scroll to position [1214, 0]
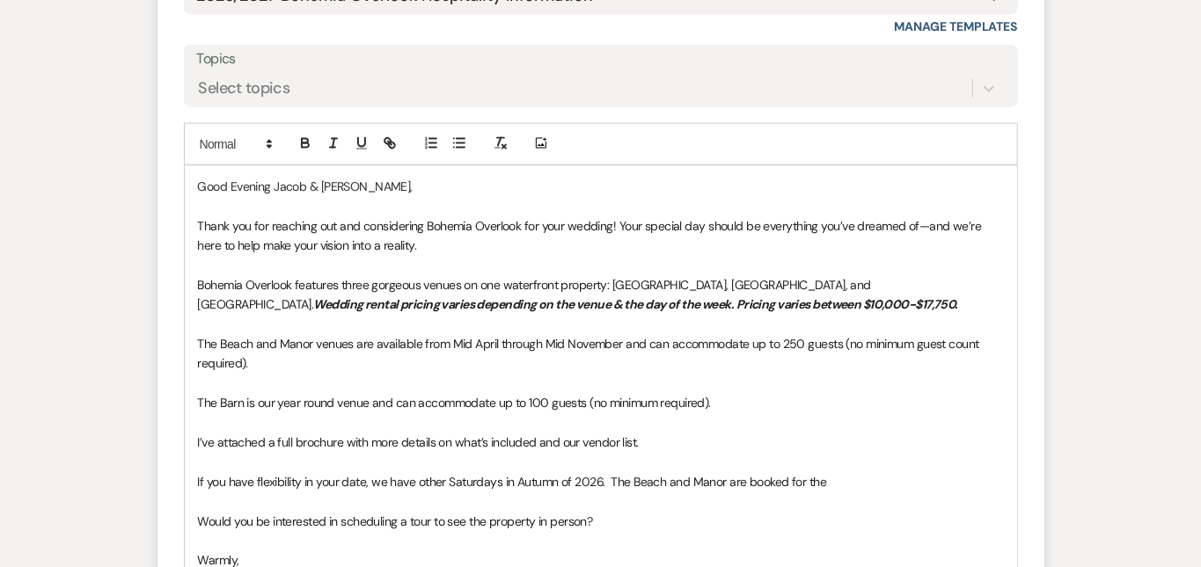
click at [853, 472] on p "If you have flexibility in your date, we have other Saturdays in Autumn of 2026…" at bounding box center [601, 481] width 806 height 19
click at [1184, 328] on div "Messages Tasks Payments Rental Overview Documents Contacts Notes Event Messages…" at bounding box center [600, 37] width 1201 height 1619
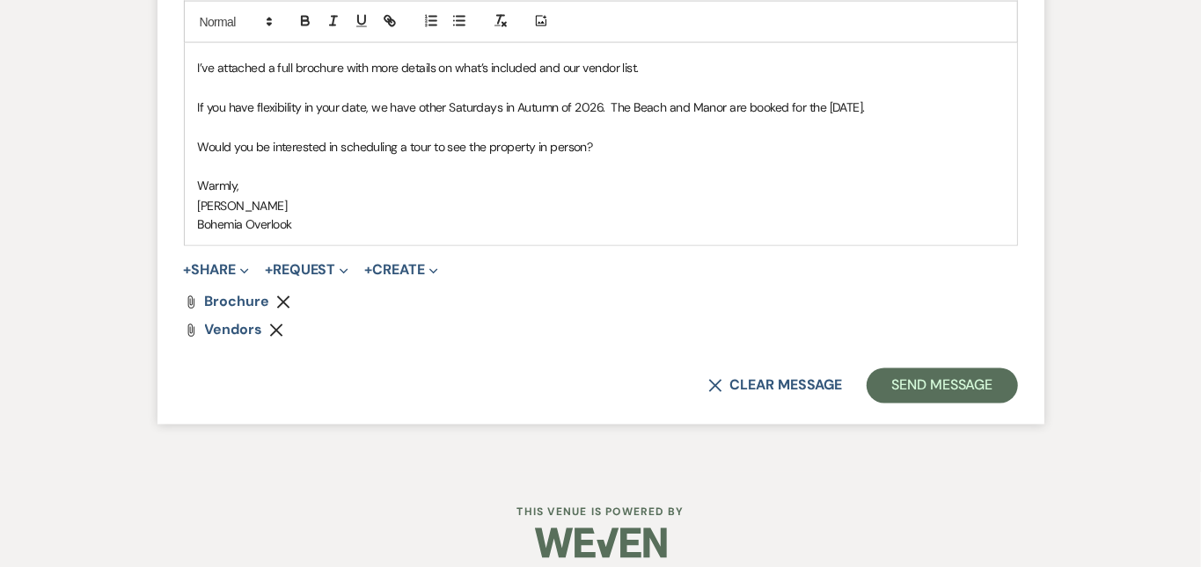
scroll to position [1588, 0]
click at [1017, 369] on button "Send Message" at bounding box center [941, 386] width 150 height 35
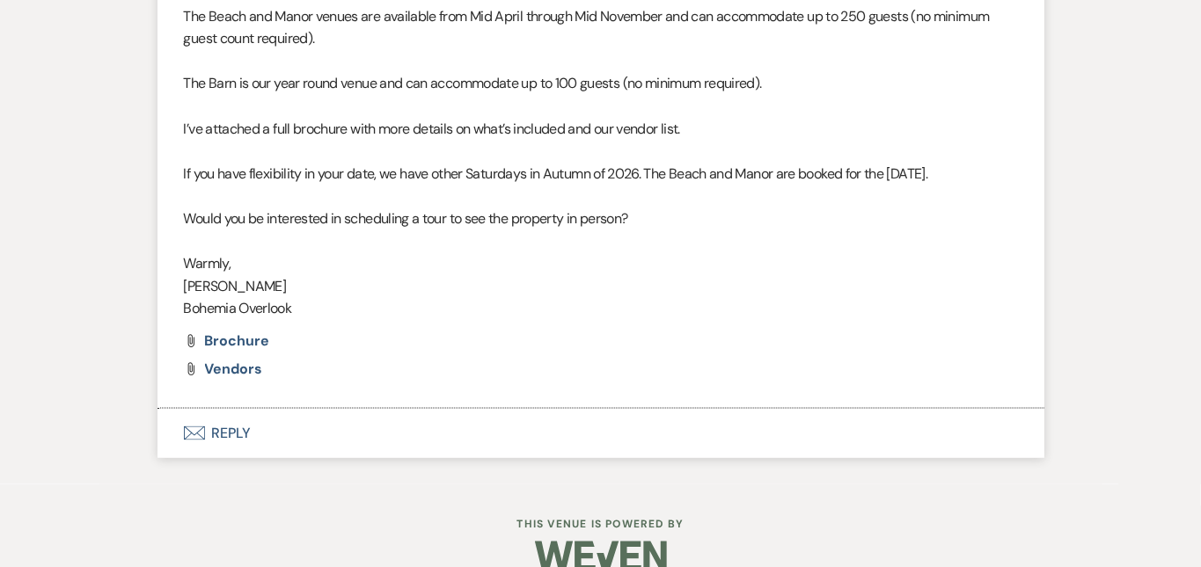
scroll to position [1261, 0]
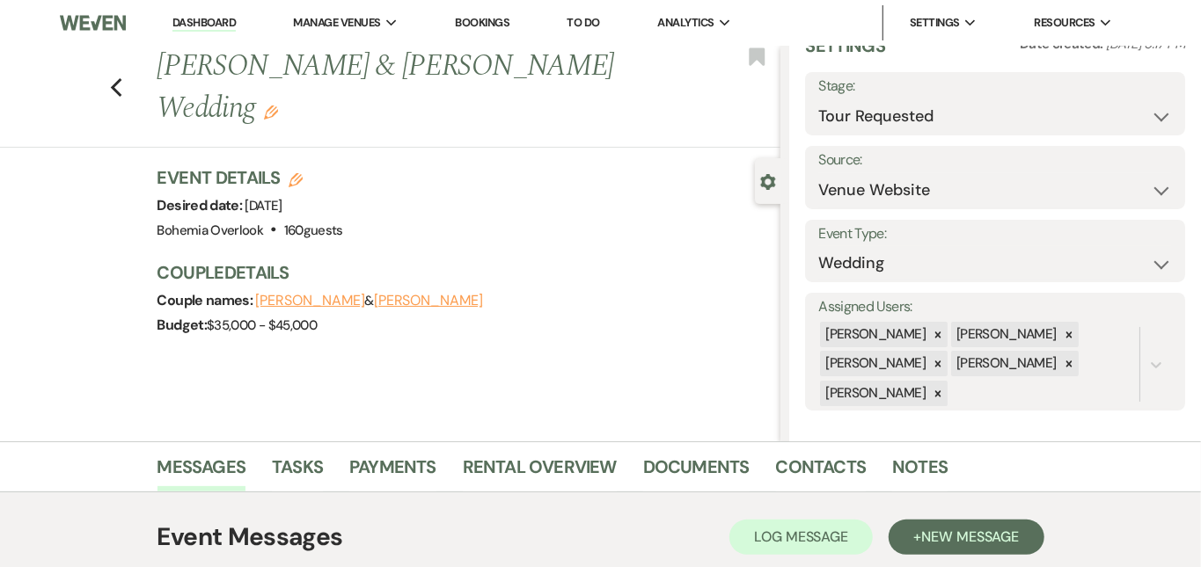
scroll to position [0, 0]
click at [226, 15] on link "Dashboard" at bounding box center [203, 23] width 63 height 17
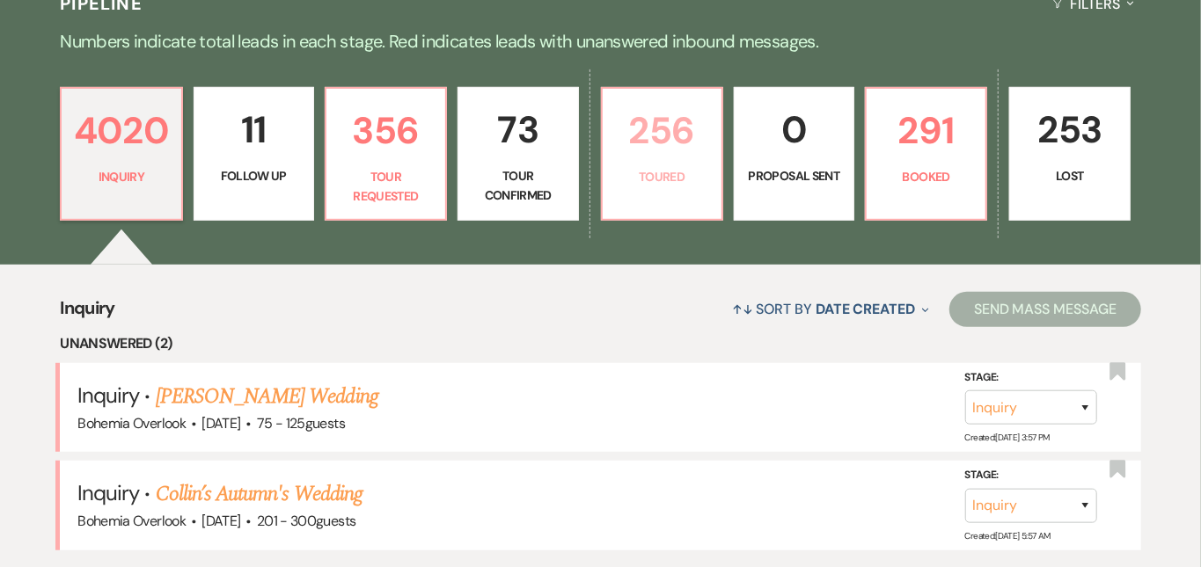
scroll to position [443, 0]
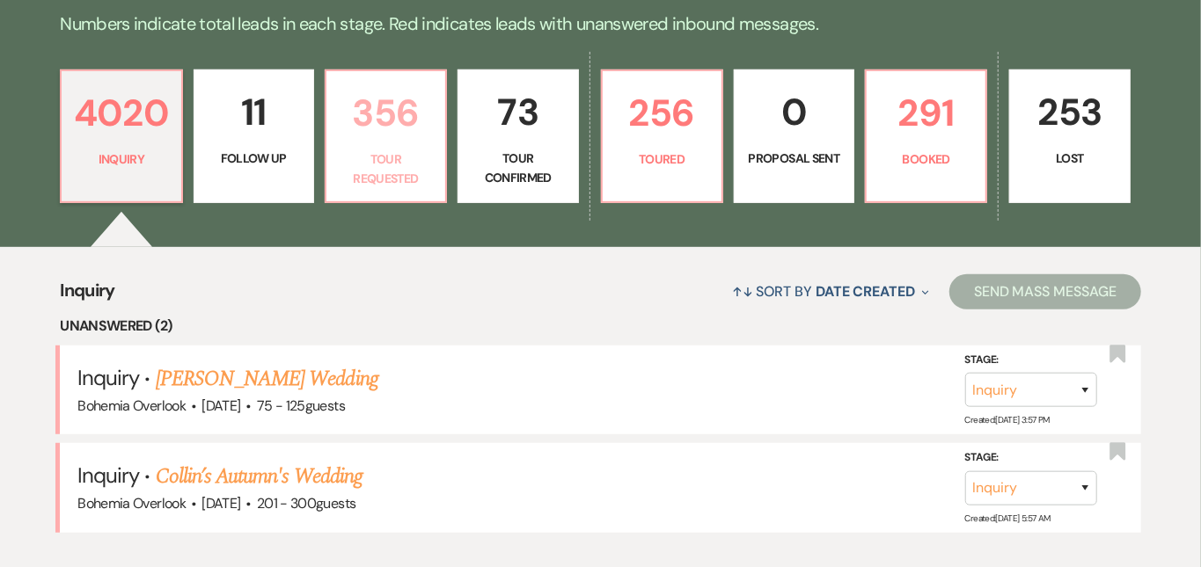
click at [431, 141] on p "356" at bounding box center [386, 113] width 98 height 59
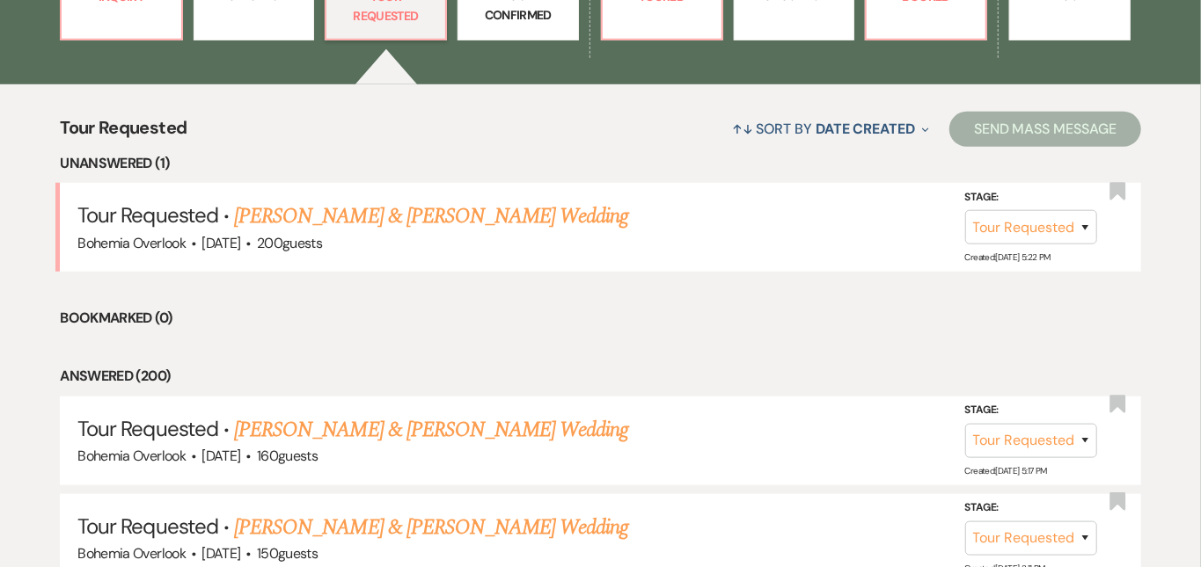
scroll to position [607, 0]
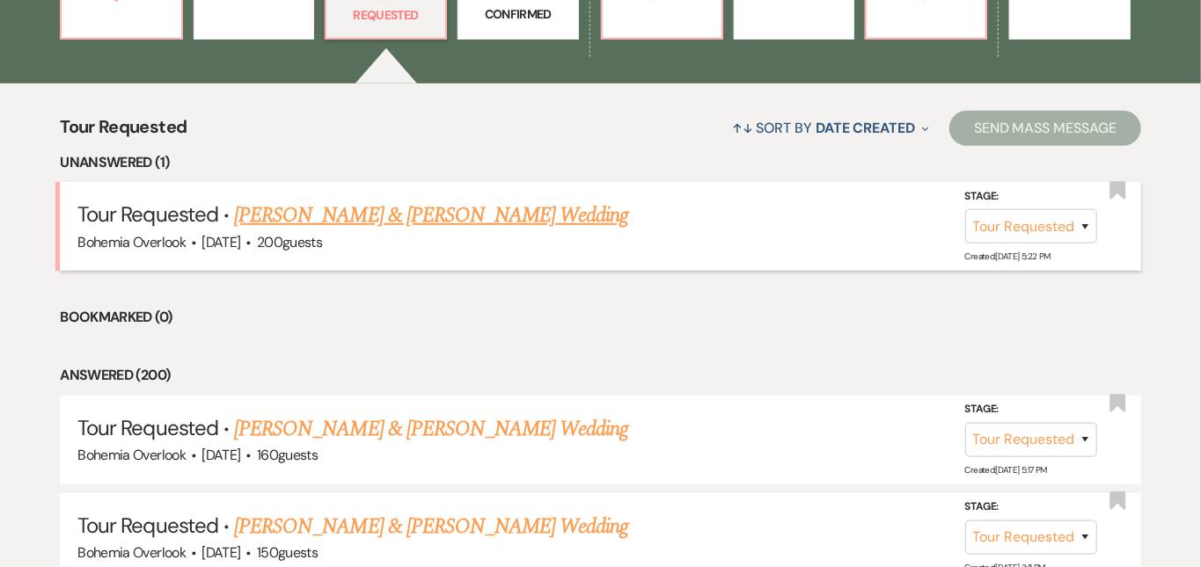
click at [462, 200] on link "[PERSON_NAME] & [PERSON_NAME] Wedding" at bounding box center [431, 216] width 394 height 32
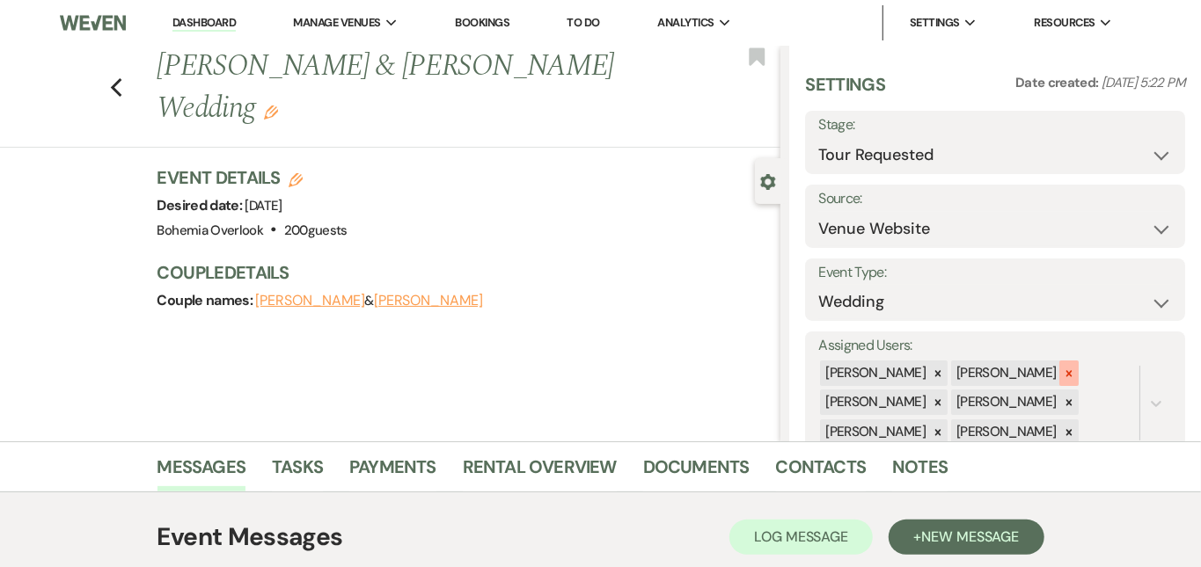
click at [1071, 370] on icon at bounding box center [1068, 373] width 6 height 6
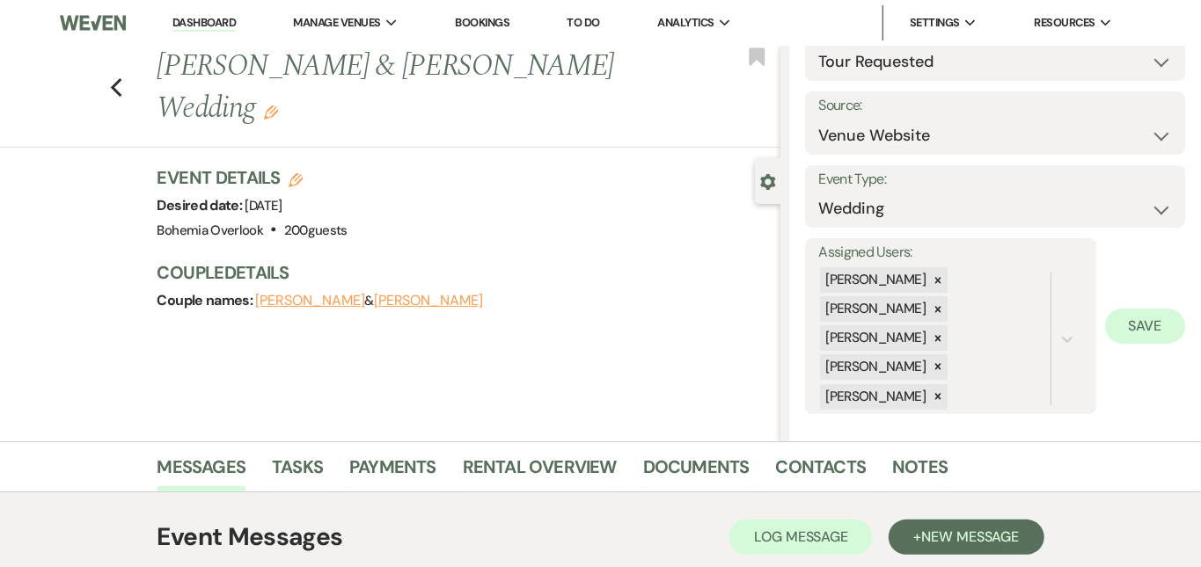
click at [1140, 334] on button "Save" at bounding box center [1145, 326] width 80 height 35
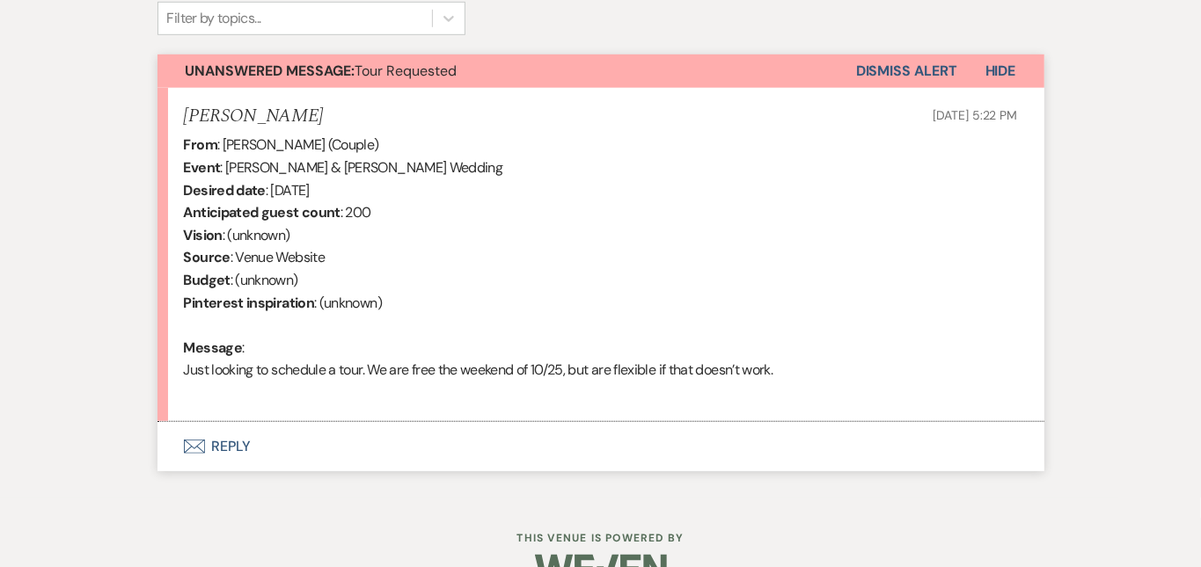
scroll to position [610, 0]
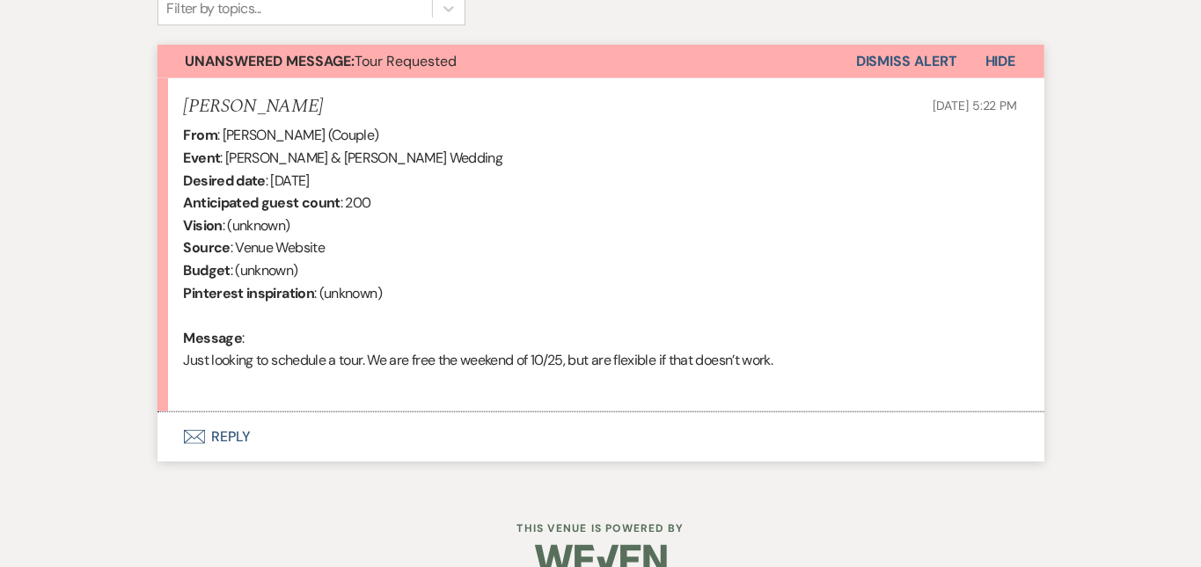
click at [623, 427] on button "Envelope Reply" at bounding box center [600, 437] width 887 height 49
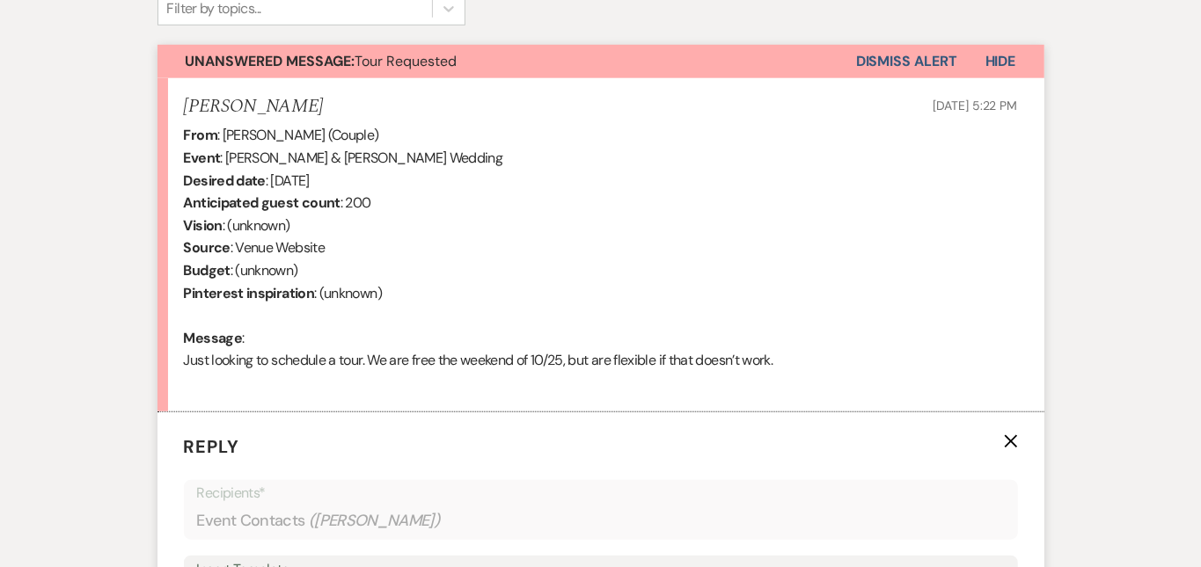
scroll to position [997, 0]
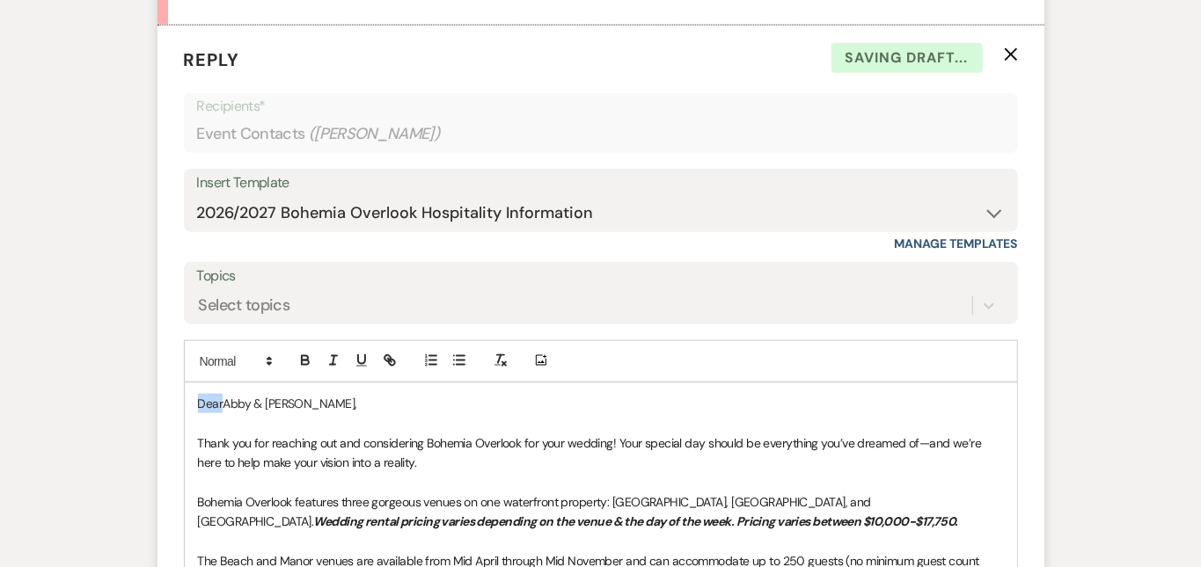
drag, startPoint x: 166, startPoint y: 399, endPoint x: 137, endPoint y: 374, distance: 38.6
click at [184, 374] on div "Add Photo DearAbby & [PERSON_NAME], Thank you for reaching out and considering …" at bounding box center [601, 569] width 834 height 459
click at [1175, 298] on div "Messages Tasks Payments Rental Overview Documents Contacts Notes Event Messages…" at bounding box center [600, 235] width 1201 height 1580
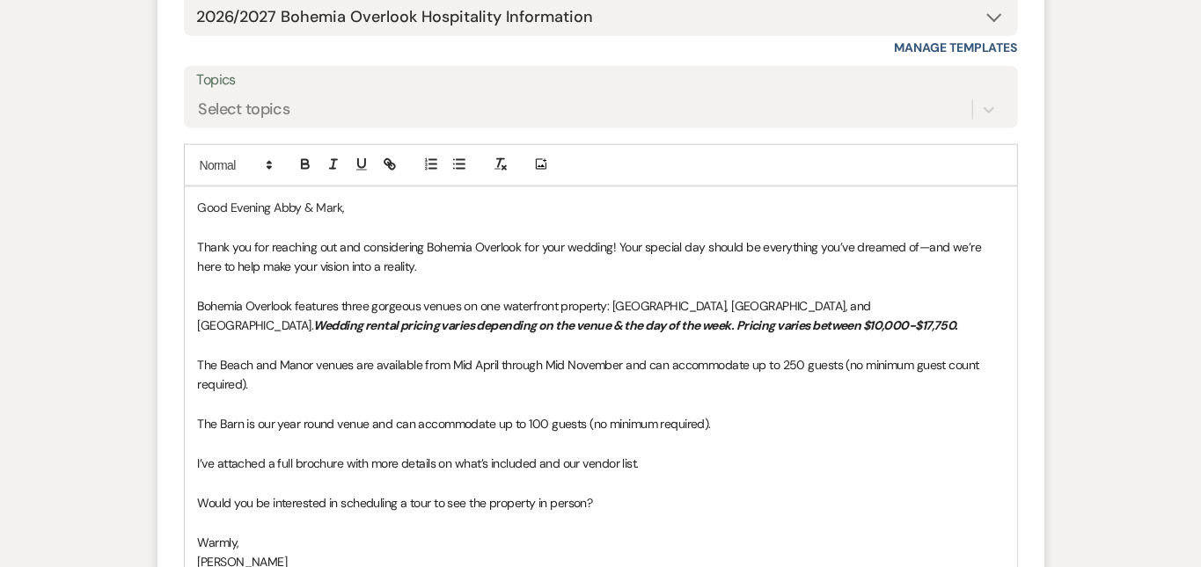
scroll to position [1210, 0]
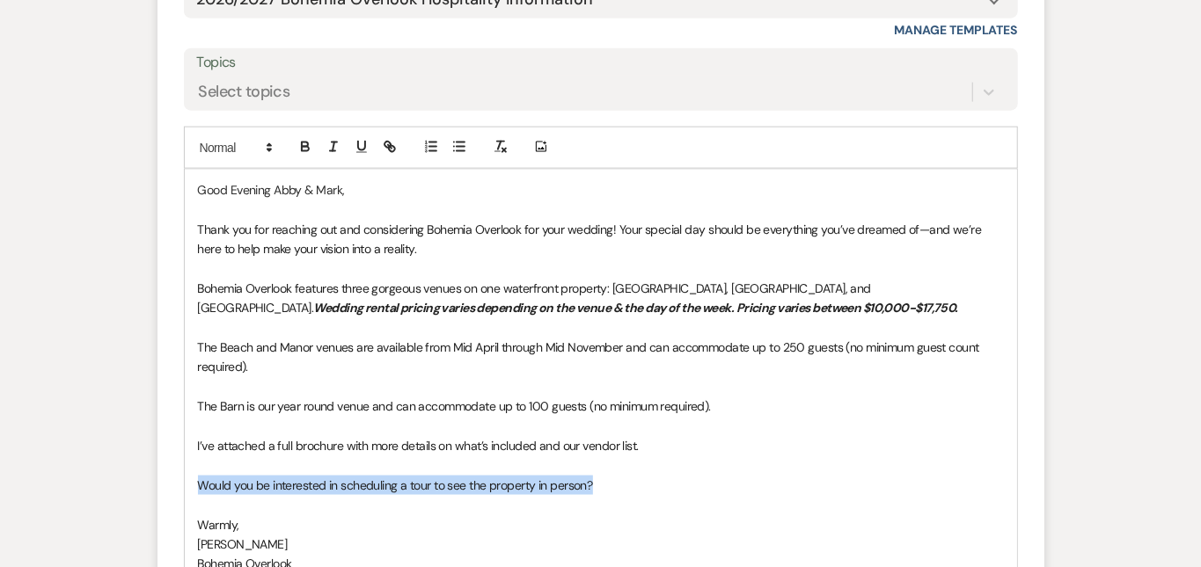
drag, startPoint x: 567, startPoint y: 472, endPoint x: 137, endPoint y: 457, distance: 429.5
click at [185, 457] on div "Good Evening Abby & [PERSON_NAME], Thank you for reaching out and considering B…" at bounding box center [601, 377] width 832 height 415
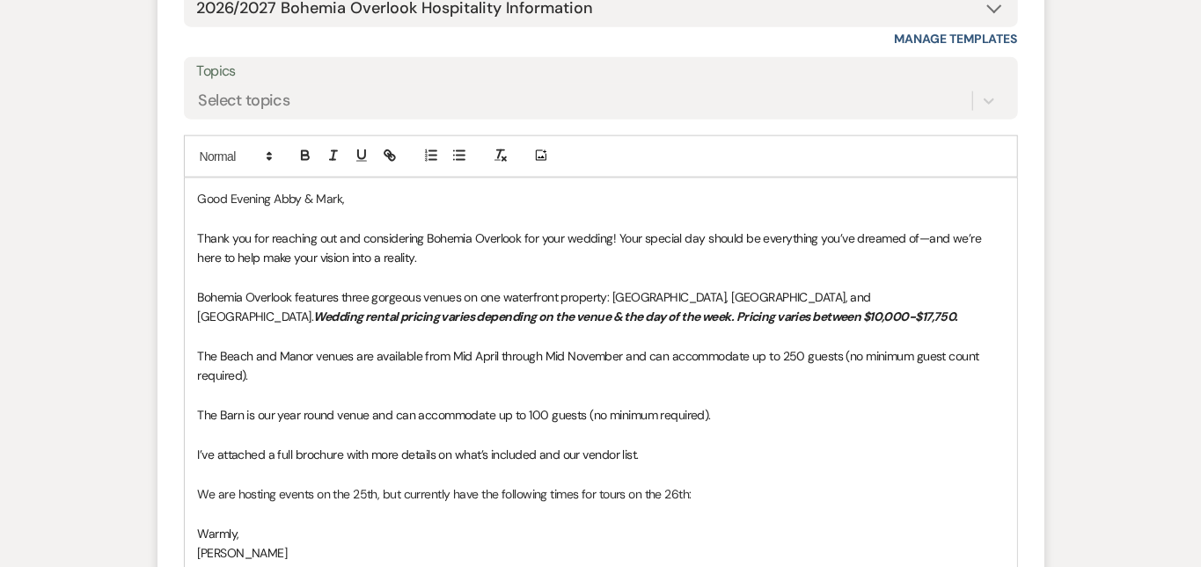
scroll to position [1250, 0]
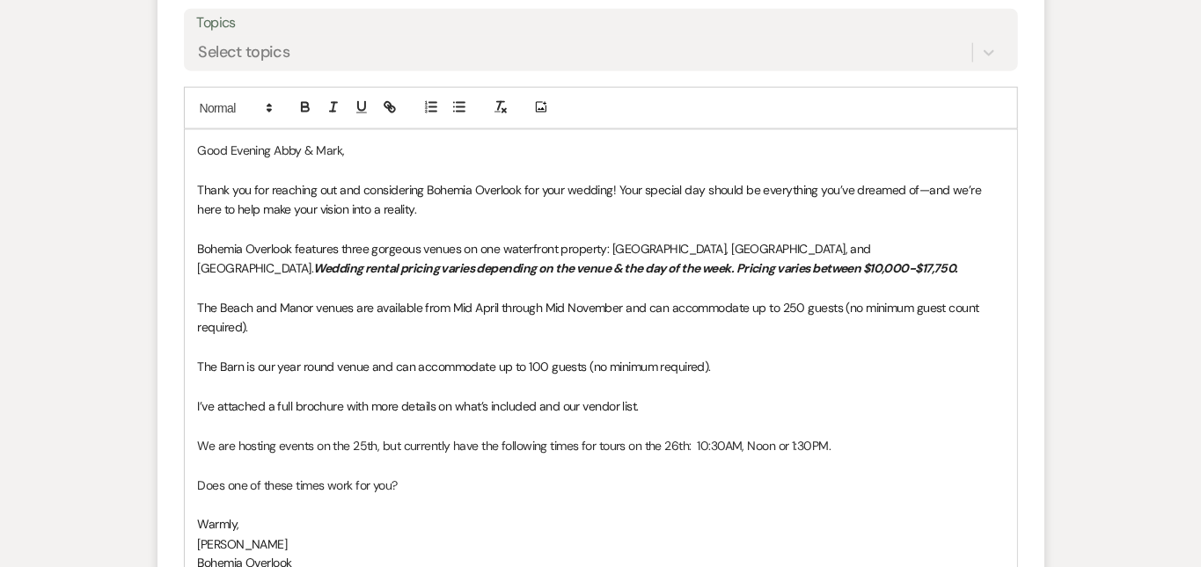
click at [1134, 329] on div "Messages Tasks Payments Rental Overview Documents Contacts Notes Event Messages…" at bounding box center [600, 1] width 1201 height 1619
click at [1141, 290] on div "Messages Tasks Payments Rental Overview Documents Contacts Notes Event Messages…" at bounding box center [600, 1] width 1201 height 1619
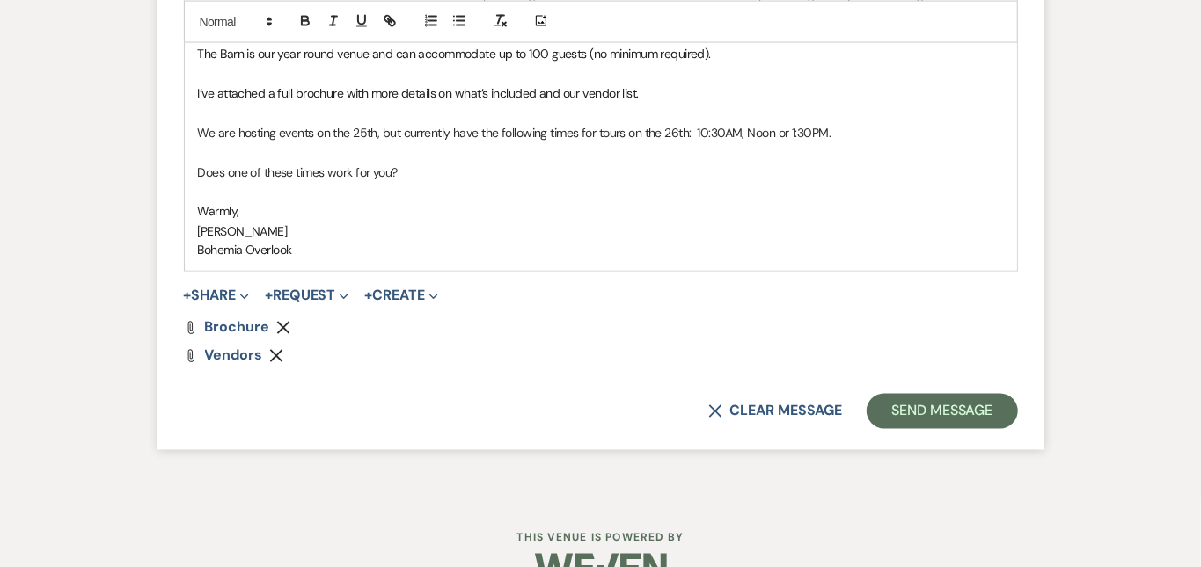
scroll to position [1567, 0]
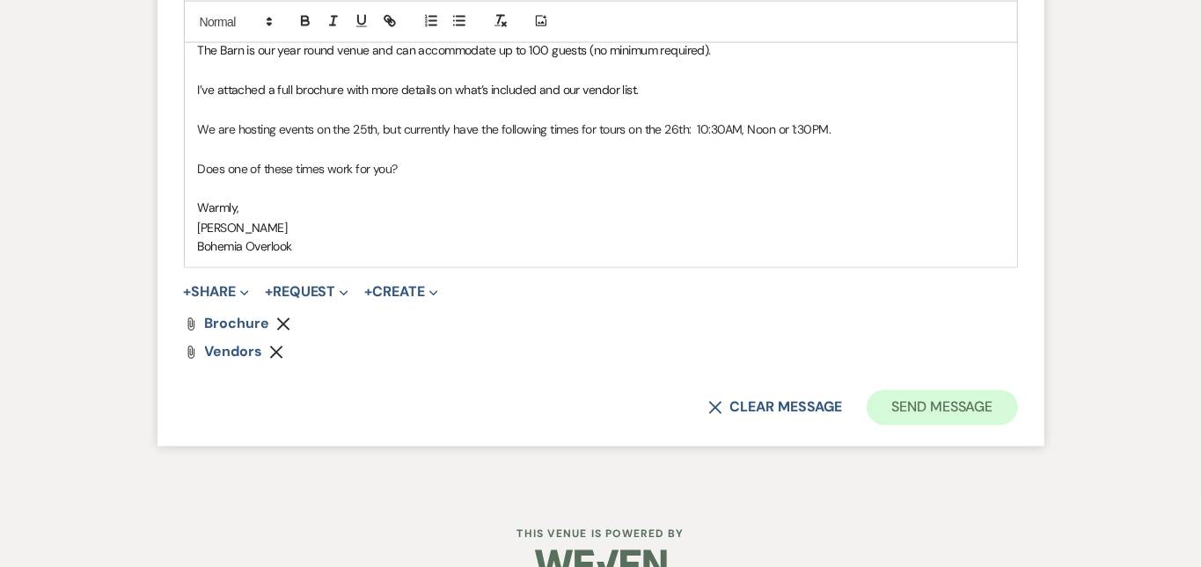
click at [1017, 391] on button "Send Message" at bounding box center [941, 408] width 150 height 35
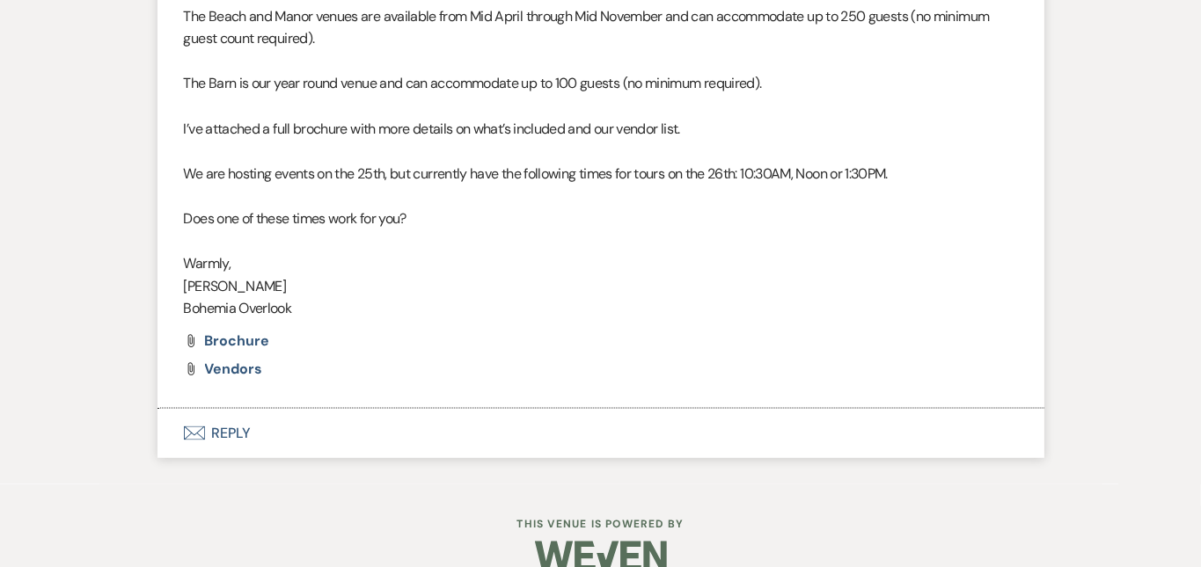
scroll to position [1261, 0]
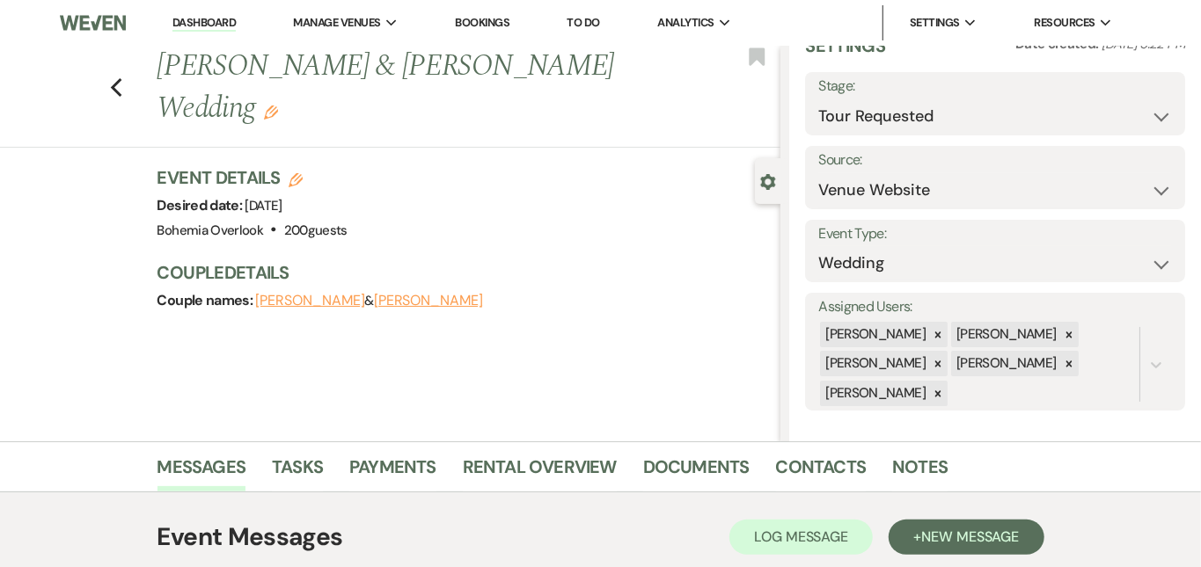
scroll to position [0, 0]
click at [230, 26] on link "Dashboard" at bounding box center [203, 23] width 63 height 17
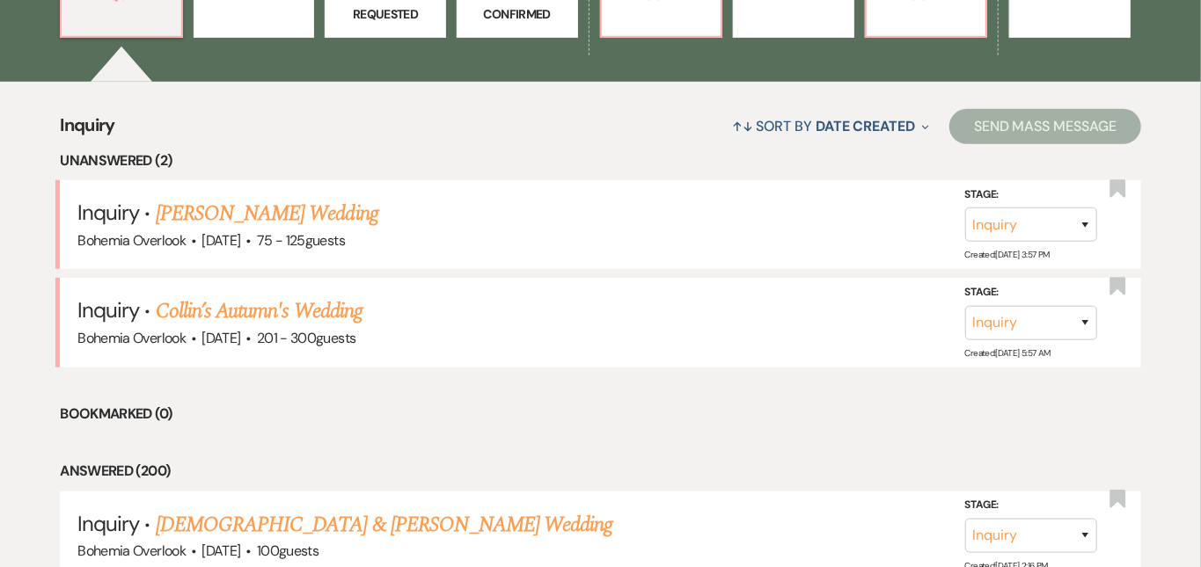
scroll to position [620, 0]
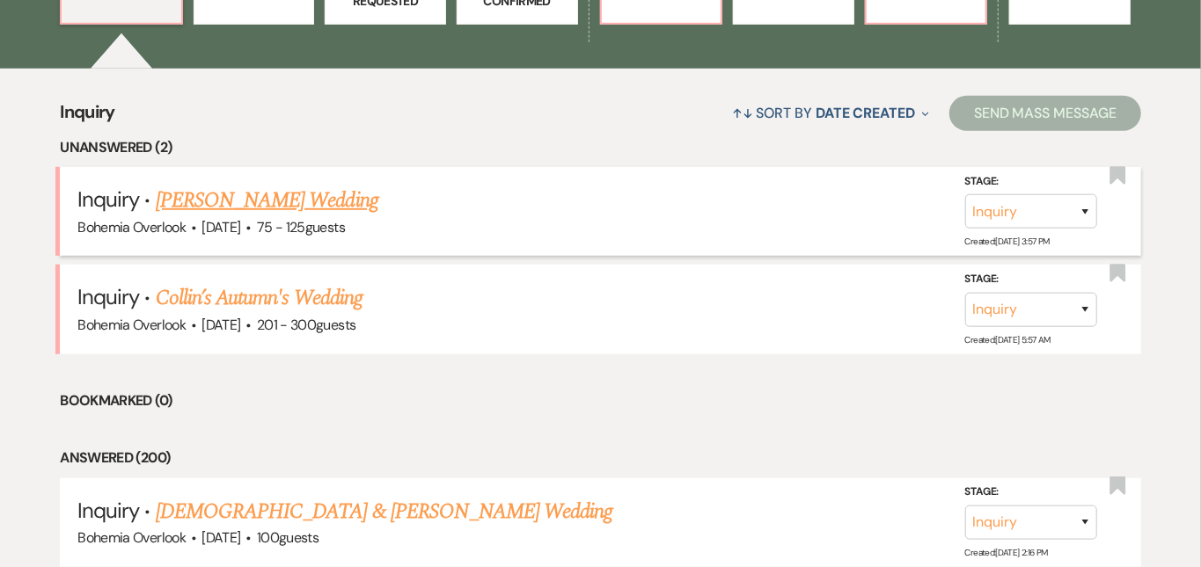
click at [346, 185] on link "[PERSON_NAME] Wedding" at bounding box center [267, 201] width 223 height 32
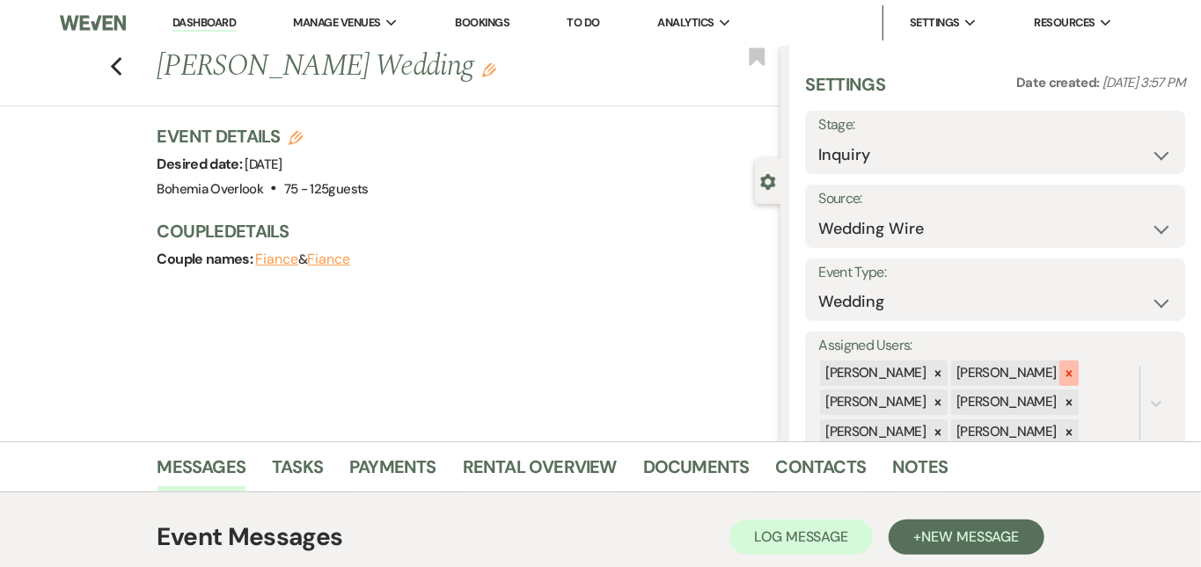
click at [1078, 361] on div at bounding box center [1068, 374] width 19 height 26
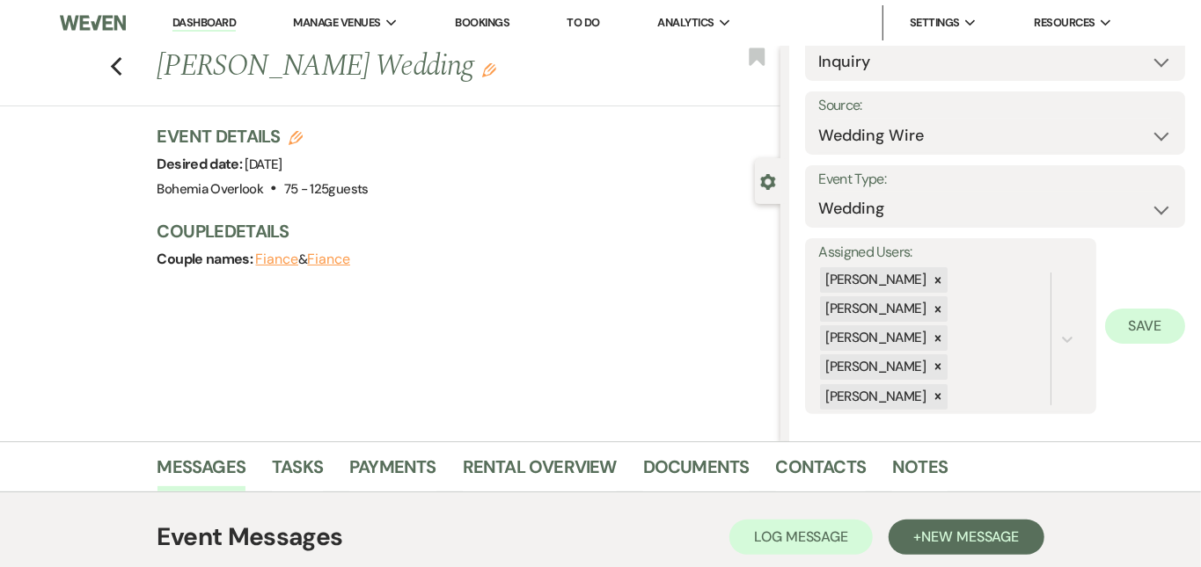
click at [1144, 325] on button "Save" at bounding box center [1145, 326] width 80 height 35
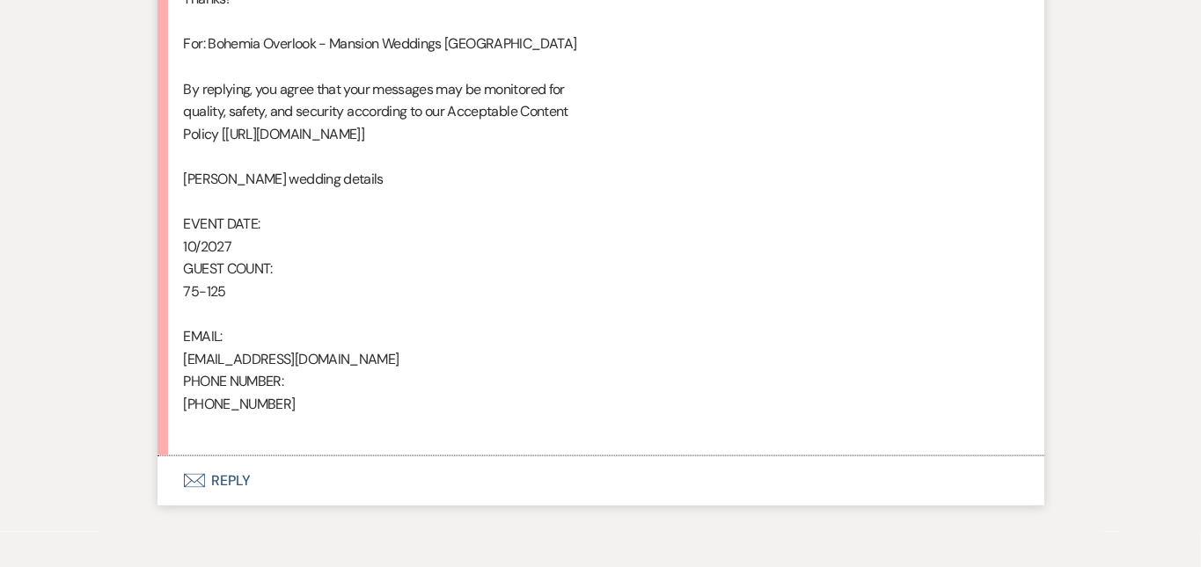
scroll to position [1159, 0]
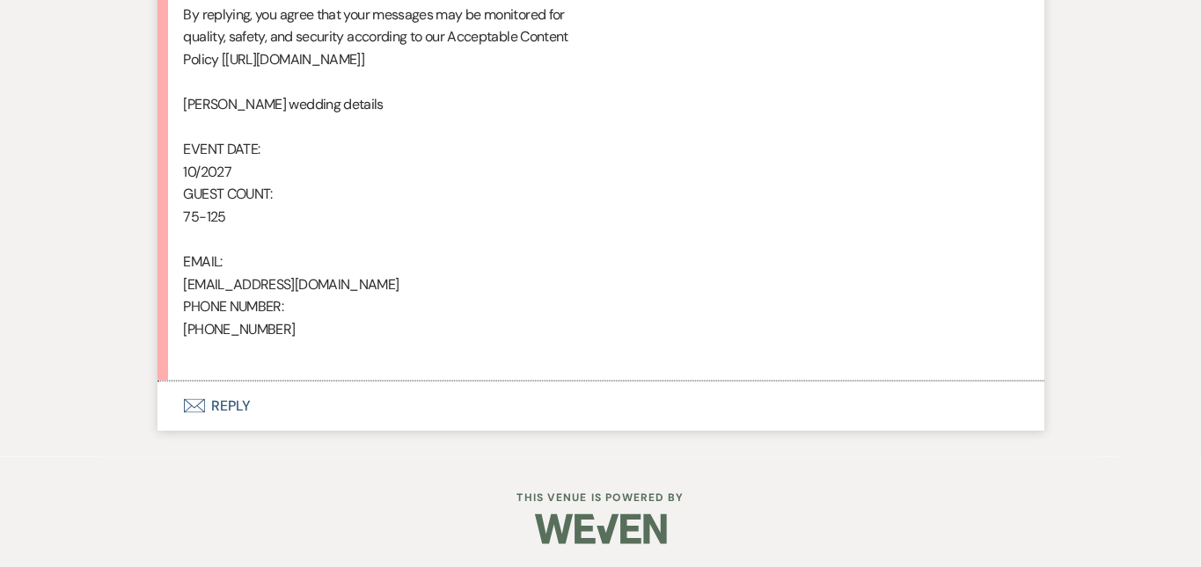
click at [528, 382] on button "Envelope Reply" at bounding box center [600, 406] width 887 height 49
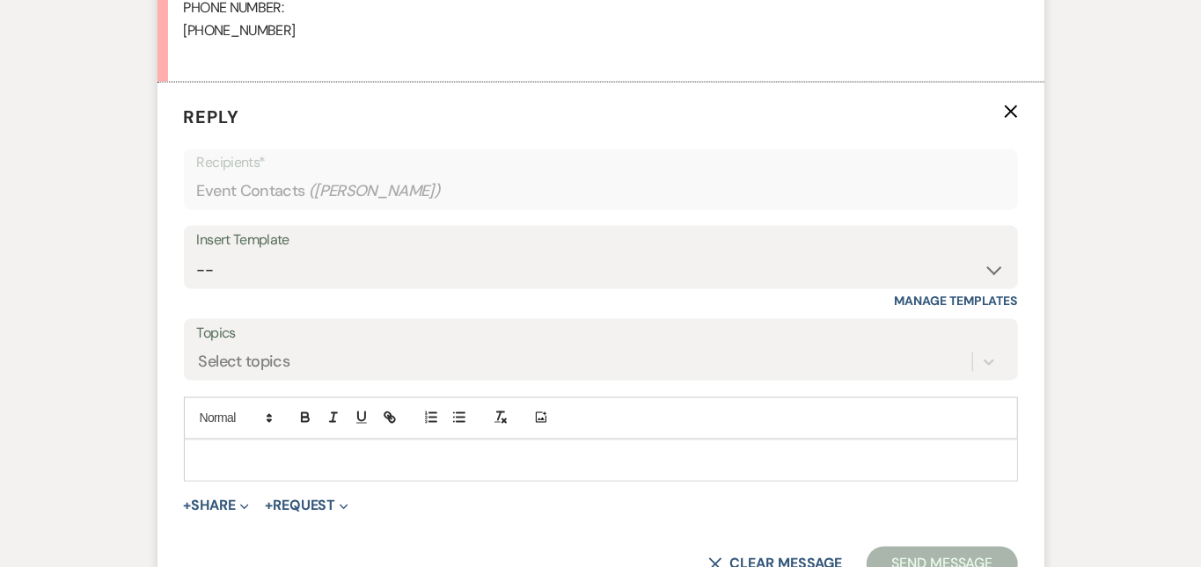
scroll to position [1510, 0]
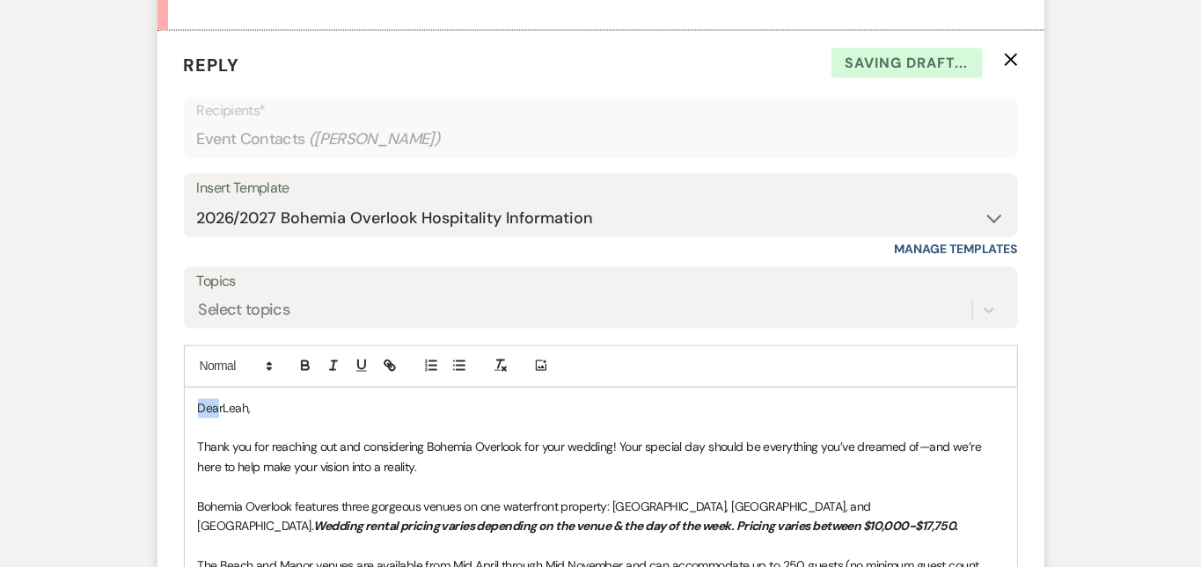
drag, startPoint x: 163, startPoint y: 406, endPoint x: 110, endPoint y: 363, distance: 67.6
click at [157, 363] on form "Reply X Saving draft... Recipients* Event Contacts ( [PERSON_NAME] ) Insert Tem…" at bounding box center [600, 506] width 887 height 951
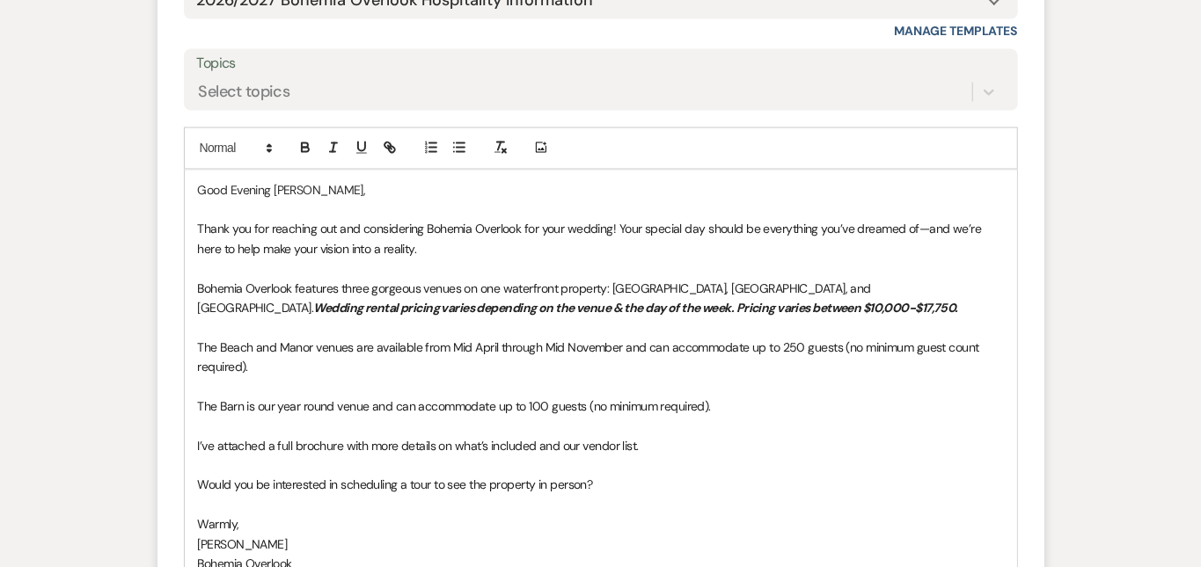
scroll to position [1733, 0]
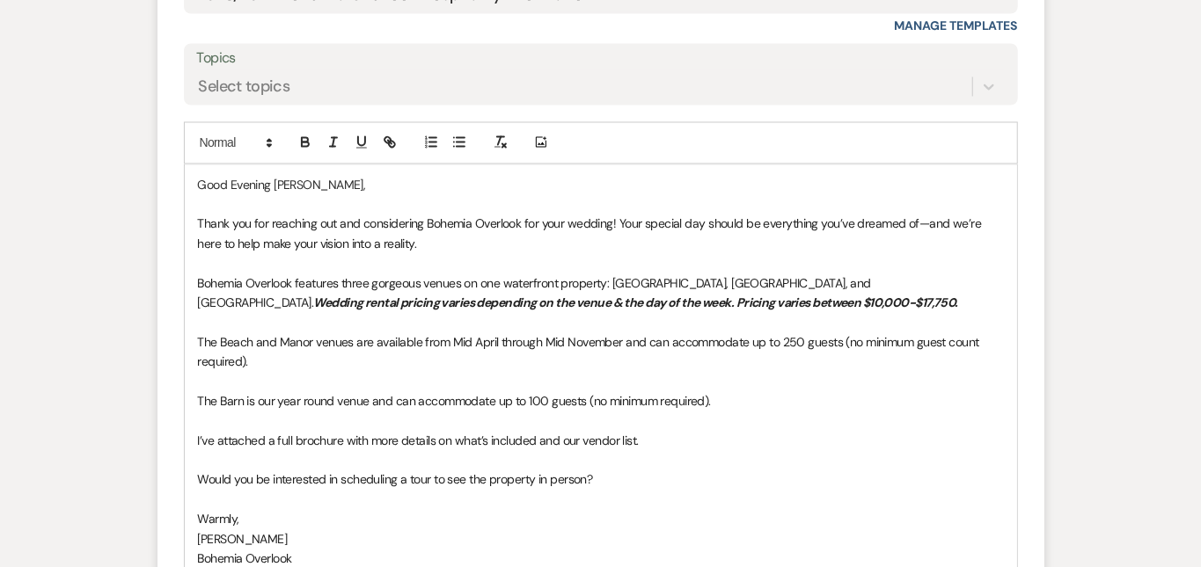
click at [218, 176] on p "Good Evening [PERSON_NAME]," at bounding box center [601, 185] width 806 height 19
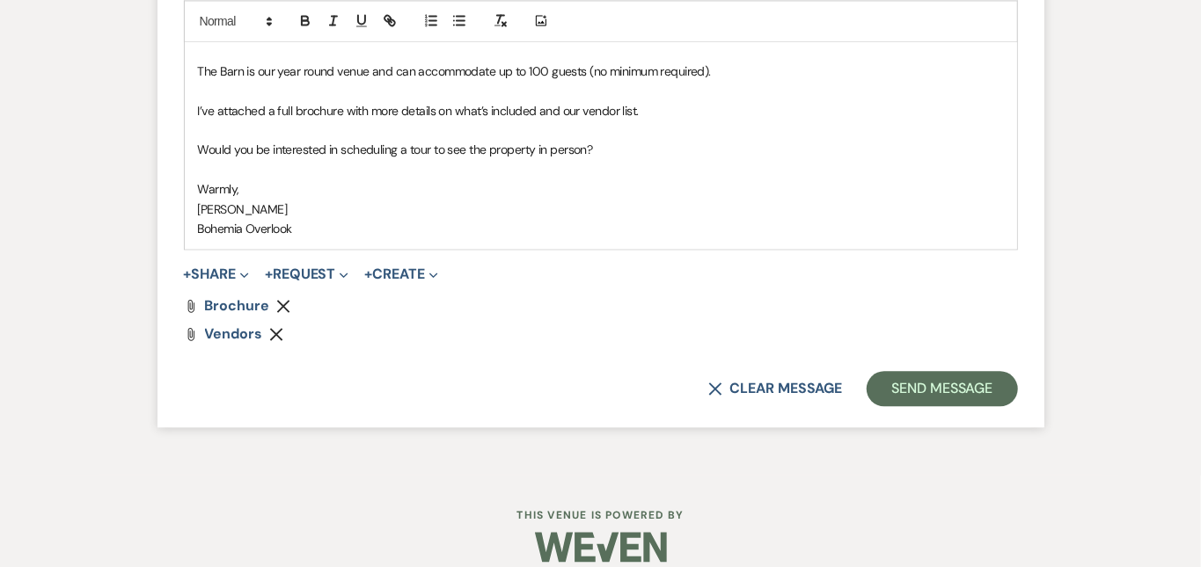
scroll to position [2060, 0]
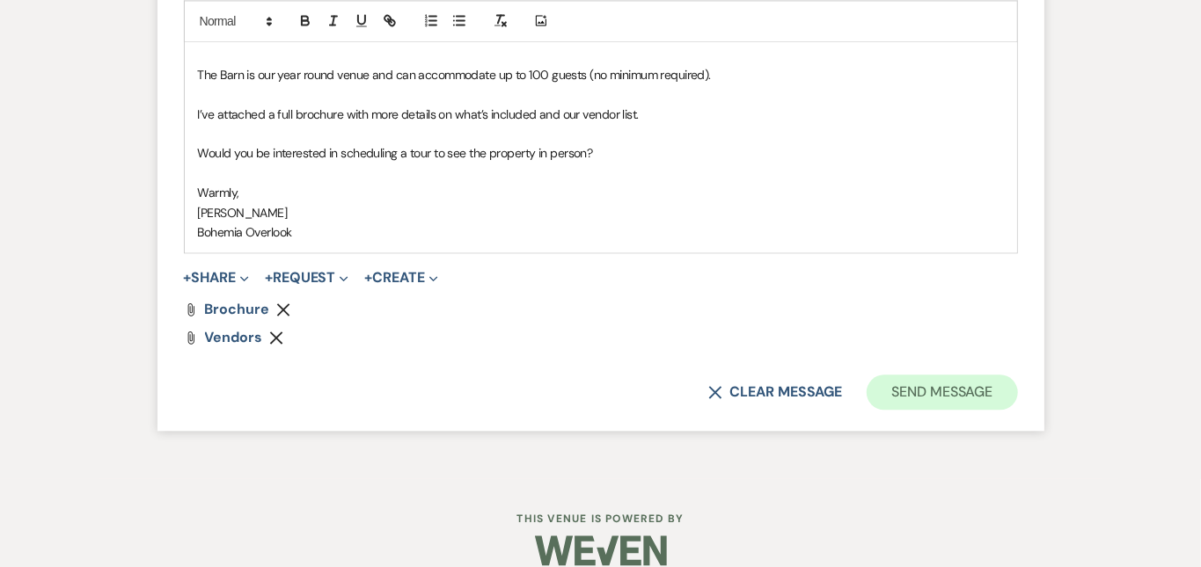
click at [1010, 375] on button "Send Message" at bounding box center [941, 392] width 150 height 35
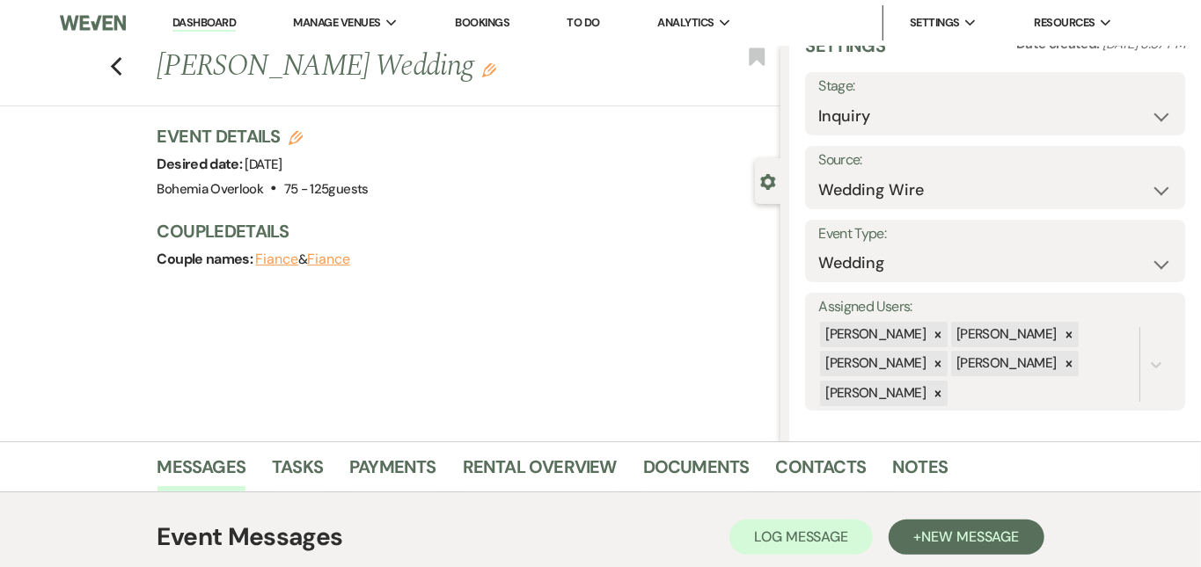
scroll to position [0, 0]
click at [227, 23] on link "Dashboard" at bounding box center [203, 23] width 63 height 17
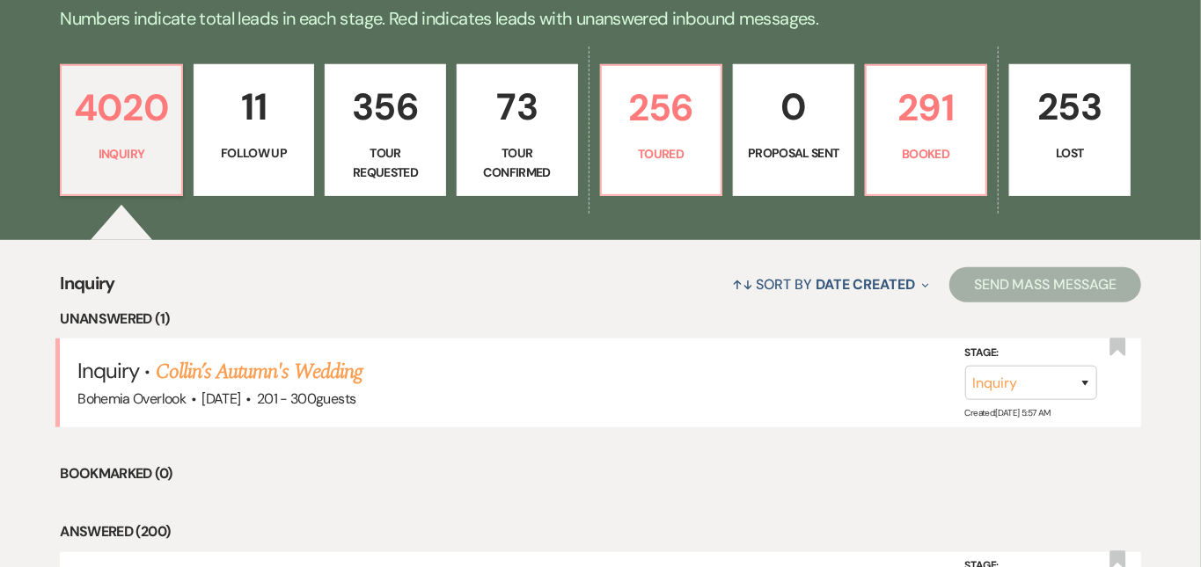
scroll to position [450, 0]
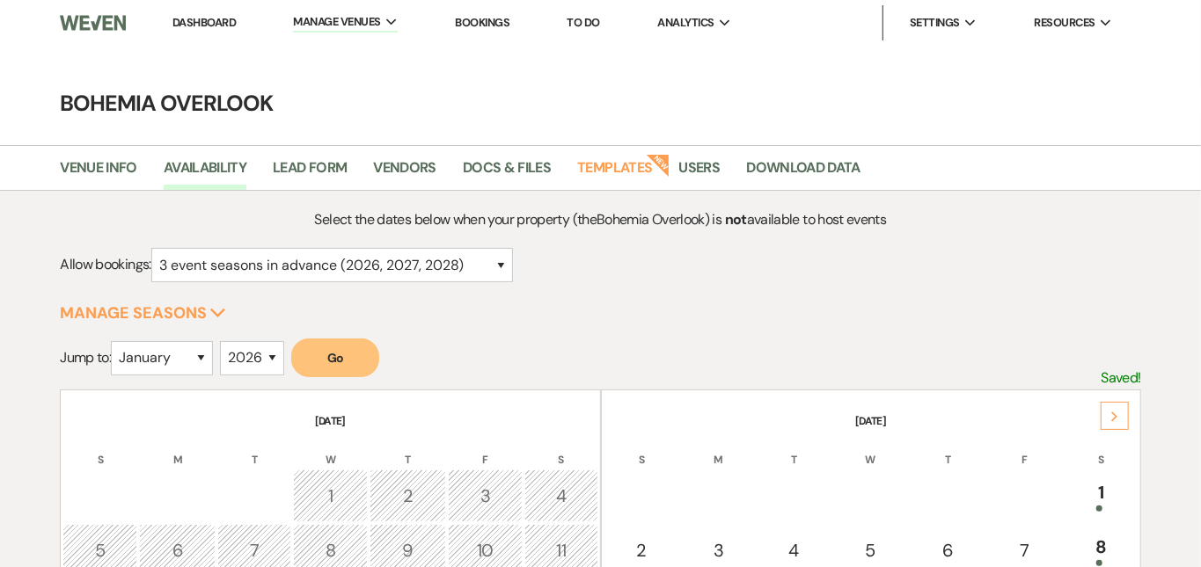
scroll to position [331, 0]
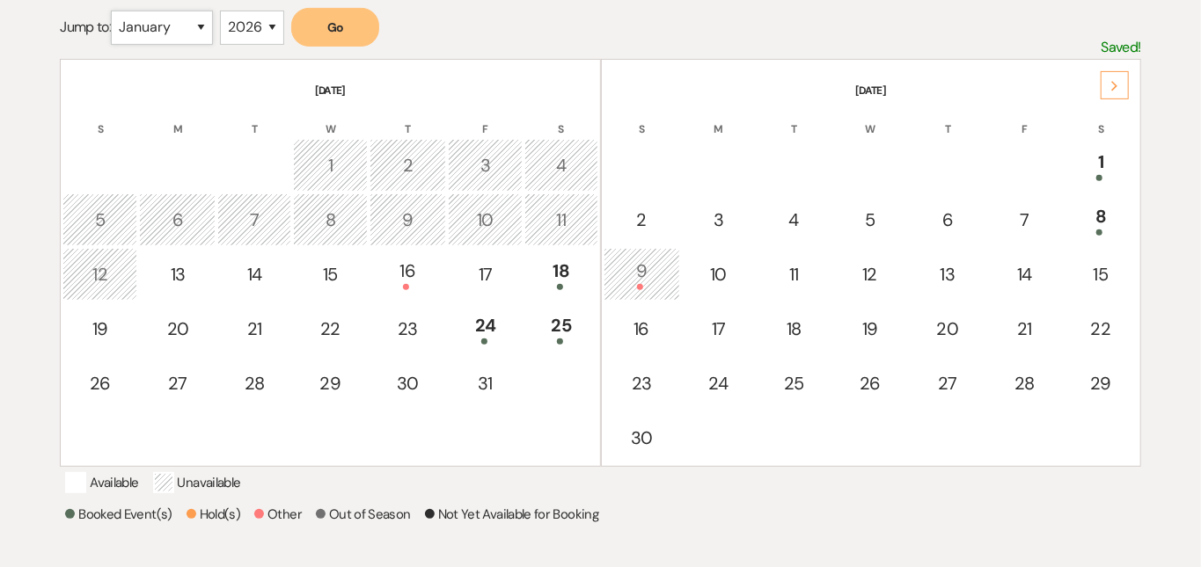
select select "6"
select select "2027"
click at [333, 33] on button "Go" at bounding box center [335, 27] width 88 height 39
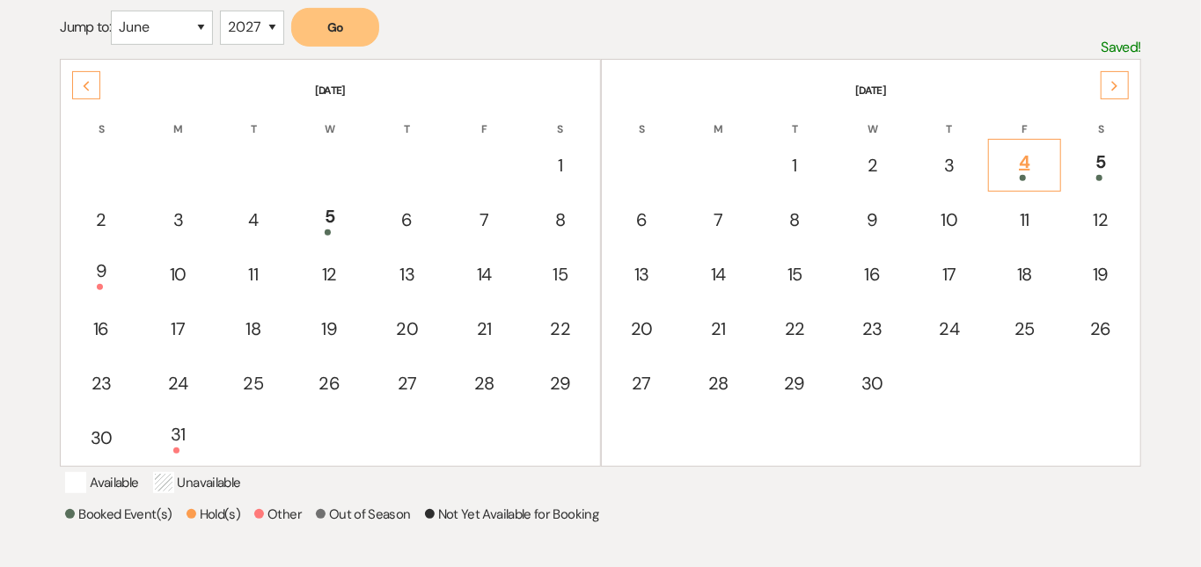
click at [1014, 149] on div "4" at bounding box center [1025, 165] width 55 height 33
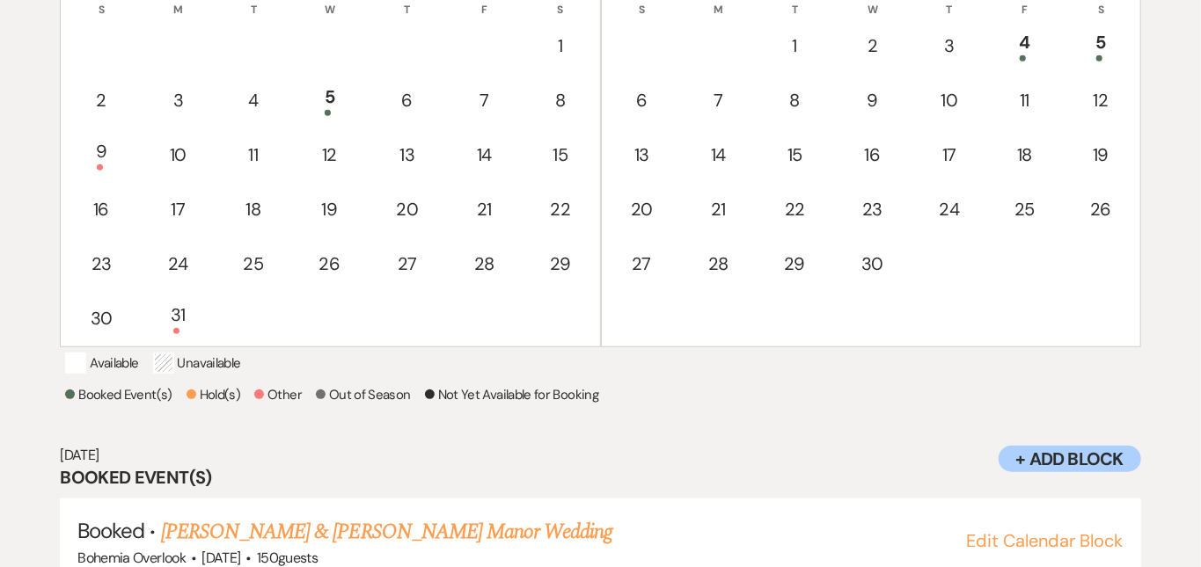
scroll to position [449, 0]
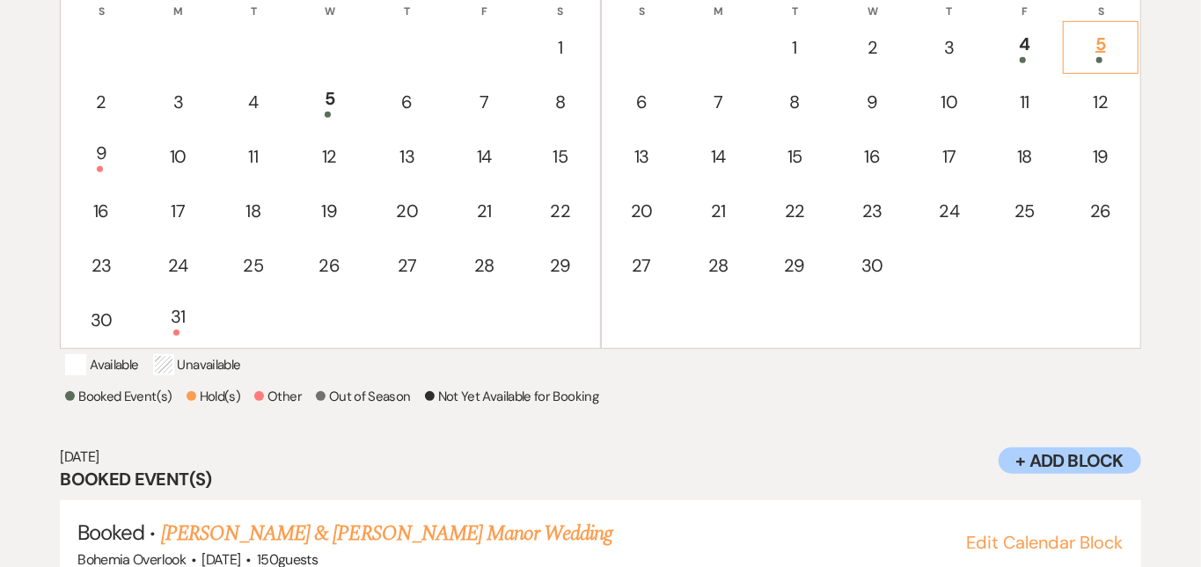
click at [1110, 40] on div "5" at bounding box center [1100, 47] width 56 height 33
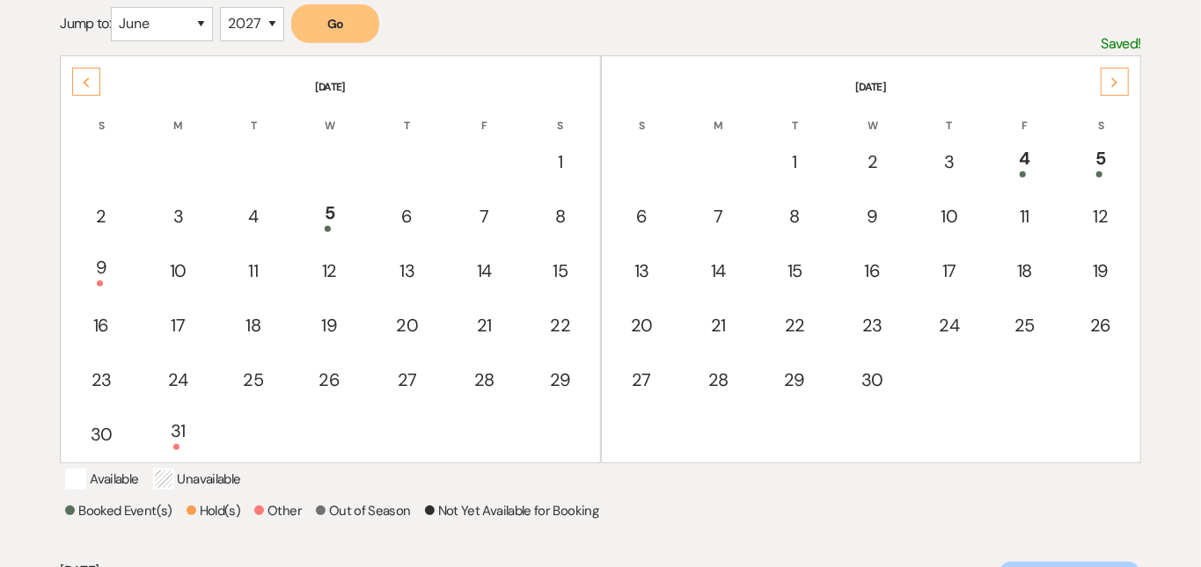
scroll to position [332, 0]
